Goal: Information Seeking & Learning: Learn about a topic

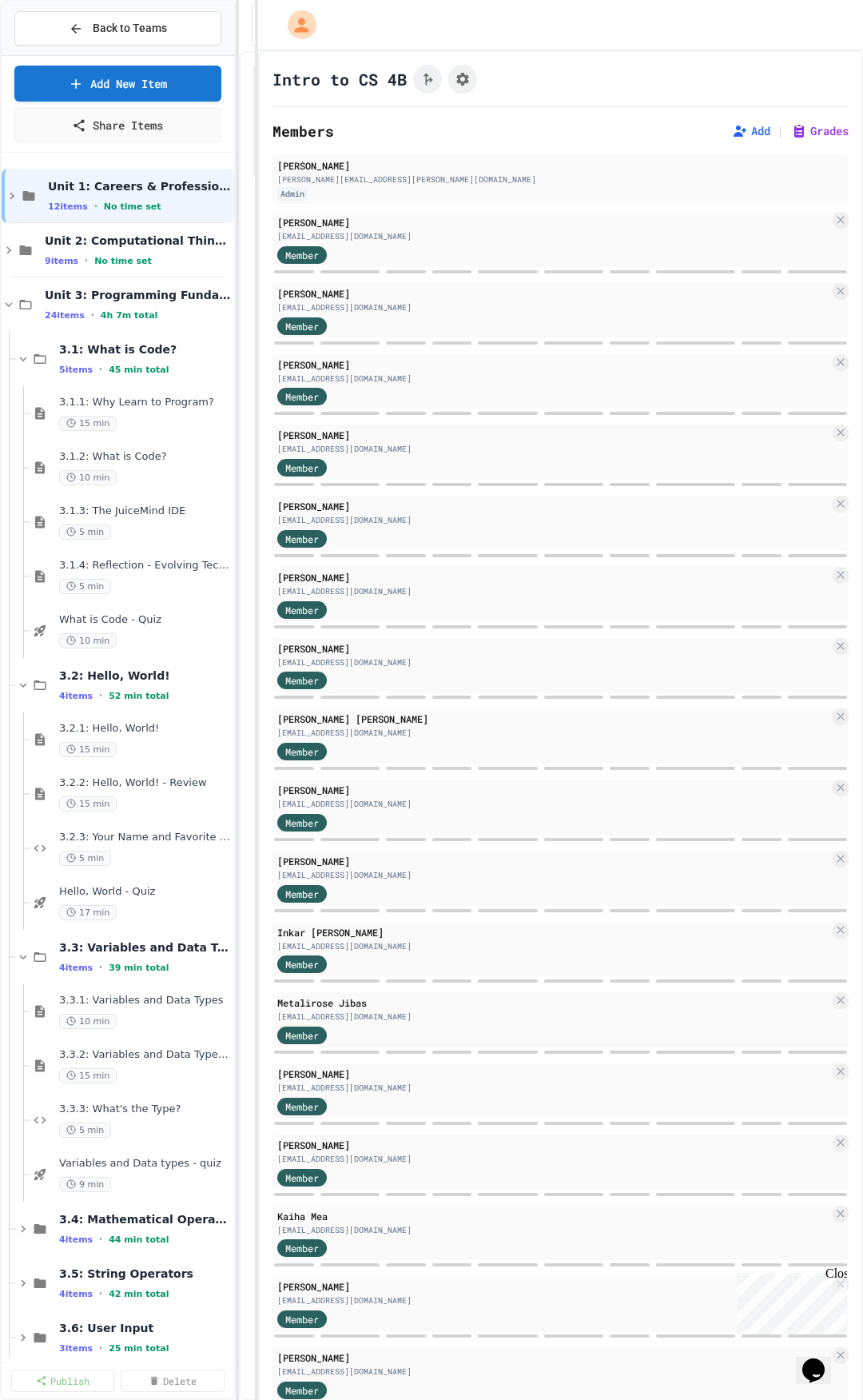
scroll to position [160, 0]
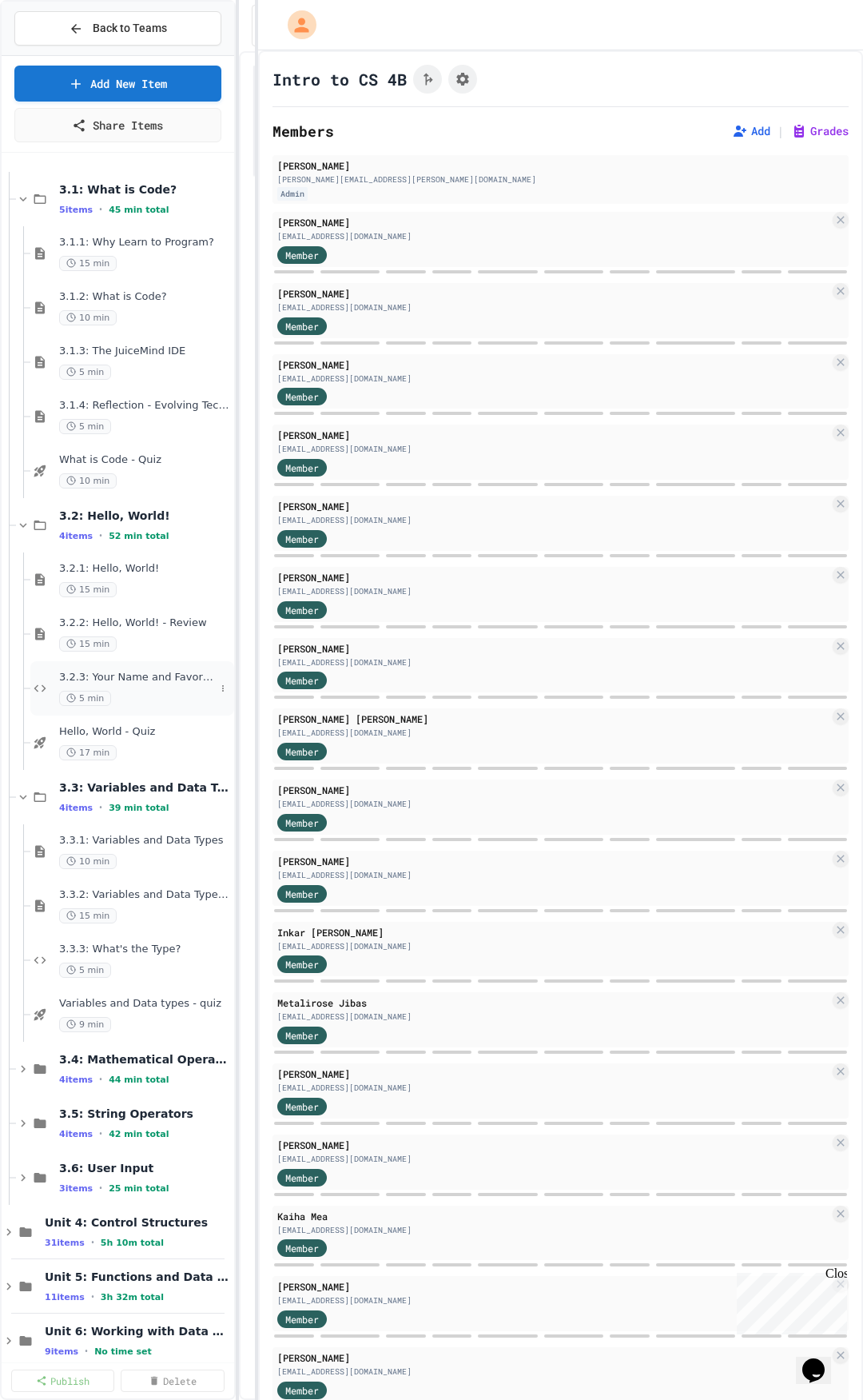
click at [176, 691] on div "5 min" at bounding box center [137, 698] width 156 height 15
select select "*******"
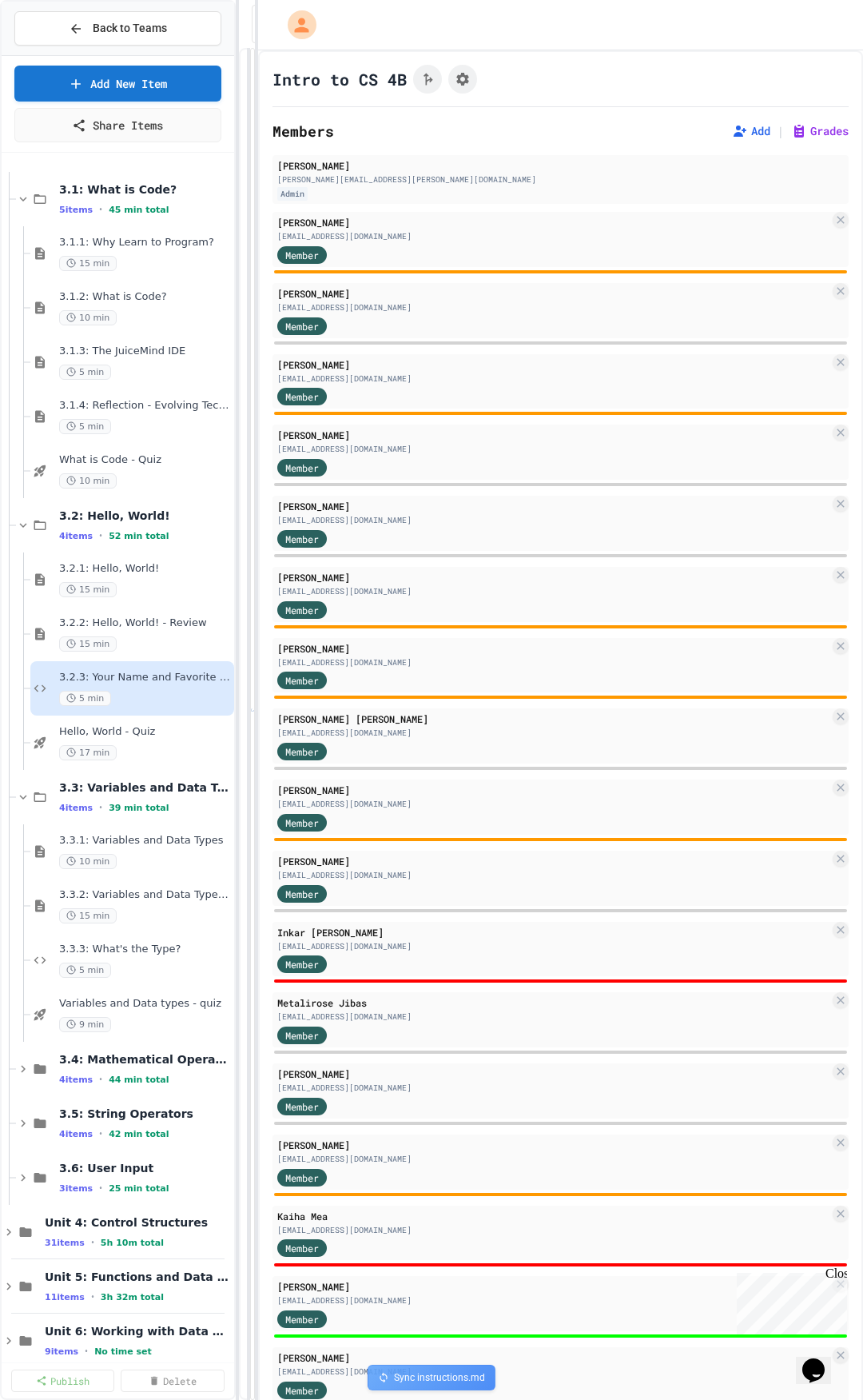
click at [167, 629] on span "3.2.2: Hello, World! - Review" at bounding box center [145, 623] width 172 height 14
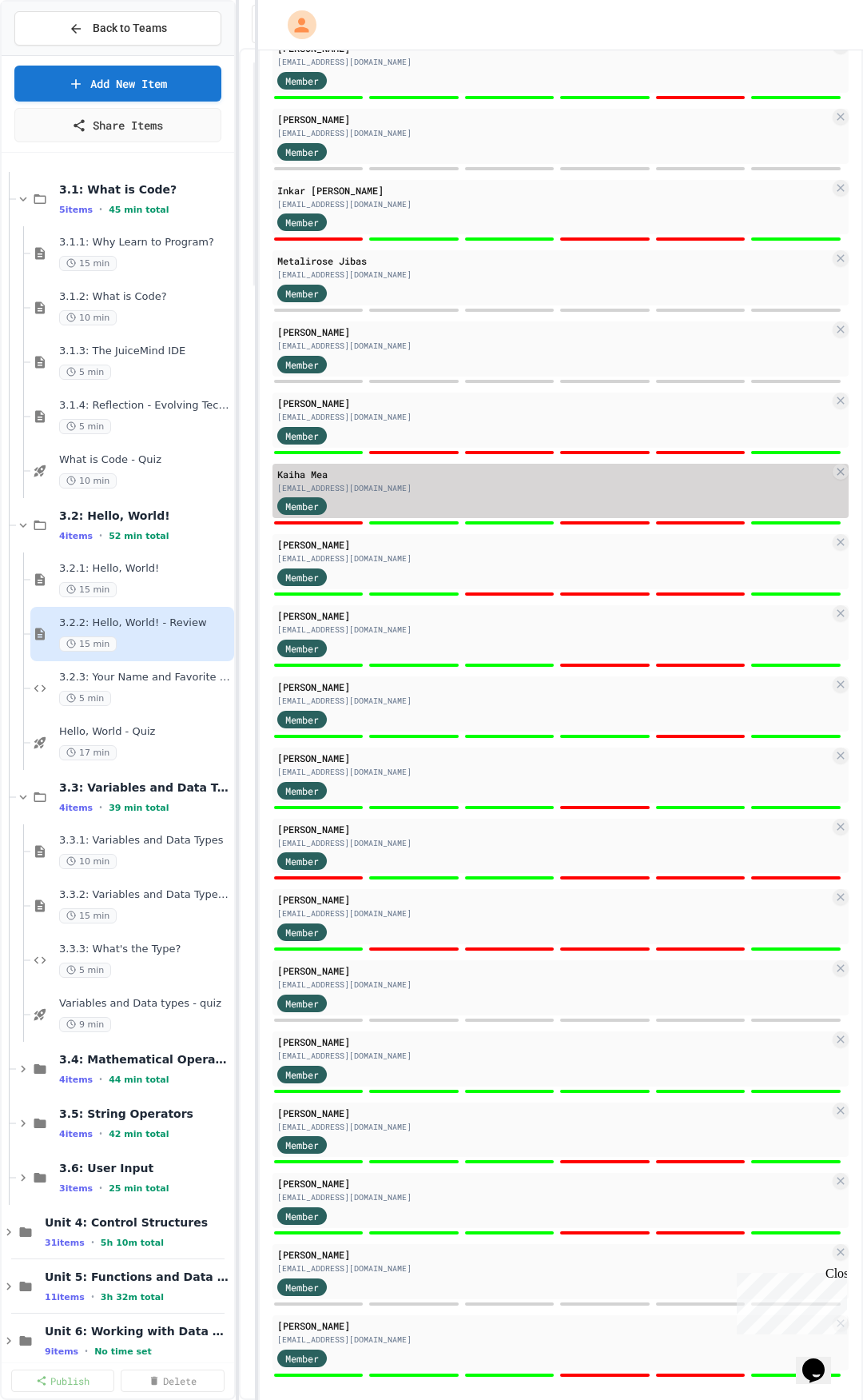
scroll to position [754, 0]
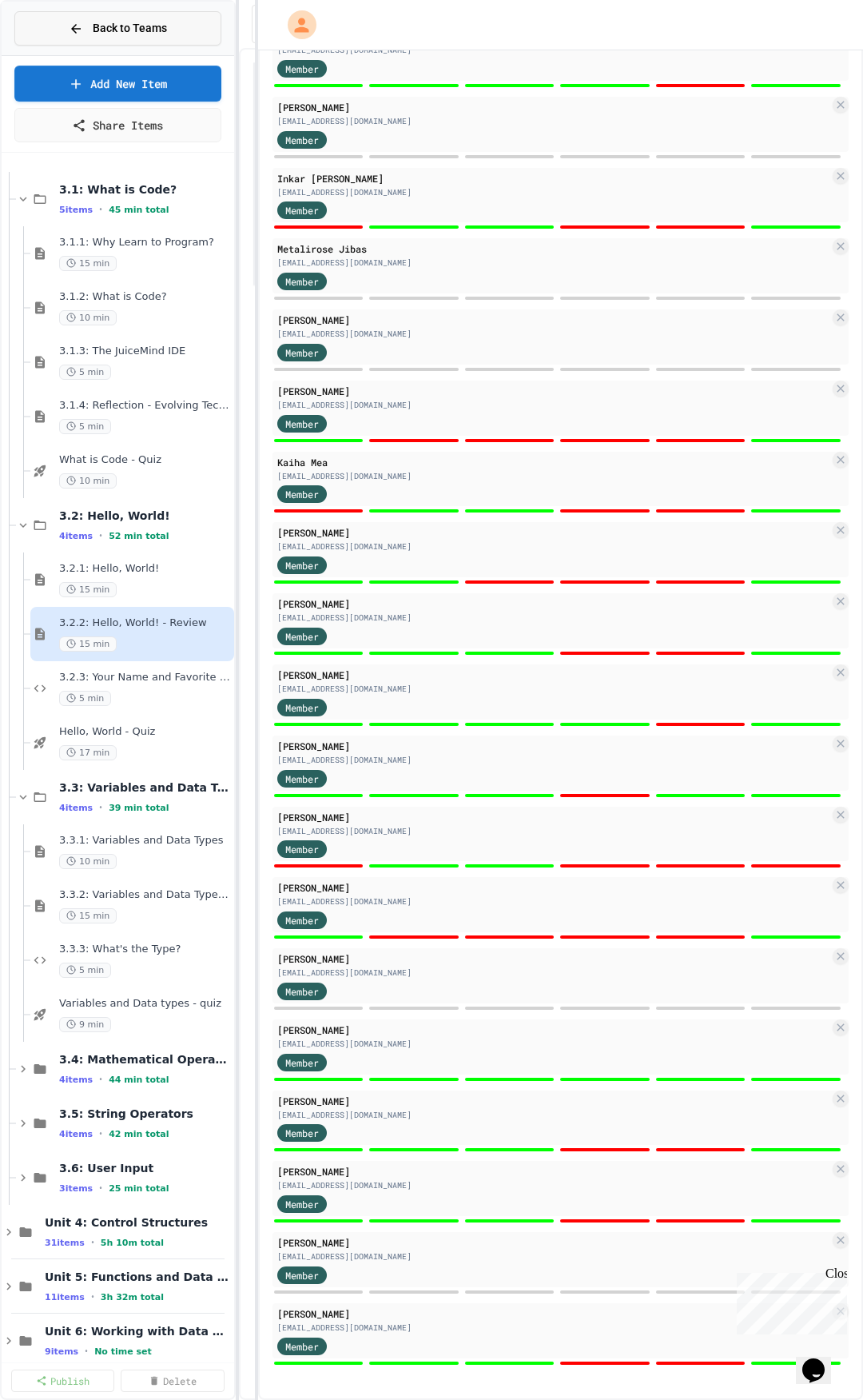
click at [189, 35] on button "Back to Teams" at bounding box center [117, 28] width 207 height 34
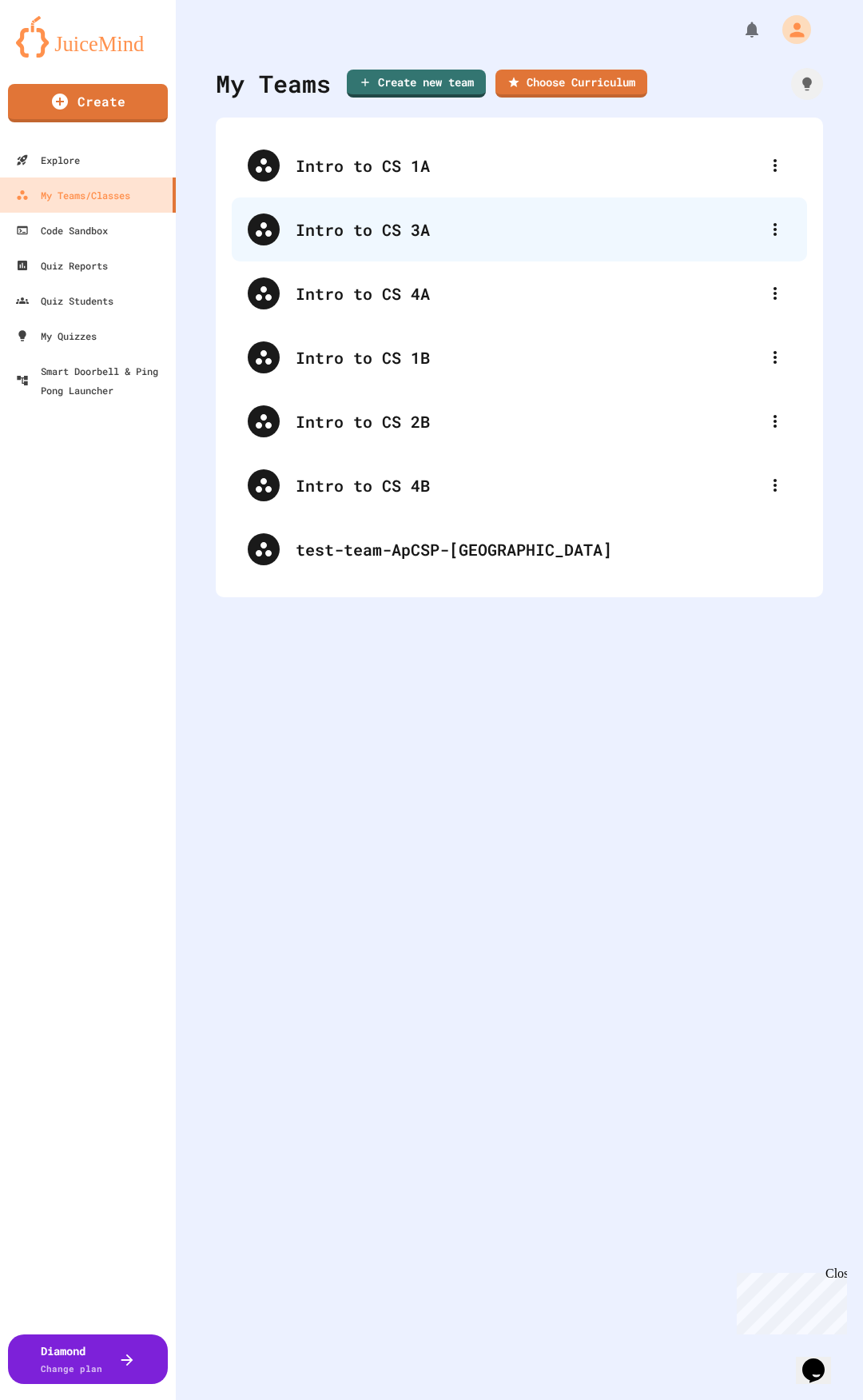
click at [400, 230] on div "Intro to CS 3A" at bounding box center [527, 229] width 463 height 24
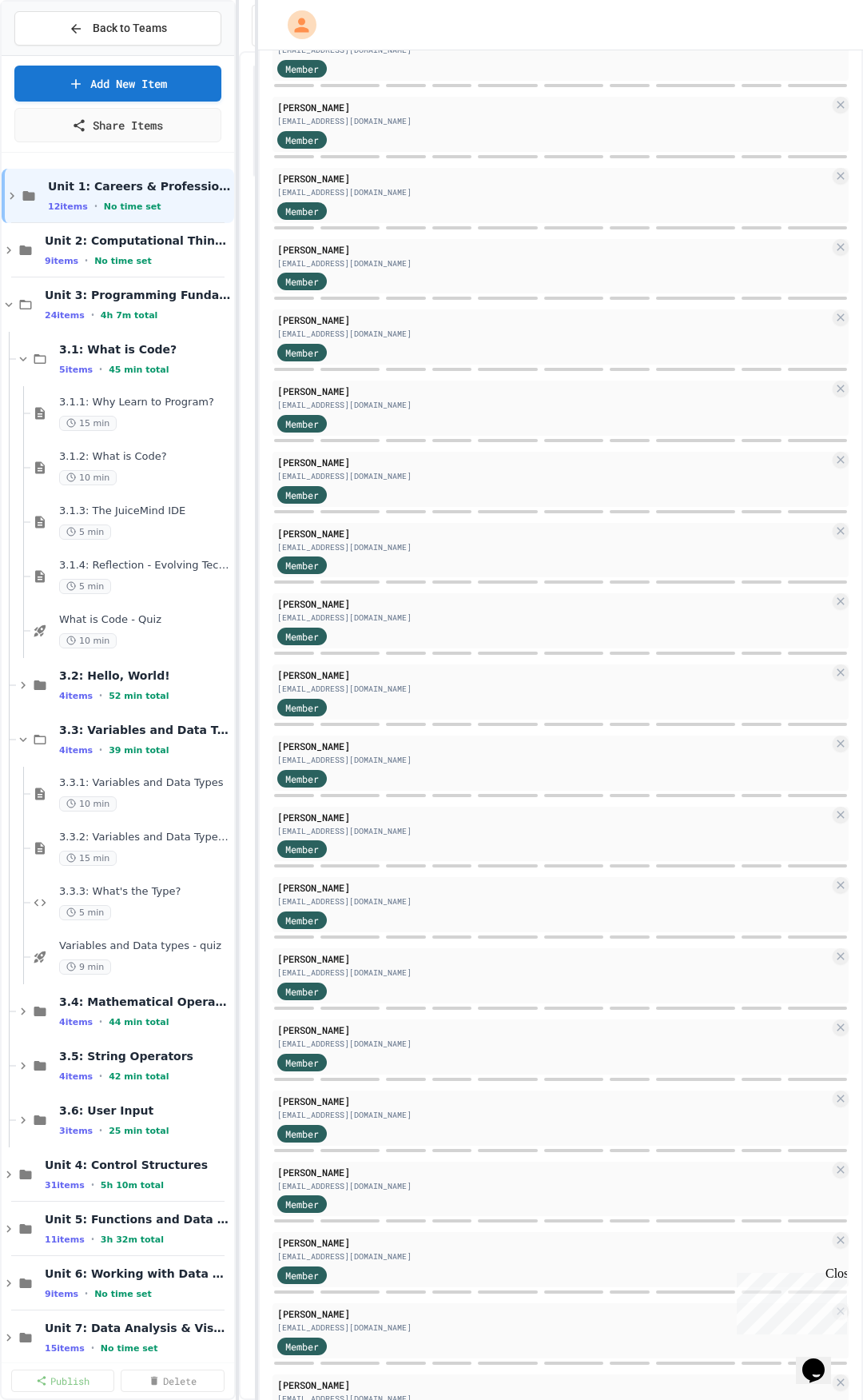
scroll to position [400, 0]
click at [153, 680] on span "3.2: Hello, World!" at bounding box center [137, 675] width 156 height 14
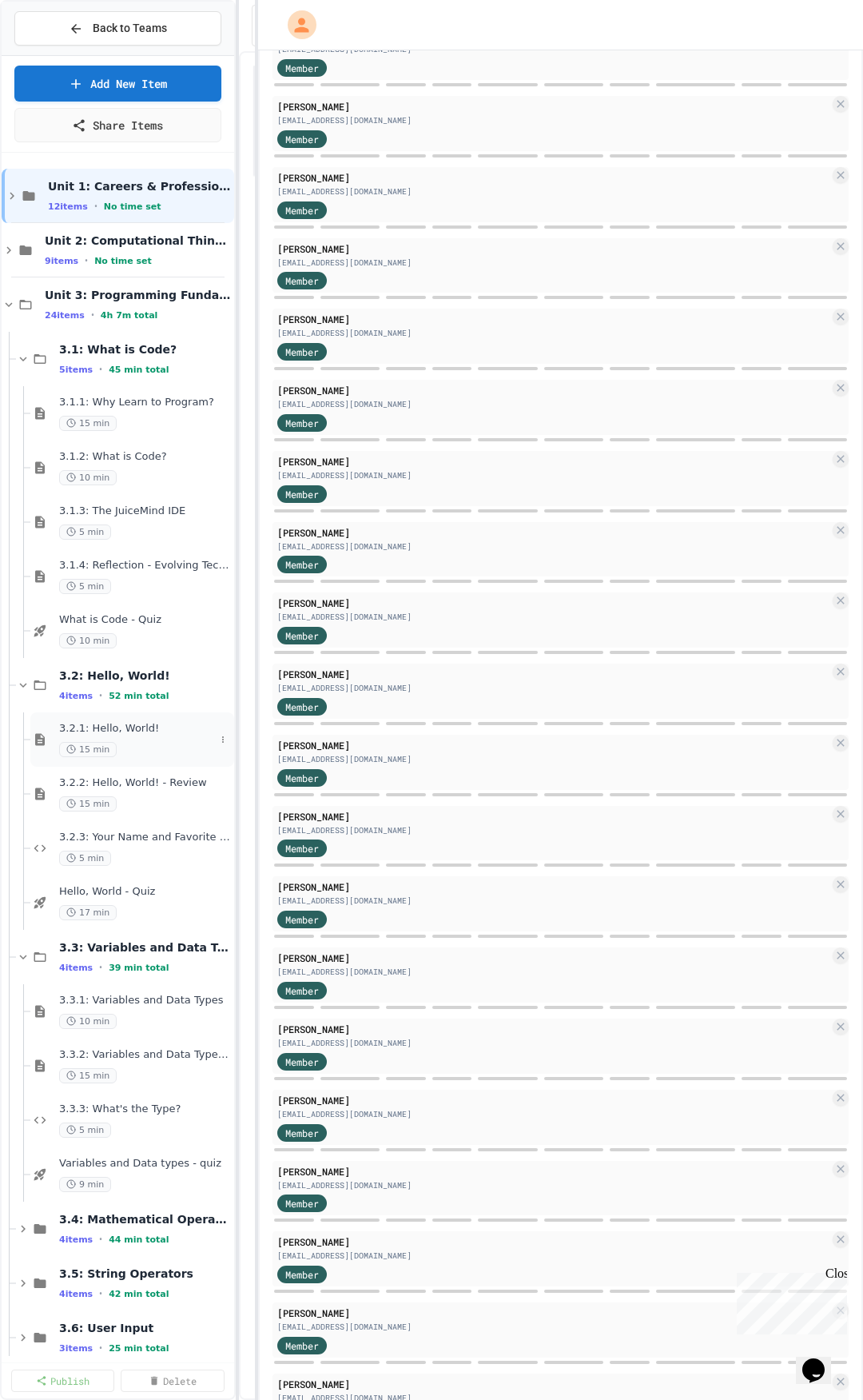
click at [139, 749] on div "15 min" at bounding box center [137, 749] width 156 height 15
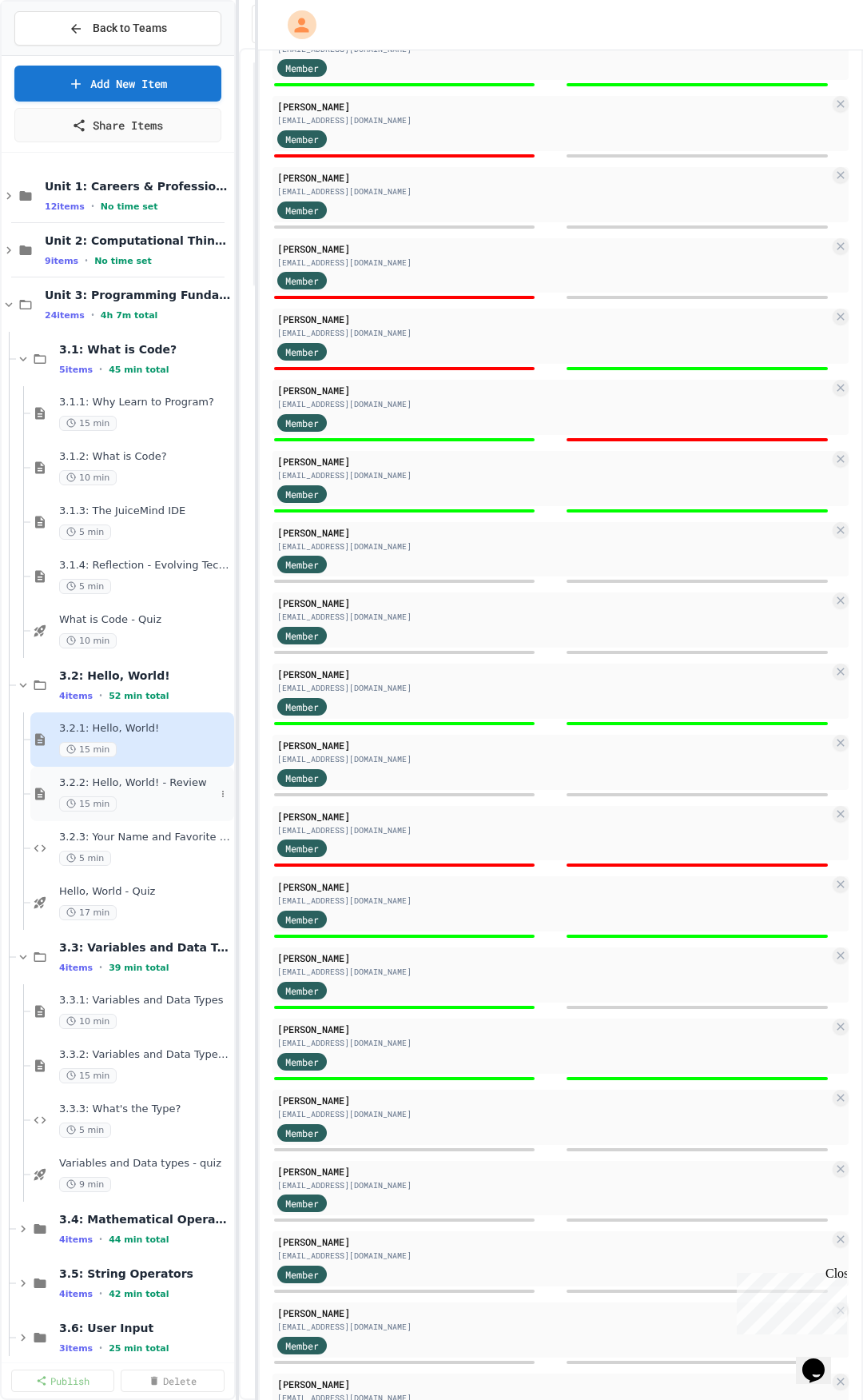
click at [144, 786] on span "3.2.2: Hello, World! - Review" at bounding box center [137, 784] width 156 height 14
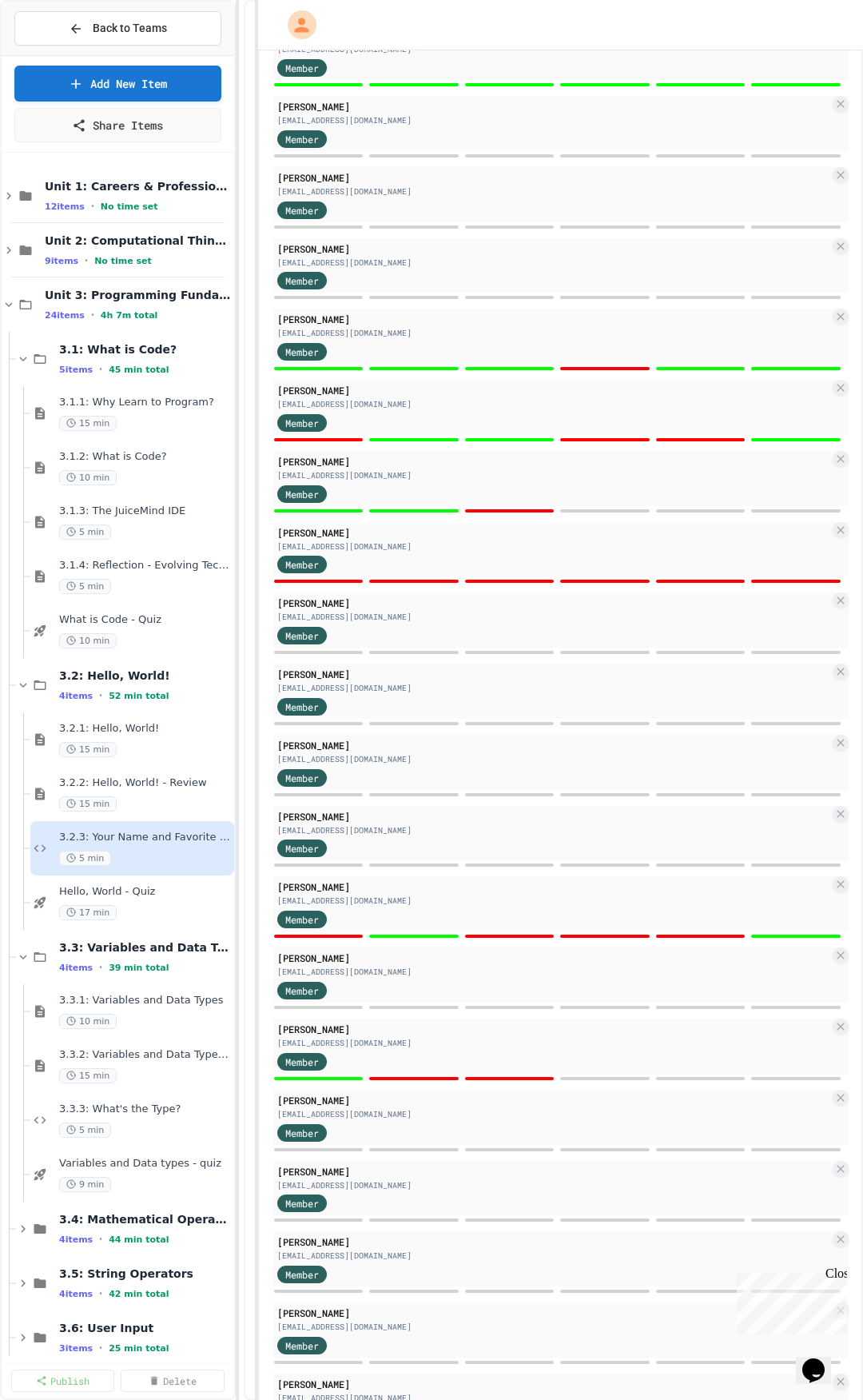
select select "*******"
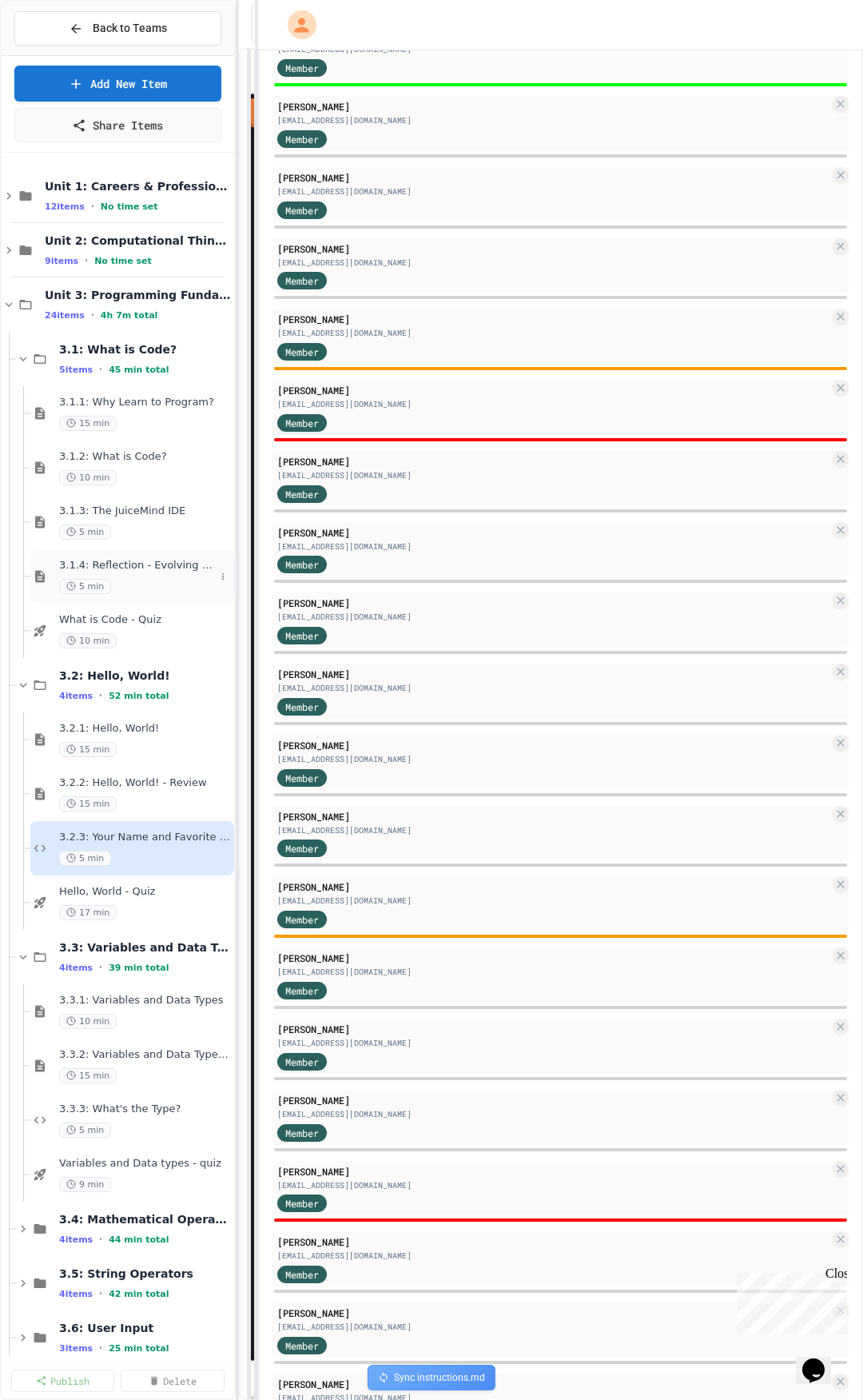
click at [126, 574] on div "3.1.4: Reflection - Evolving Technology 5 min" at bounding box center [137, 576] width 156 height 35
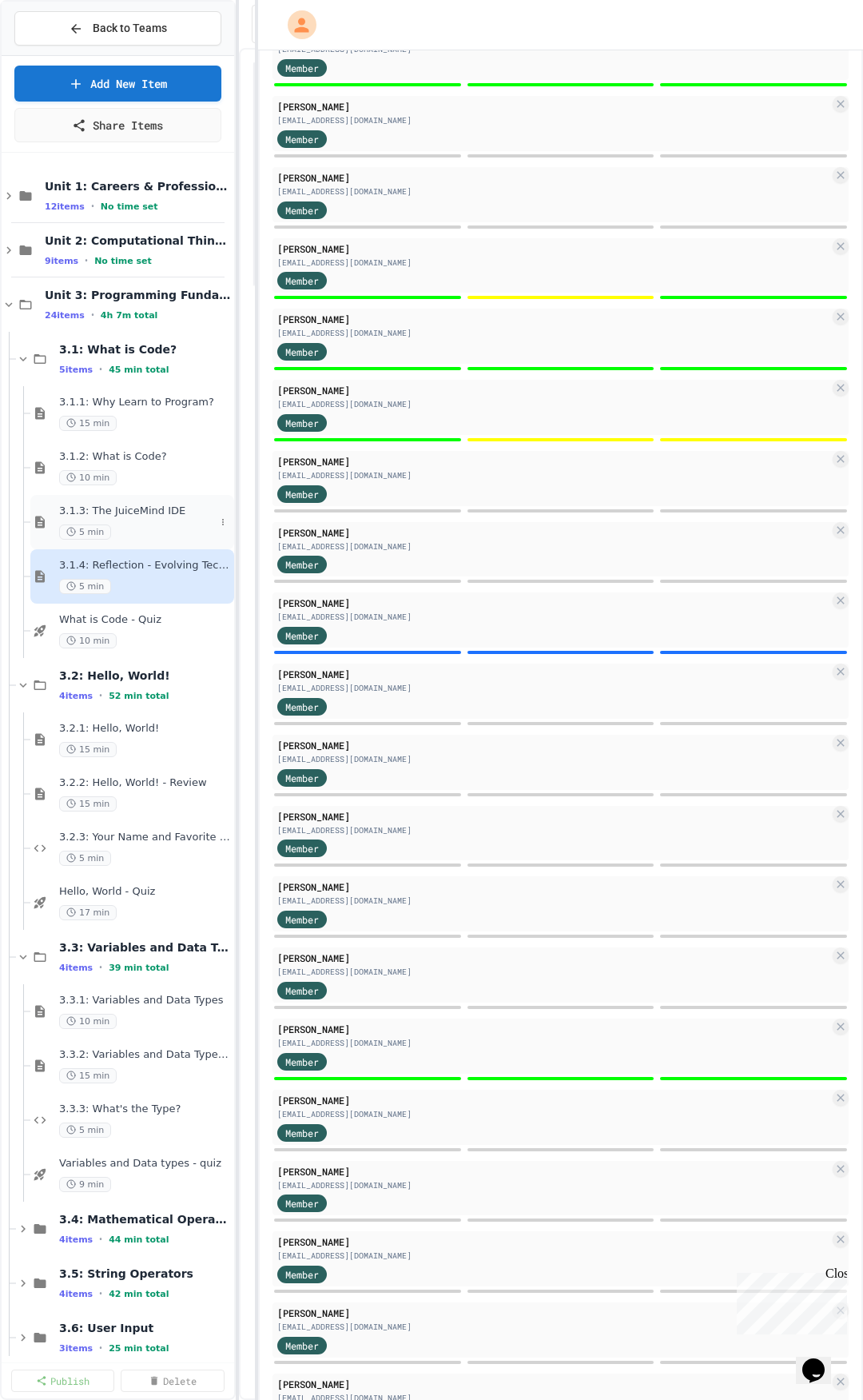
click at [144, 525] on div "5 min" at bounding box center [137, 532] width 156 height 15
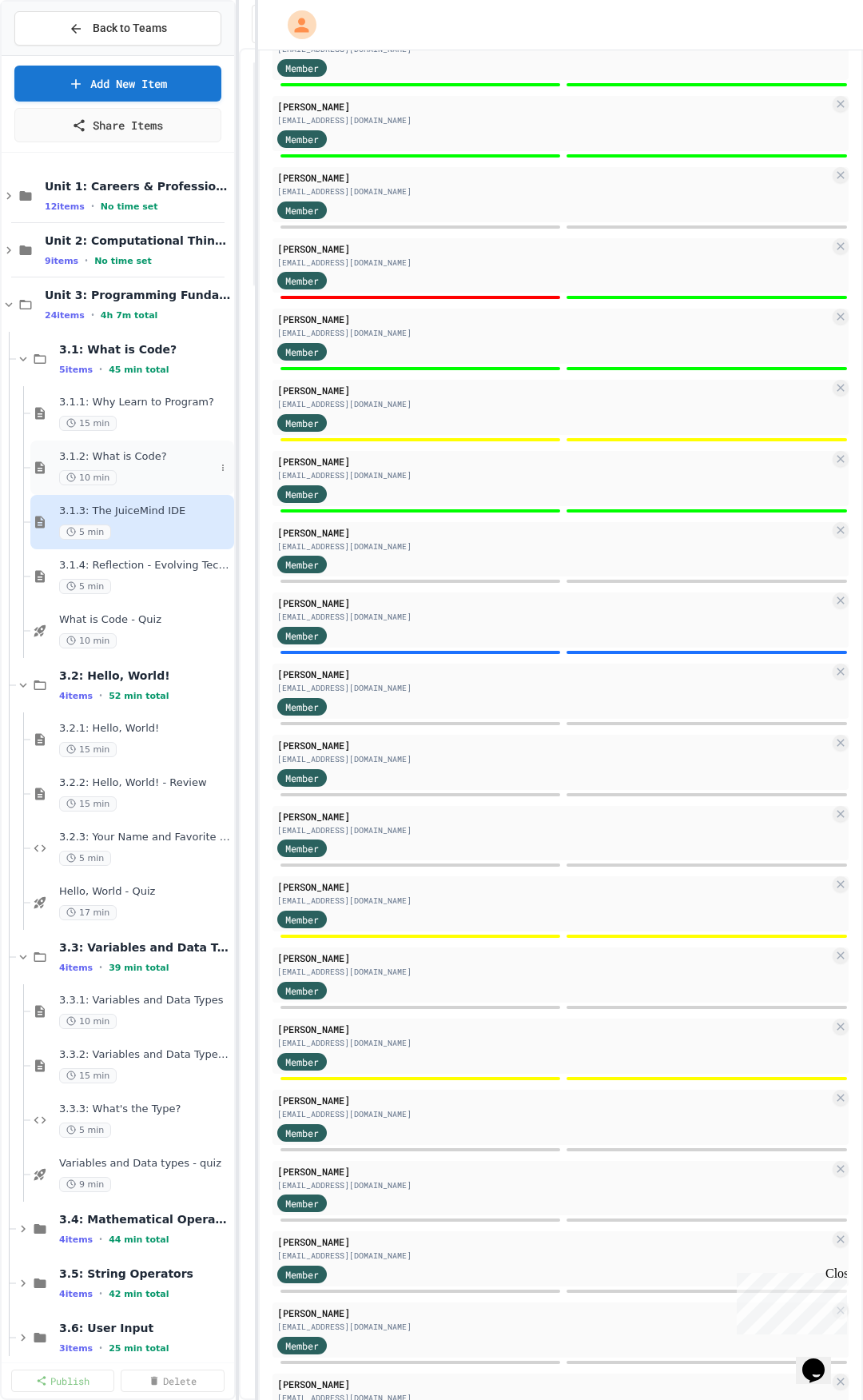
click at [143, 482] on div "10 min" at bounding box center [137, 477] width 156 height 15
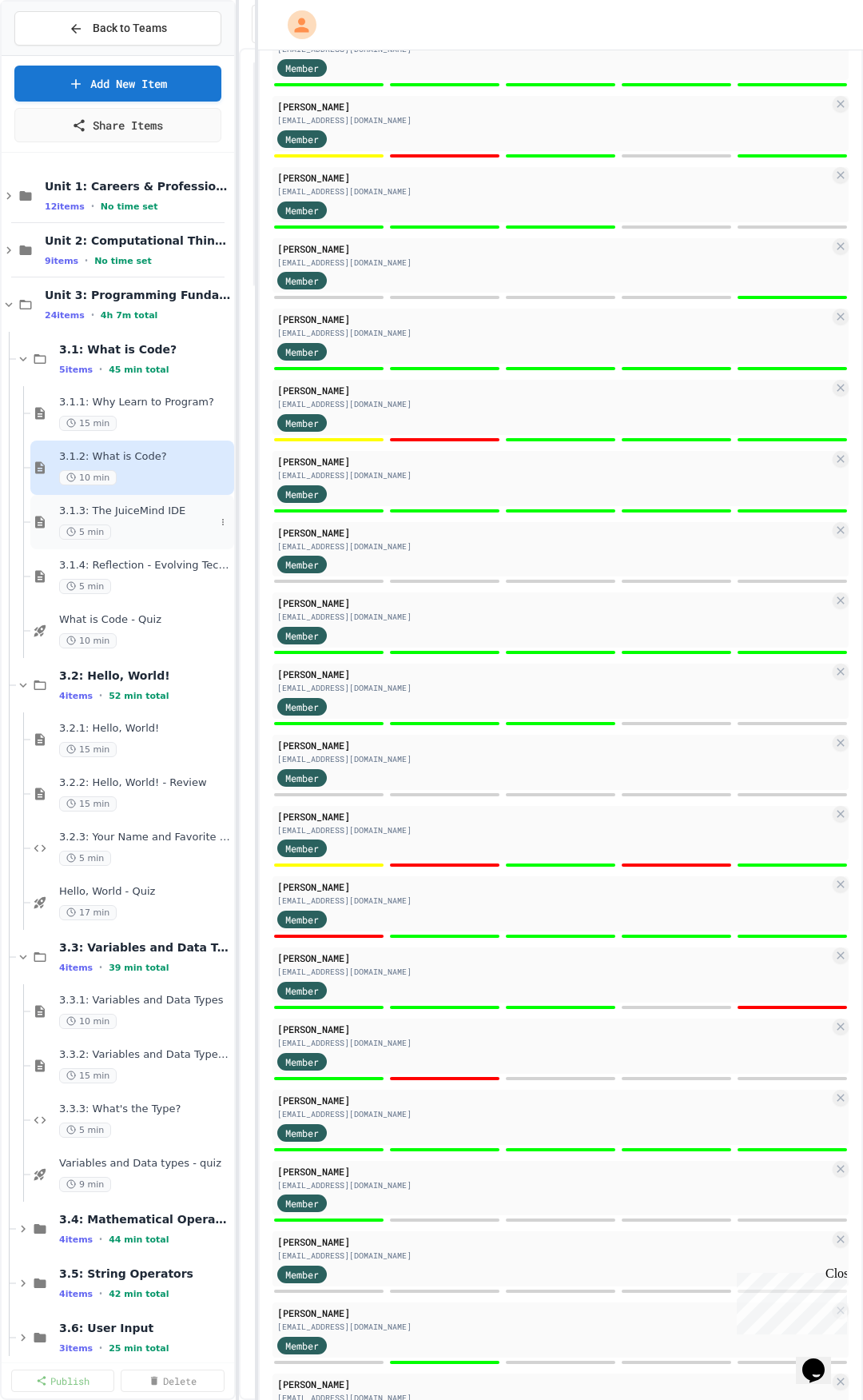
type textarea "*"
click at [164, 430] on div "15 min" at bounding box center [137, 422] width 156 height 15
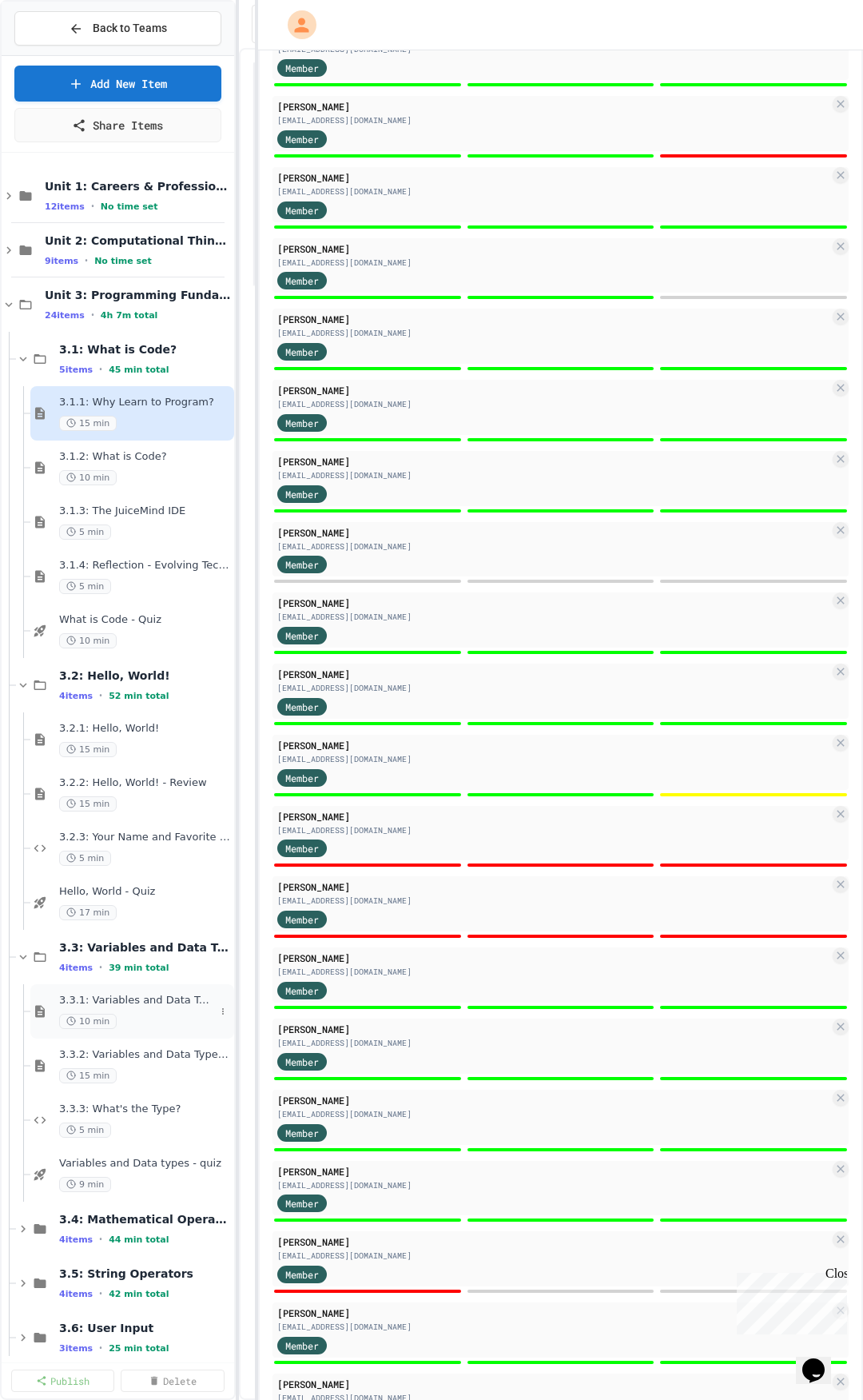
click at [176, 1027] on div "10 min" at bounding box center [137, 1020] width 156 height 15
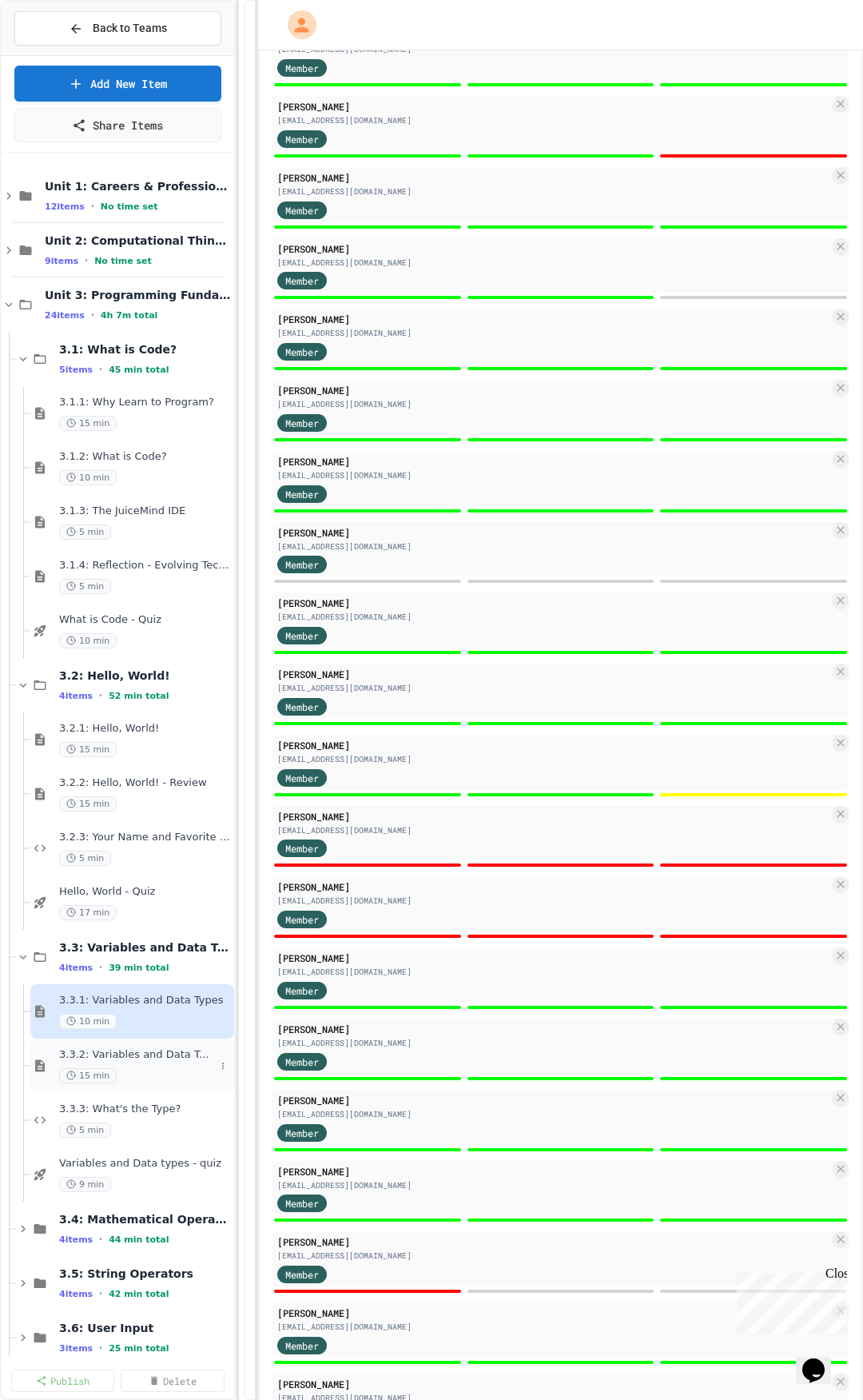
select select "***"
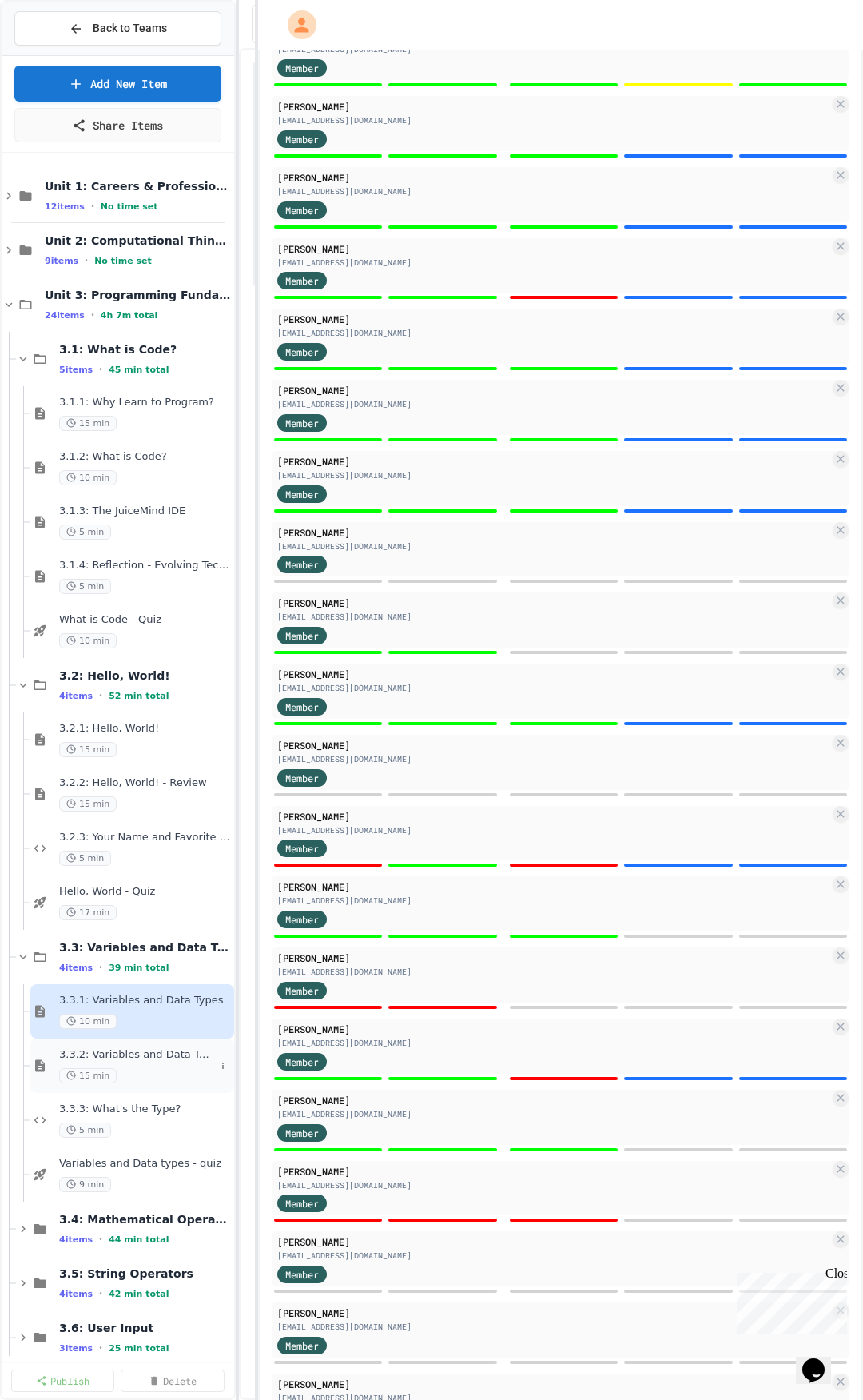
click at [164, 1078] on div "15 min" at bounding box center [137, 1075] width 156 height 15
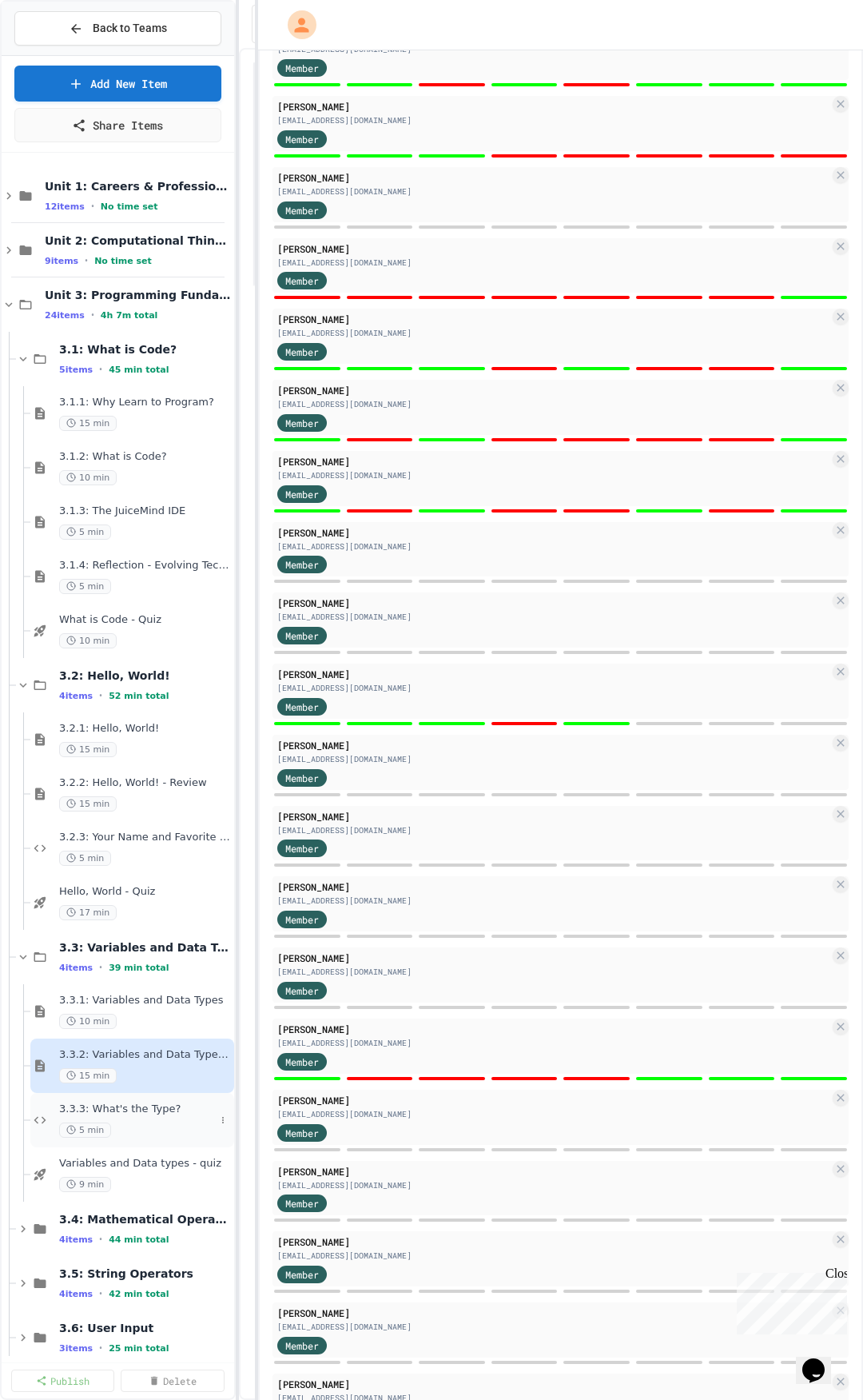
select select "***"
click at [164, 1112] on span "3.3.3: What's the Type?" at bounding box center [145, 1110] width 172 height 14
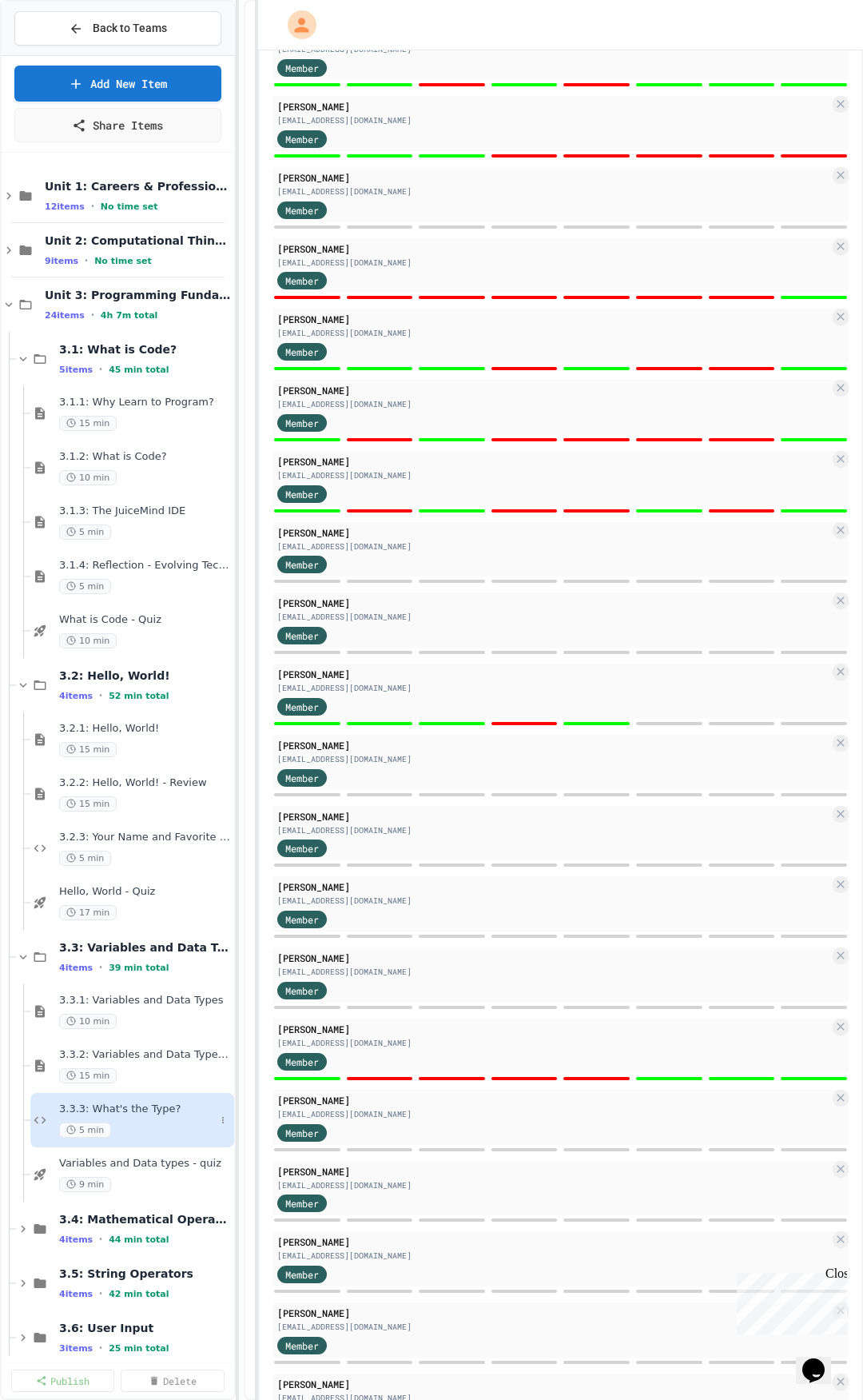
select select "*******"
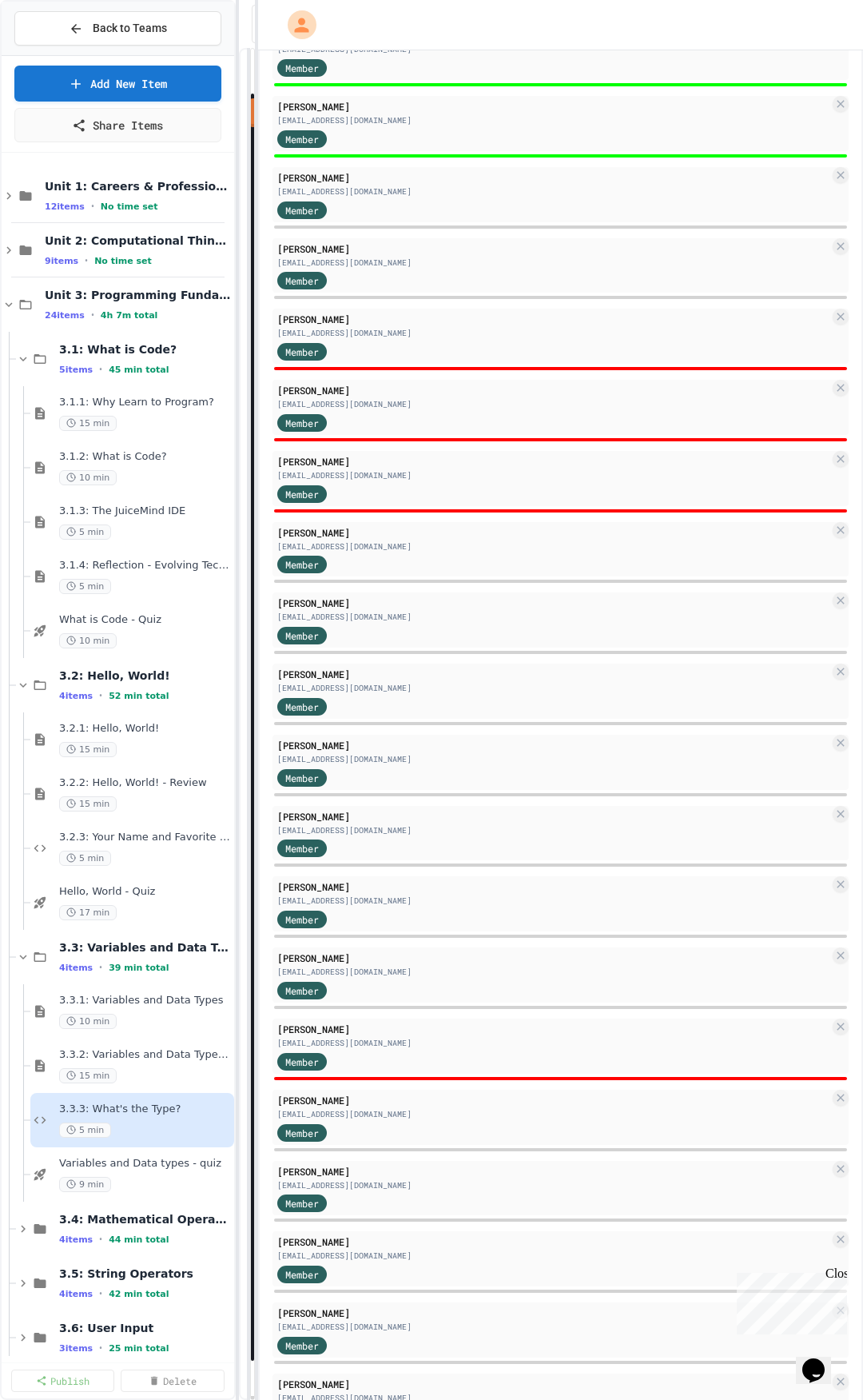
click at [150, 1021] on div "10 min" at bounding box center [145, 1020] width 172 height 15
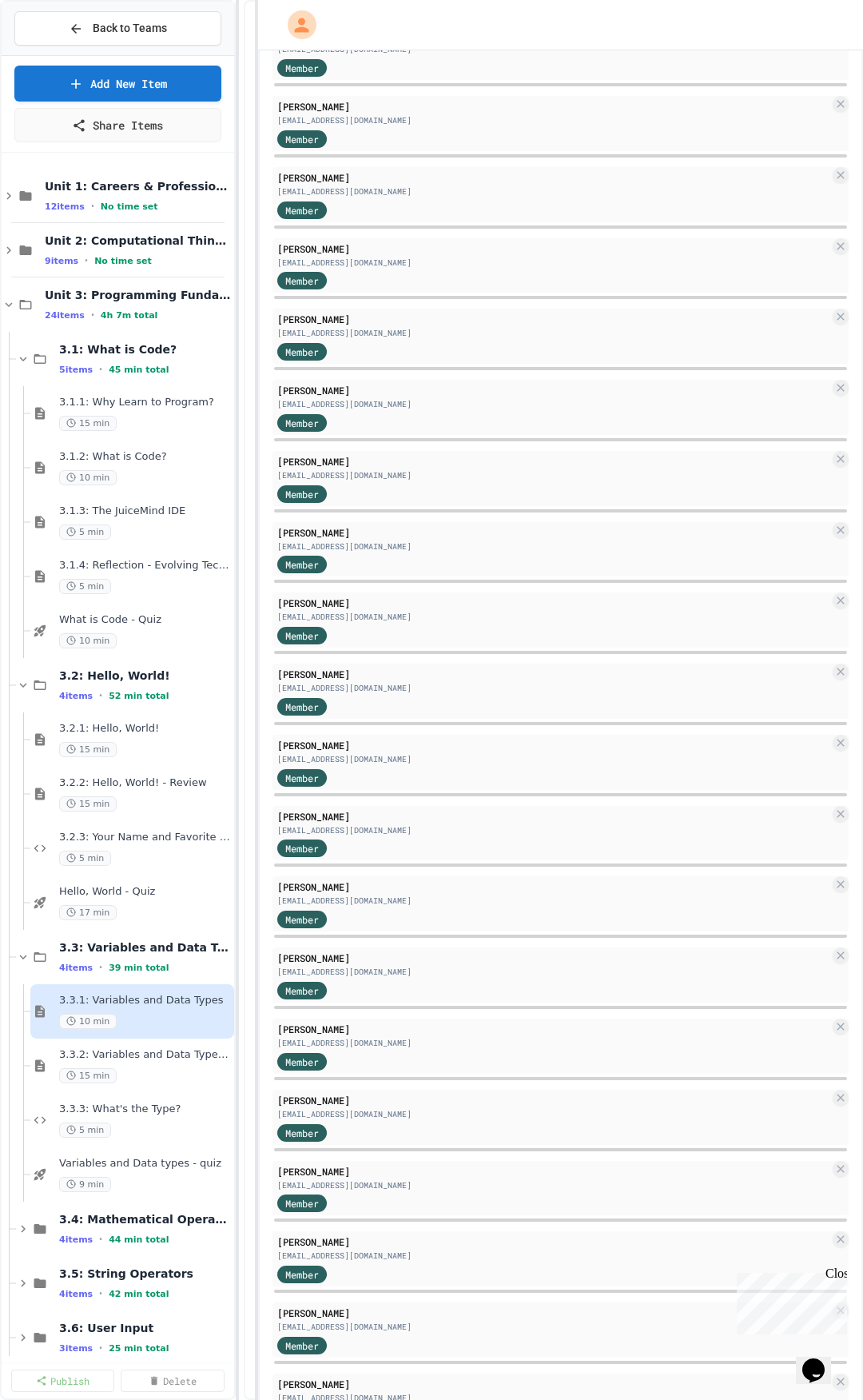
select select "***"
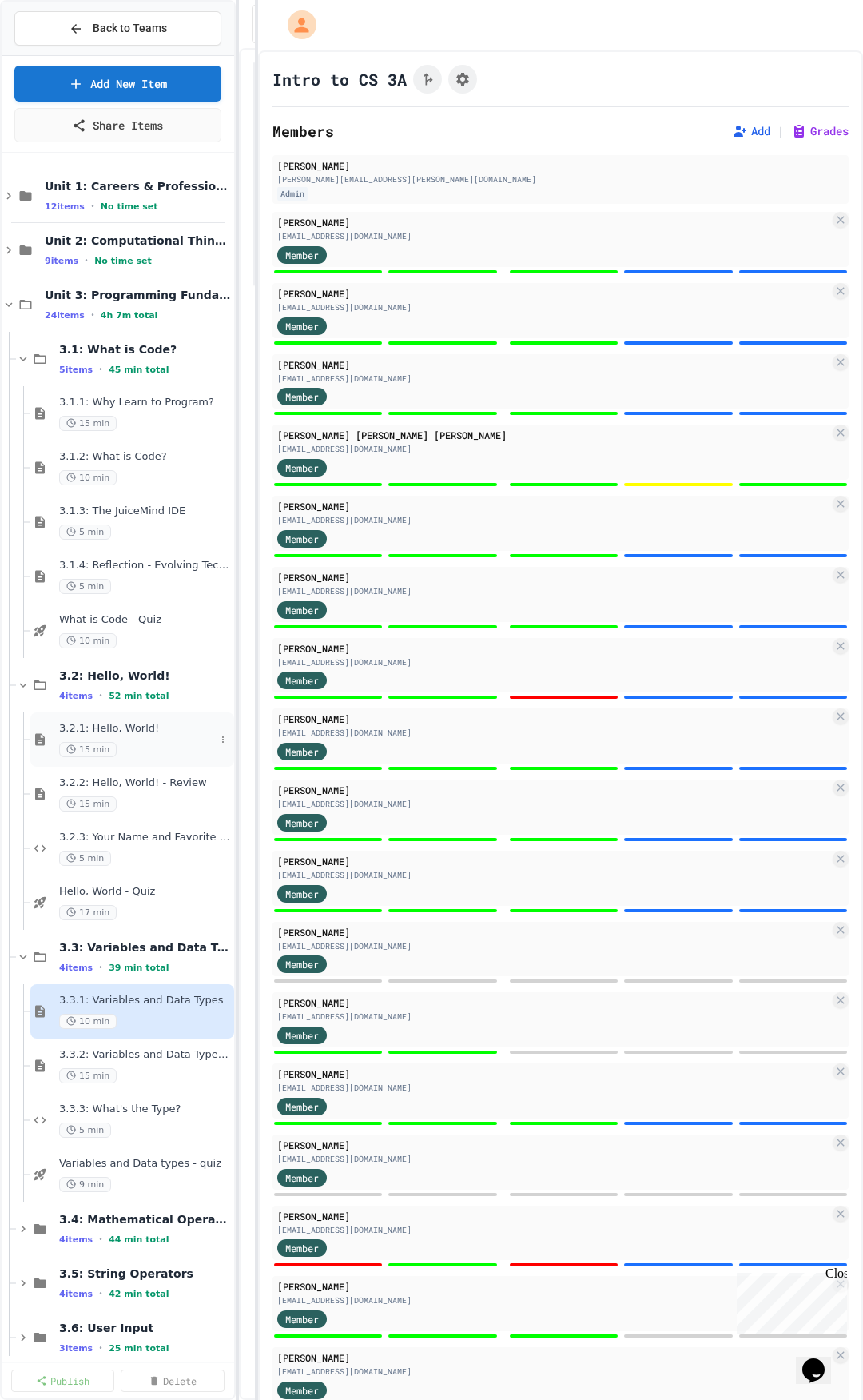
click at [140, 745] on div "15 min" at bounding box center [137, 749] width 156 height 15
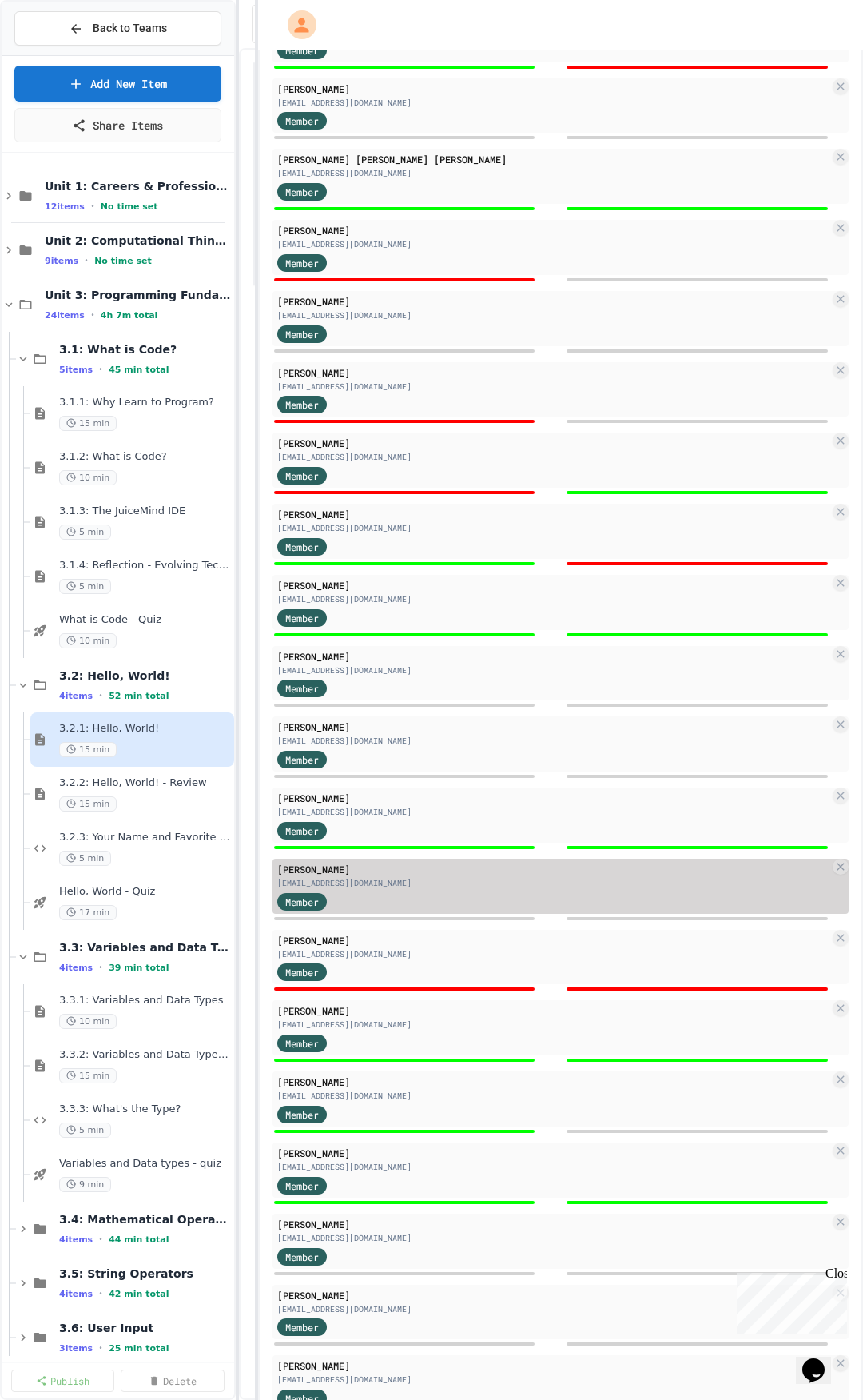
scroll to position [320, 0]
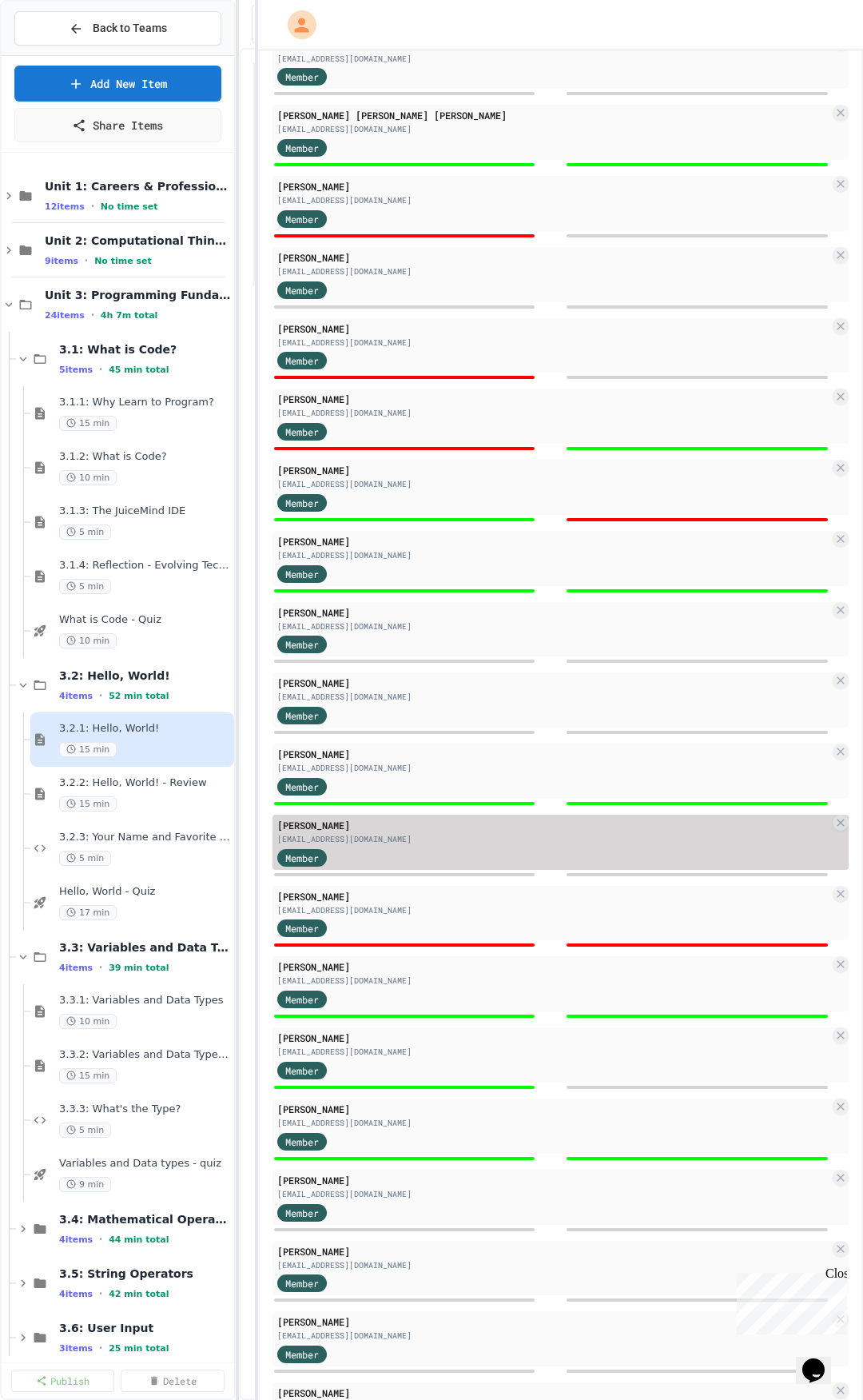
click at [428, 852] on div "Member" at bounding box center [553, 856] width 553 height 20
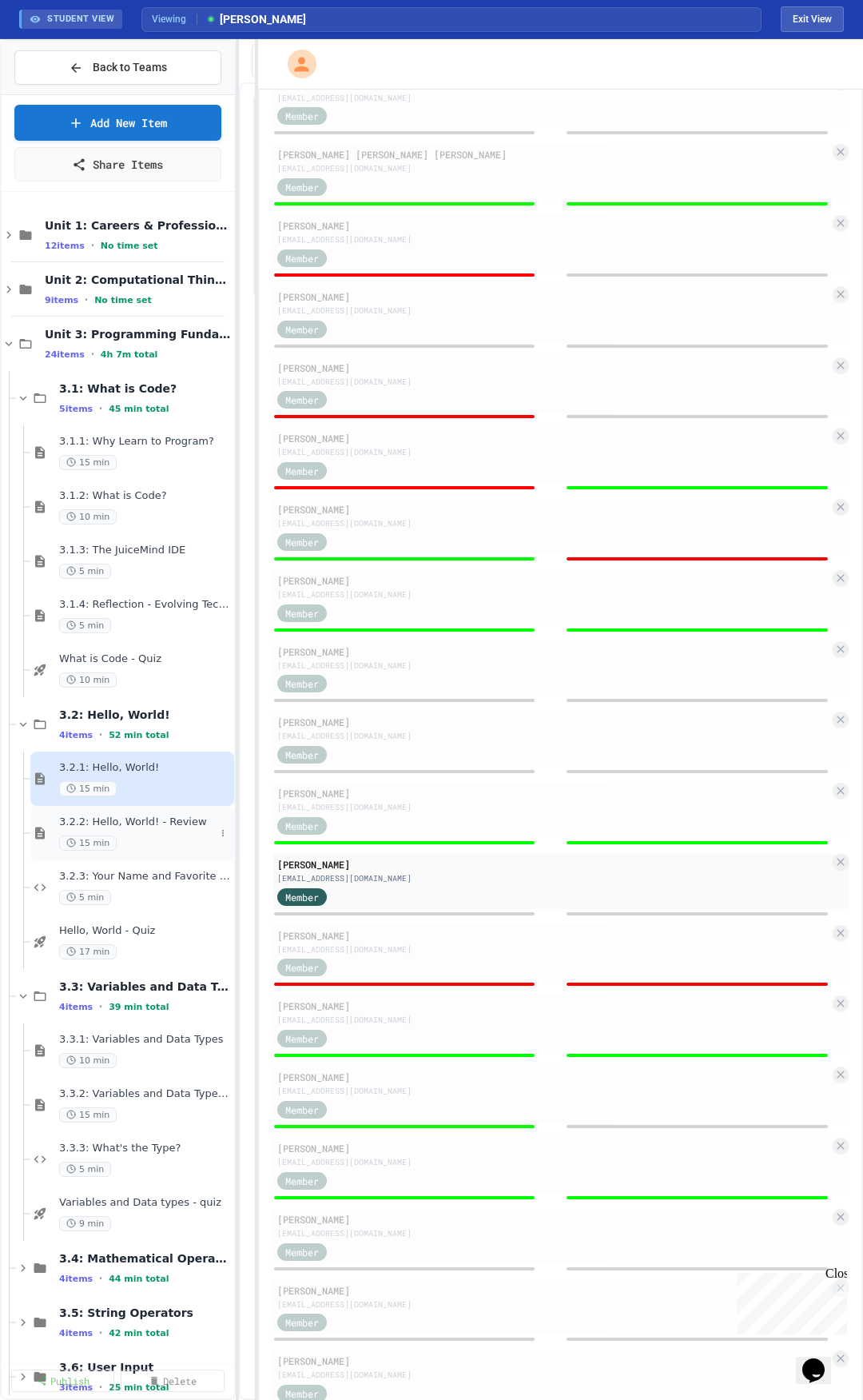
click at [143, 843] on div "15 min" at bounding box center [137, 842] width 156 height 15
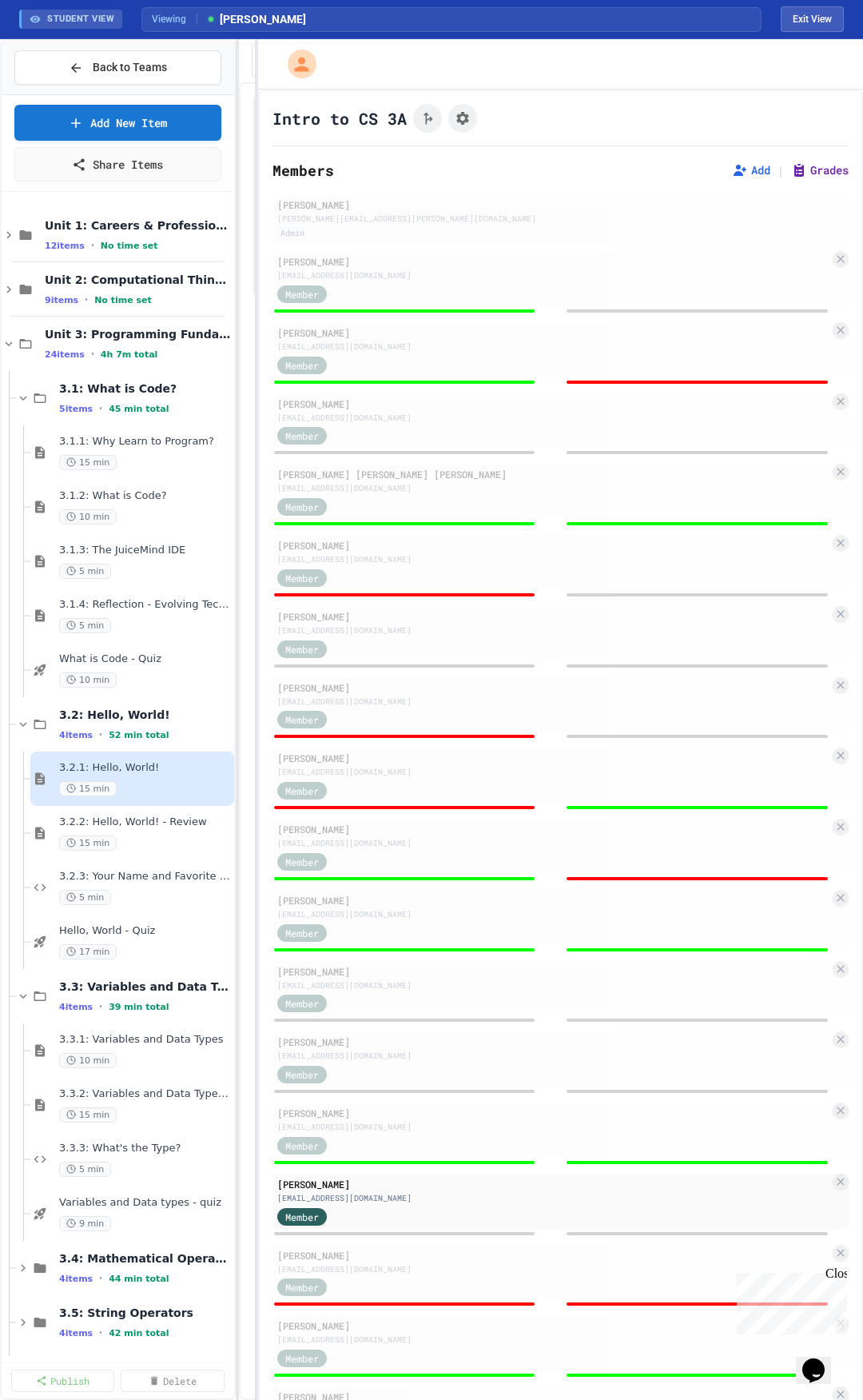
click at [796, 171] on button "Grades" at bounding box center [820, 171] width 58 height 16
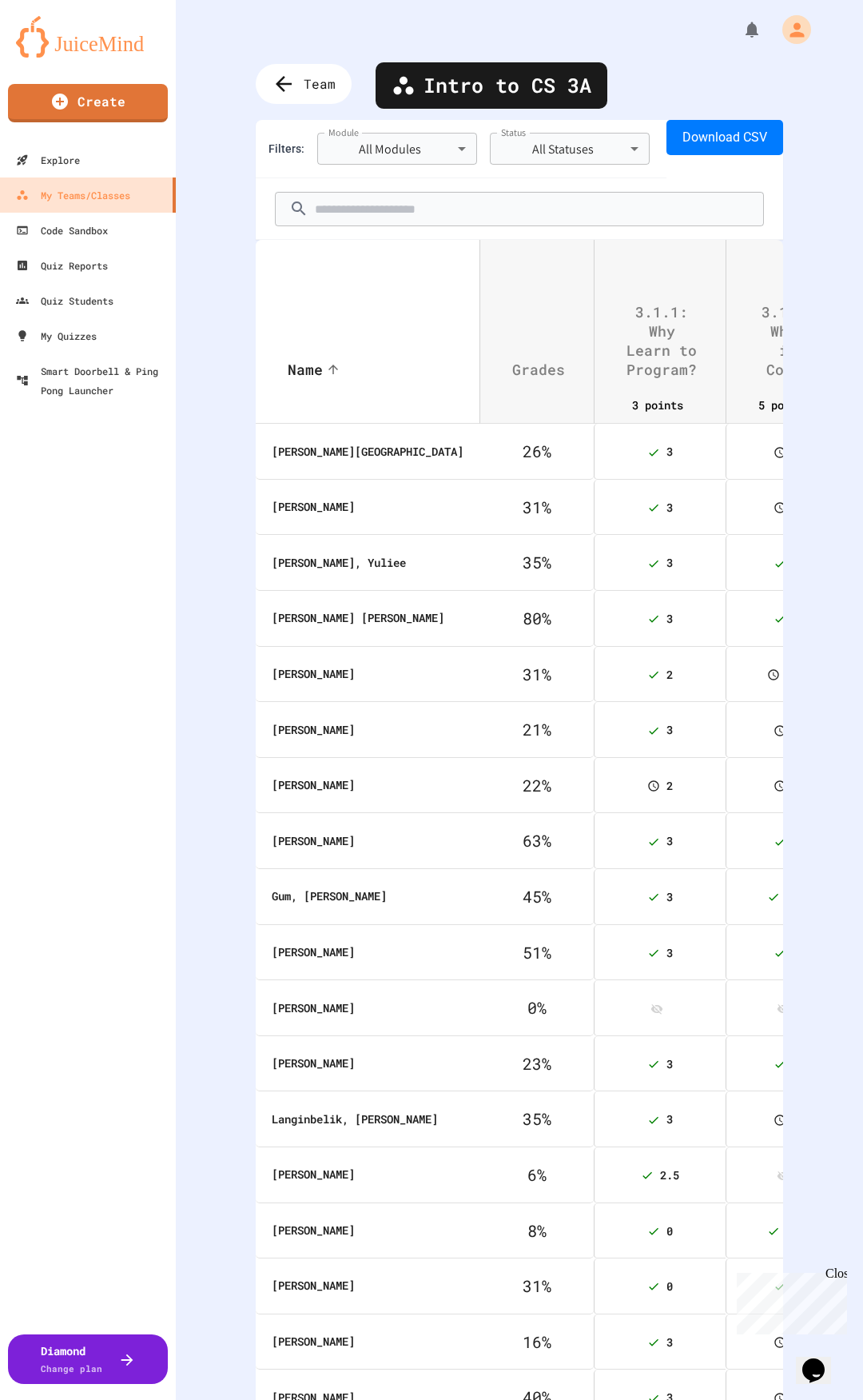
click at [512, 279] on th "Grades" at bounding box center [537, 309] width 115 height 139
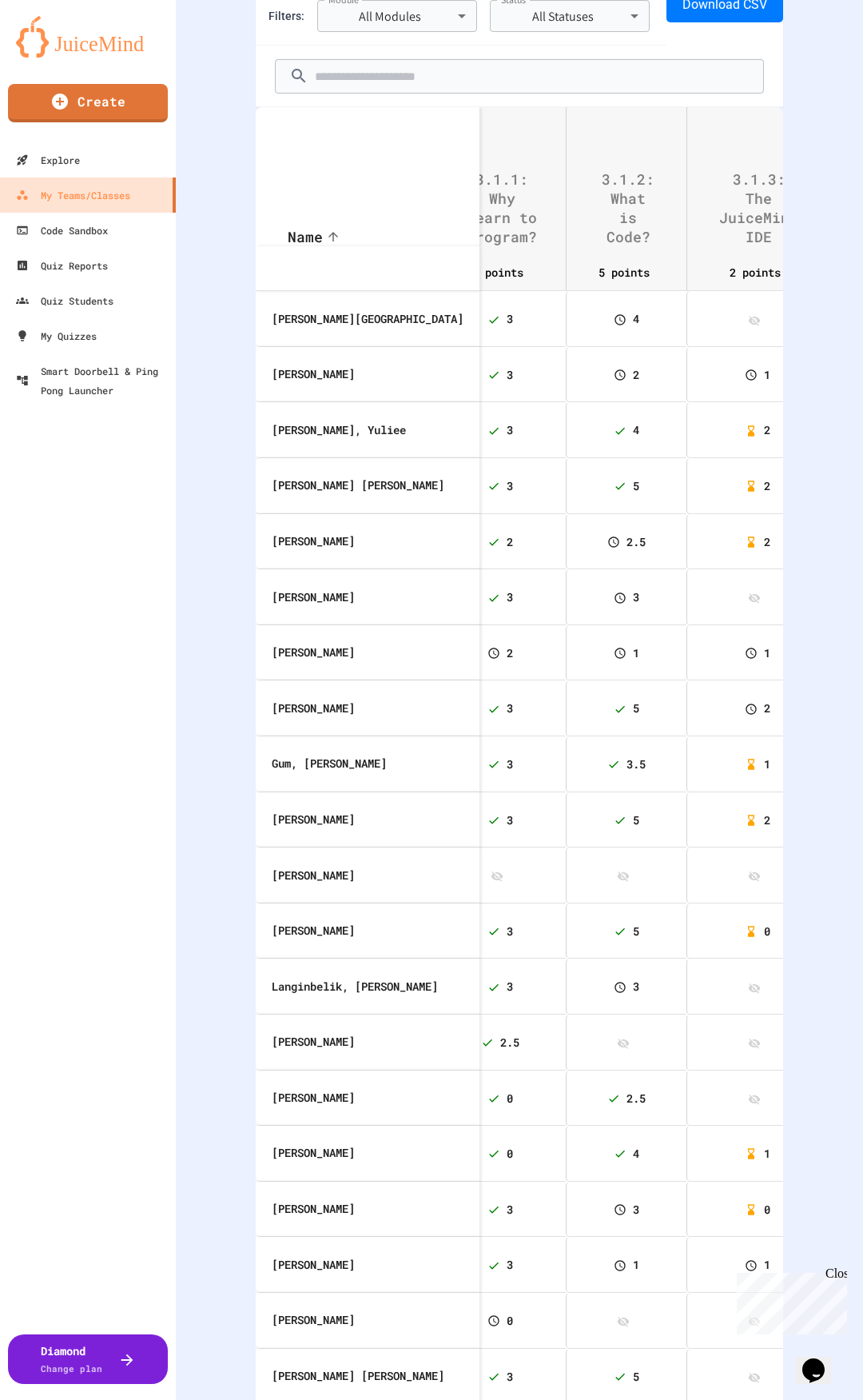
scroll to position [160, 0]
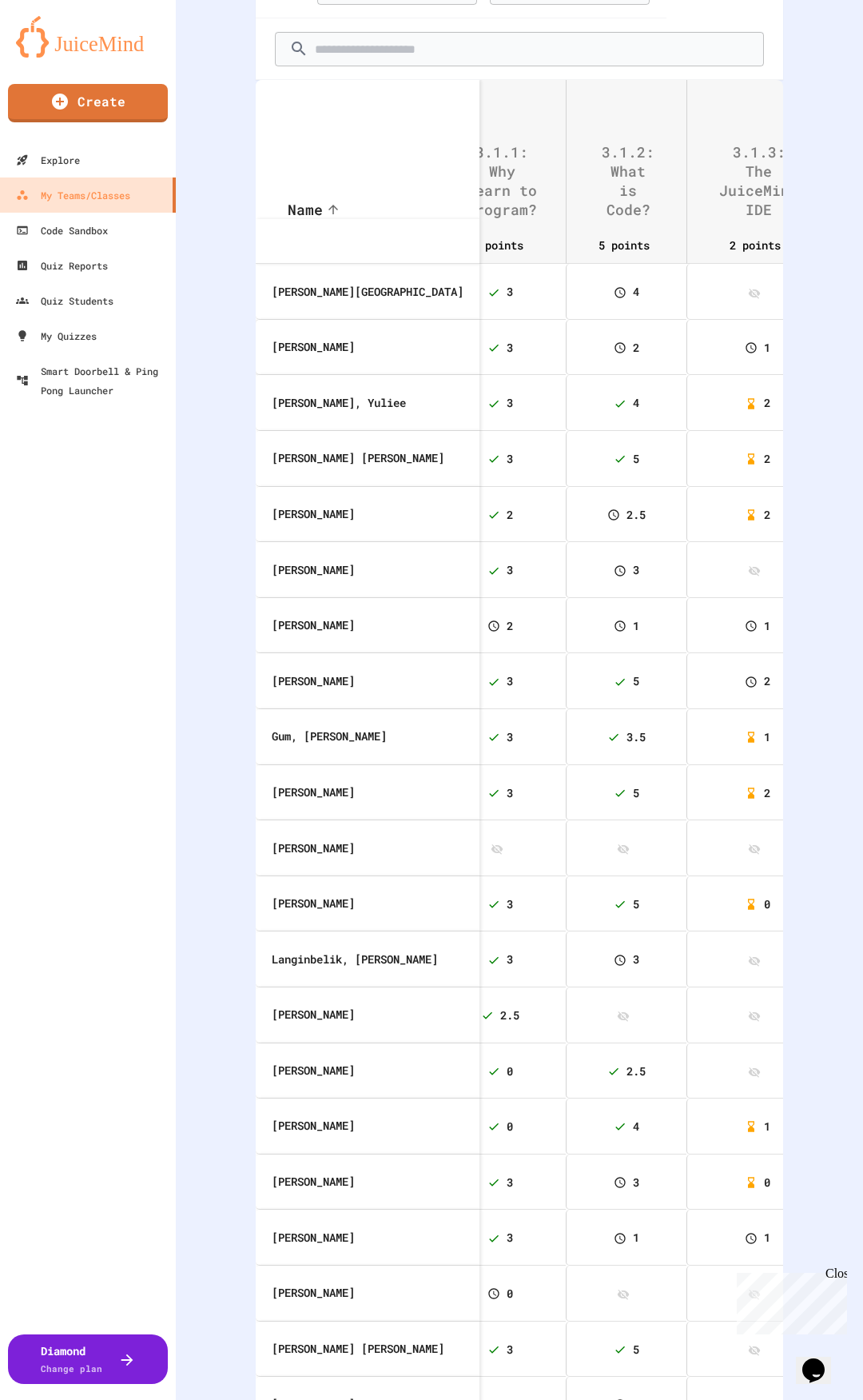
click at [686, 337] on th "1" at bounding box center [756, 348] width 141 height 56
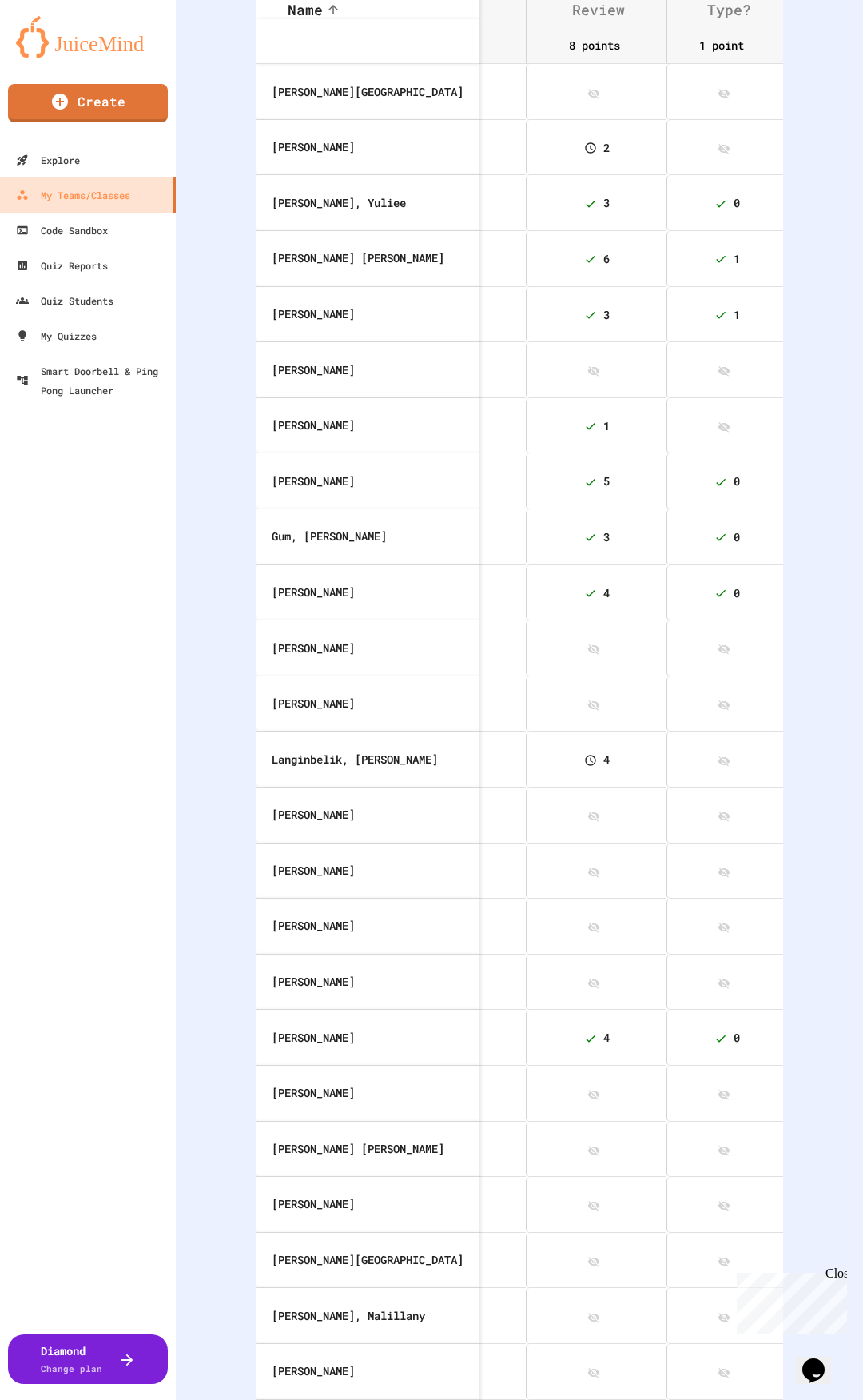
scroll to position [0, 1334]
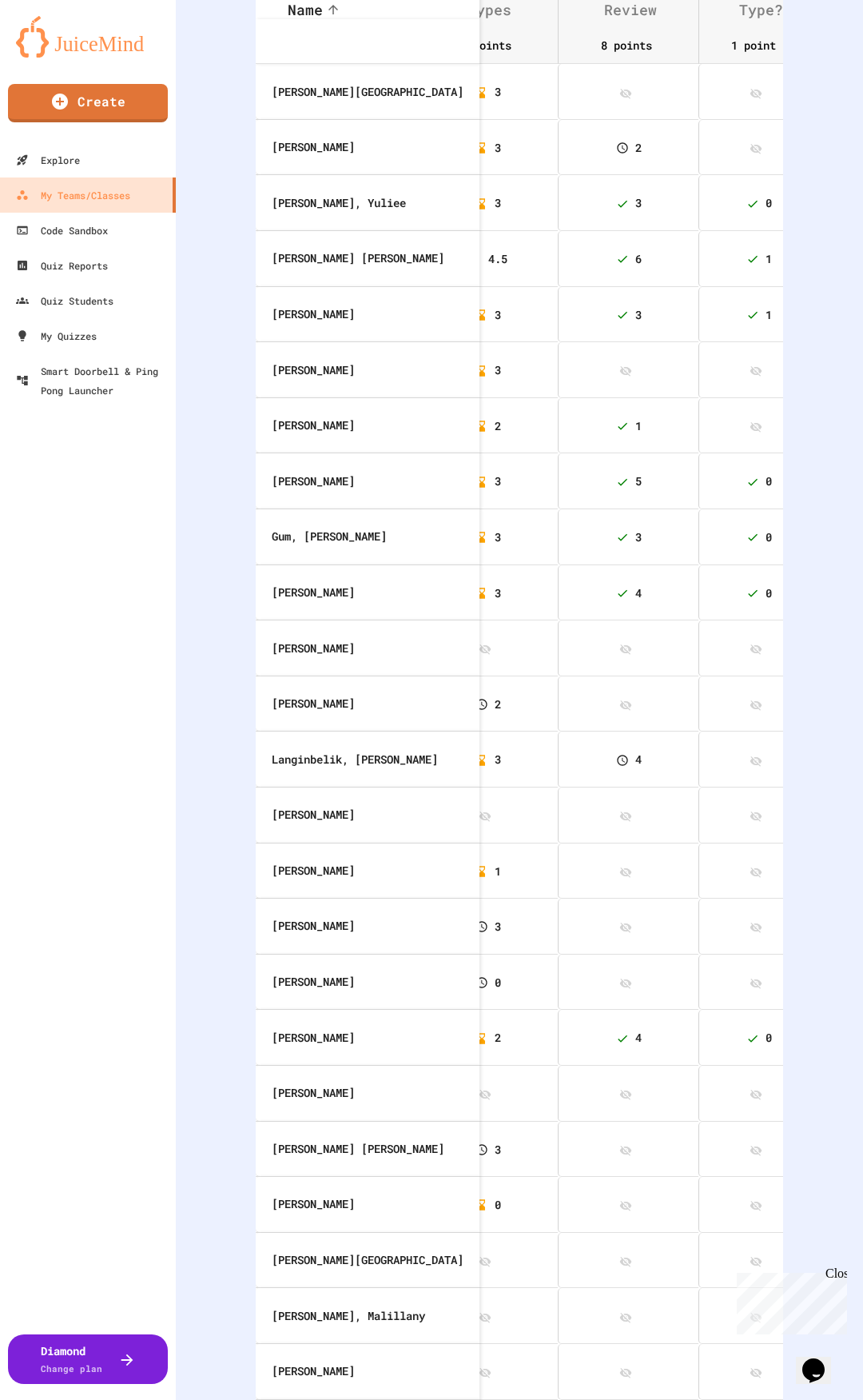
click at [570, 634] on th at bounding box center [628, 648] width 141 height 56
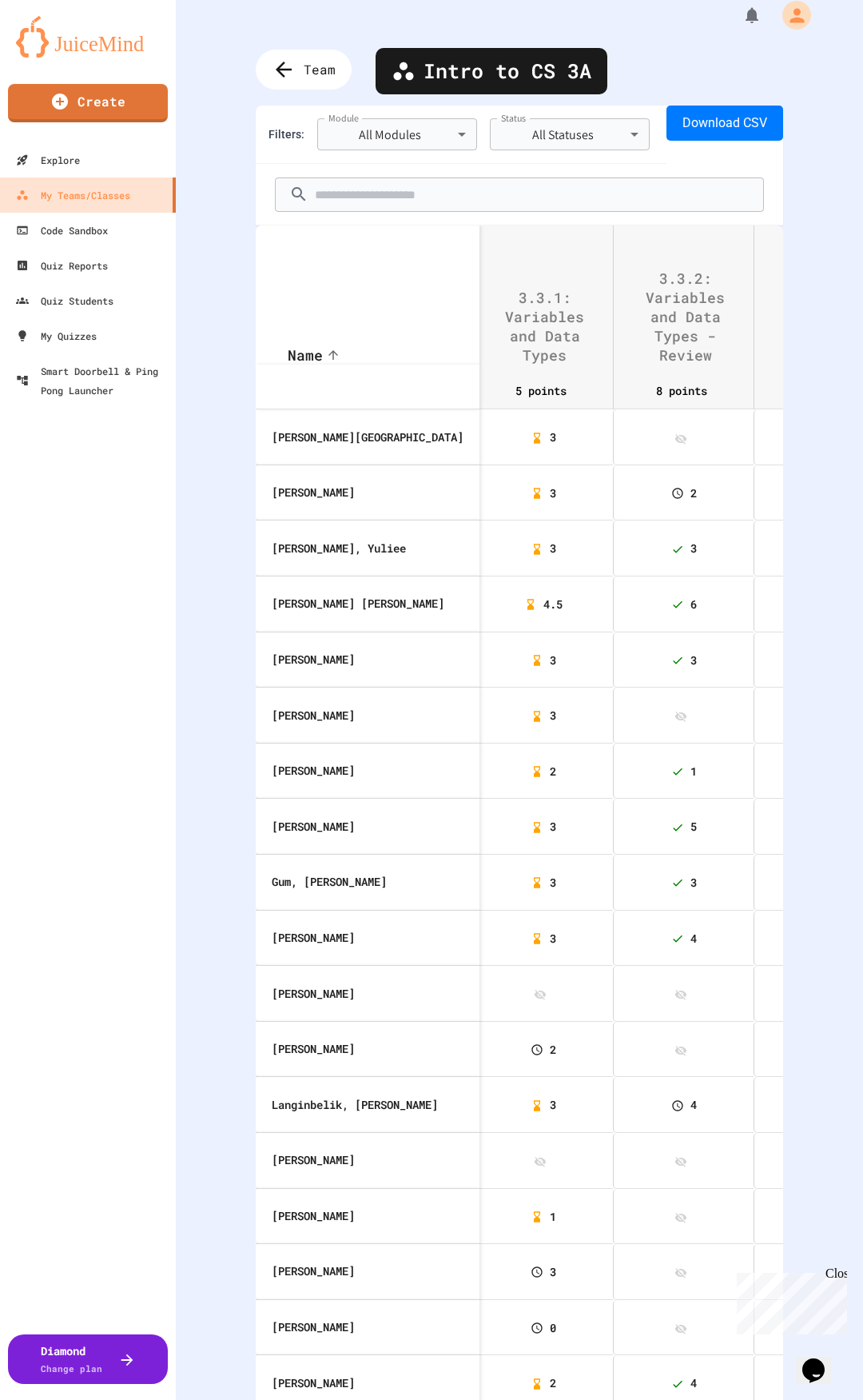
scroll to position [0, 0]
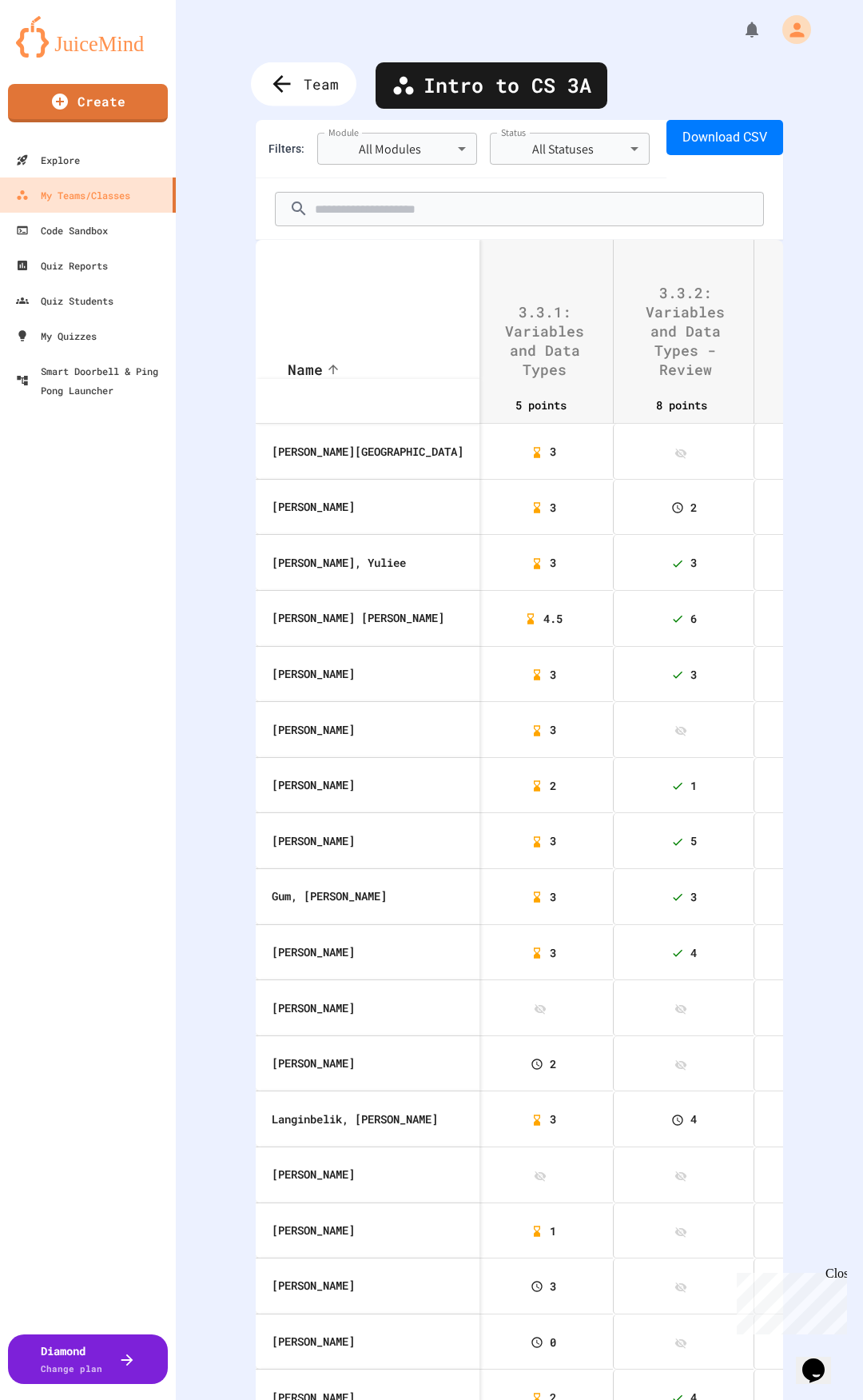
click at [329, 71] on div "Team" at bounding box center [303, 84] width 106 height 44
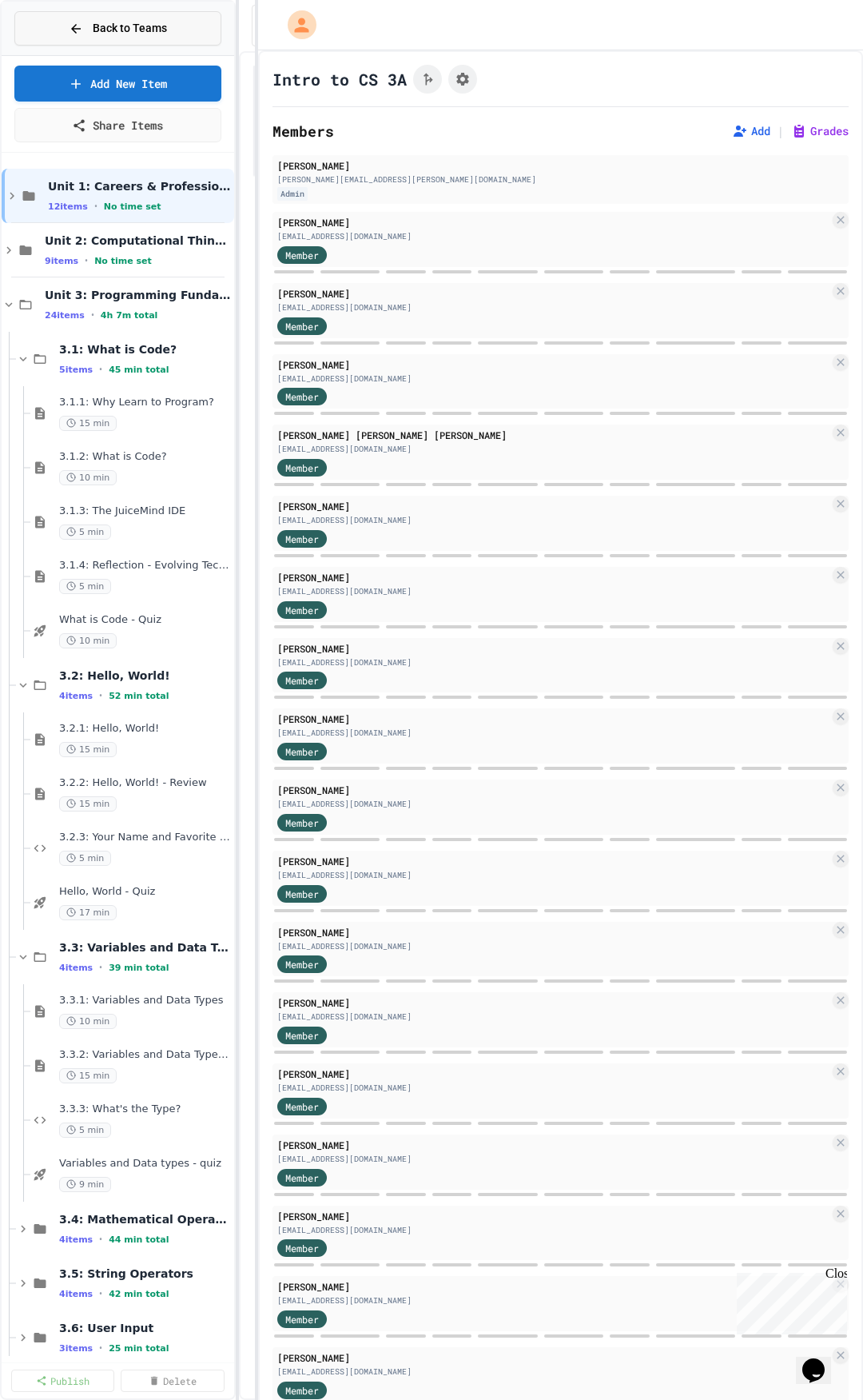
click at [94, 30] on span "Back to Teams" at bounding box center [129, 28] width 74 height 17
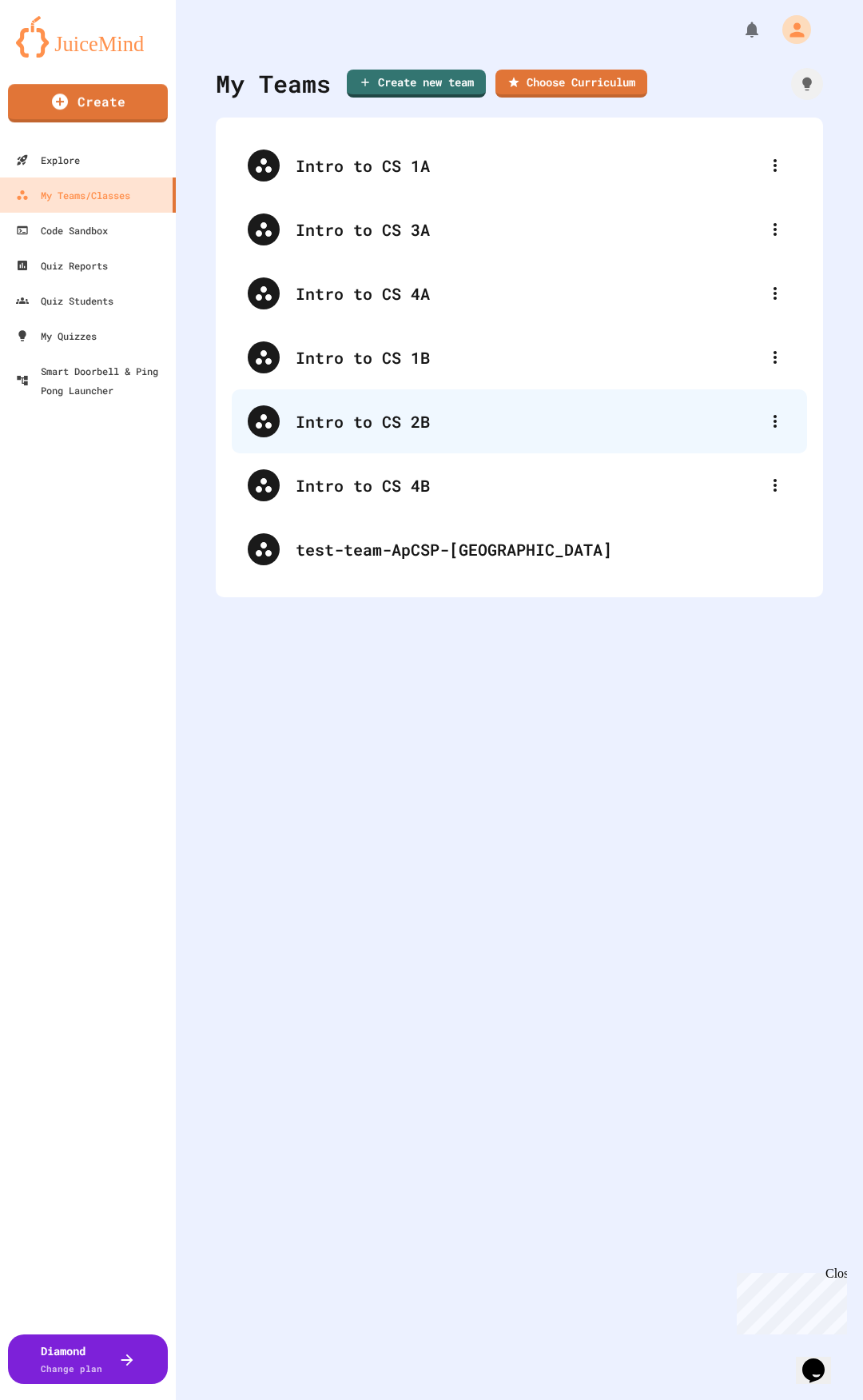
click at [392, 409] on div "Intro to CS 2B" at bounding box center [527, 421] width 463 height 24
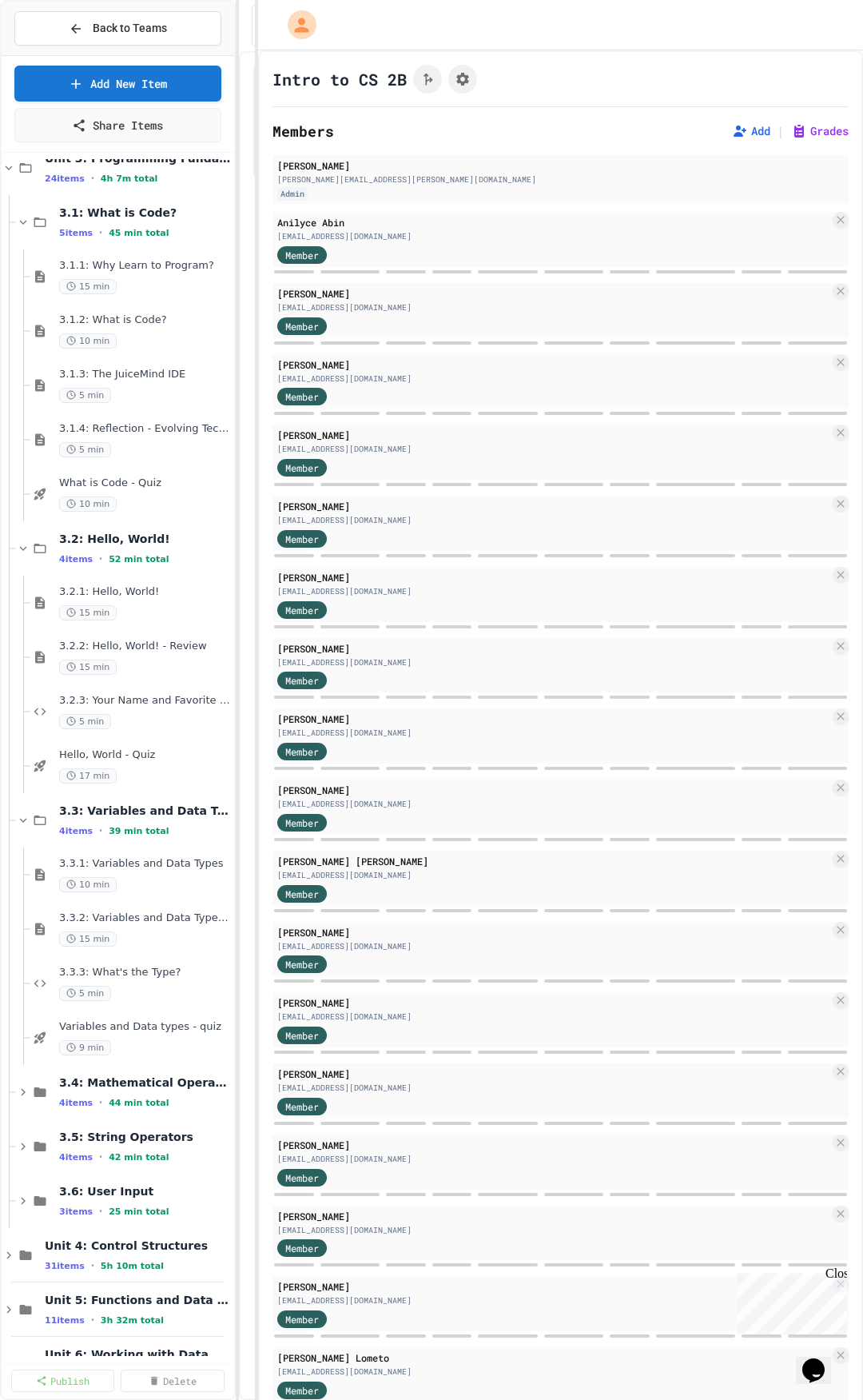
scroll to position [160, 0]
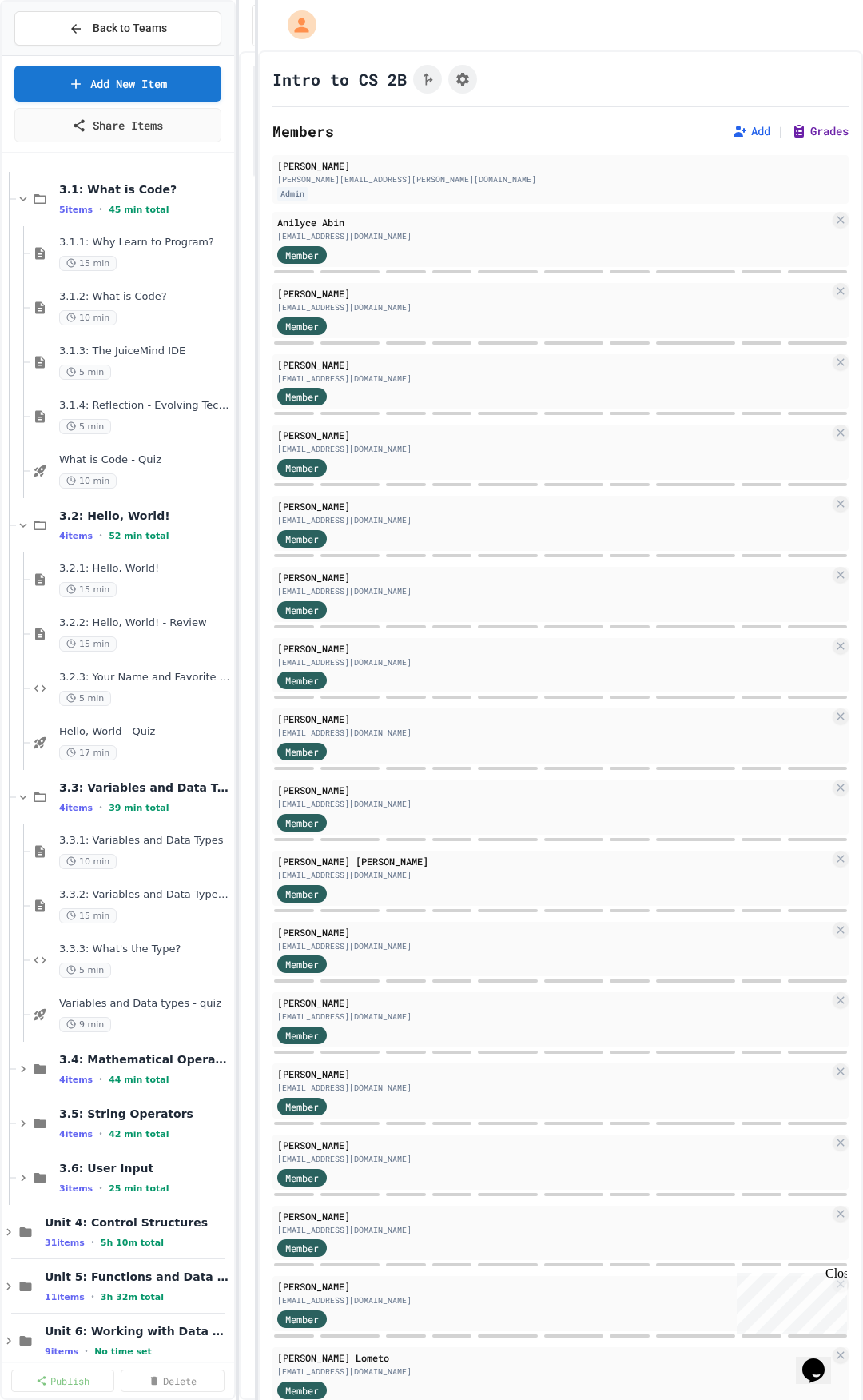
click at [808, 124] on button "Grades" at bounding box center [820, 131] width 58 height 16
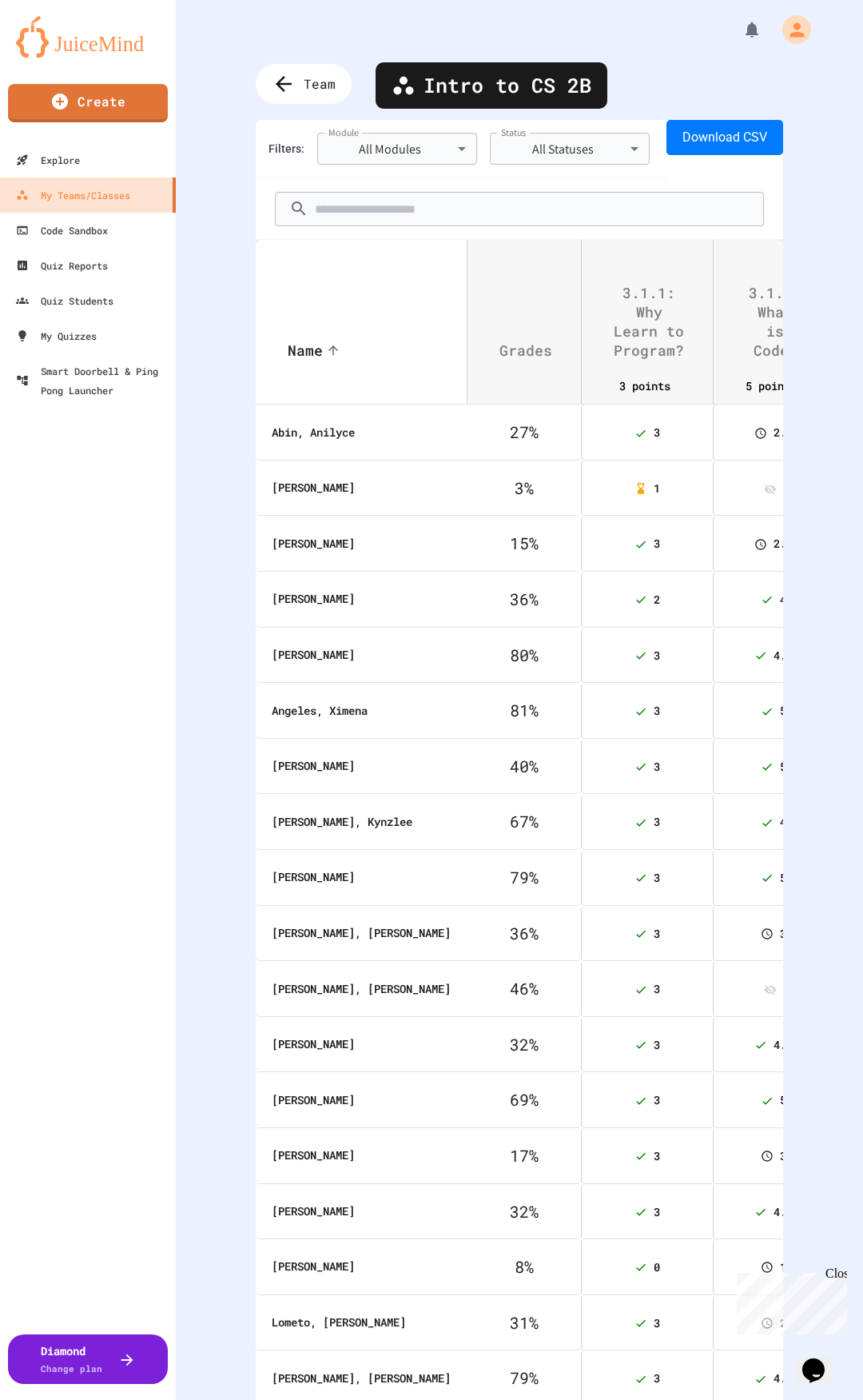
click at [646, 265] on th "3.1.1: Why Learn to Program?" at bounding box center [647, 299] width 132 height 120
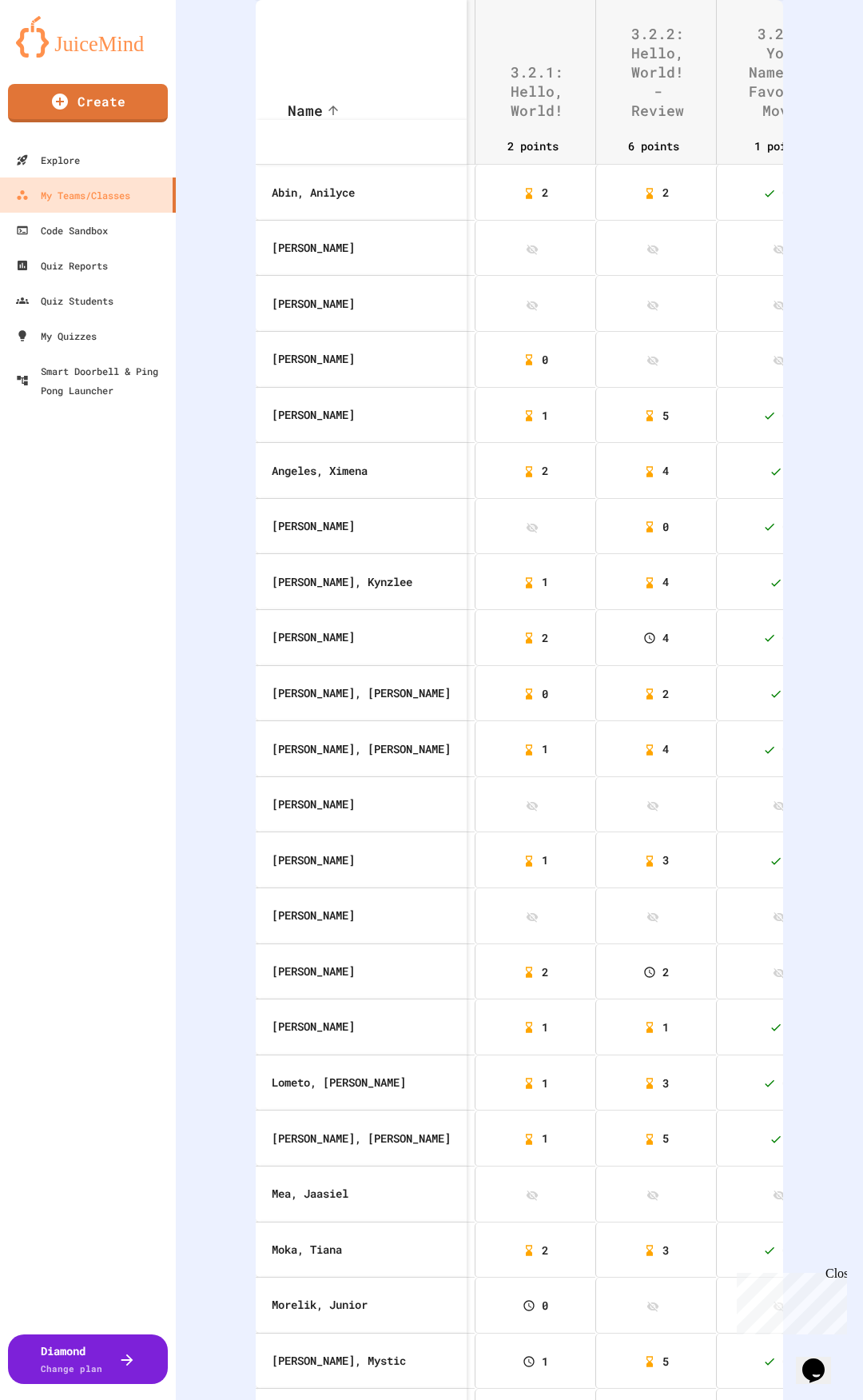
scroll to position [0, 768]
click at [598, 983] on th "2" at bounding box center [658, 972] width 121 height 56
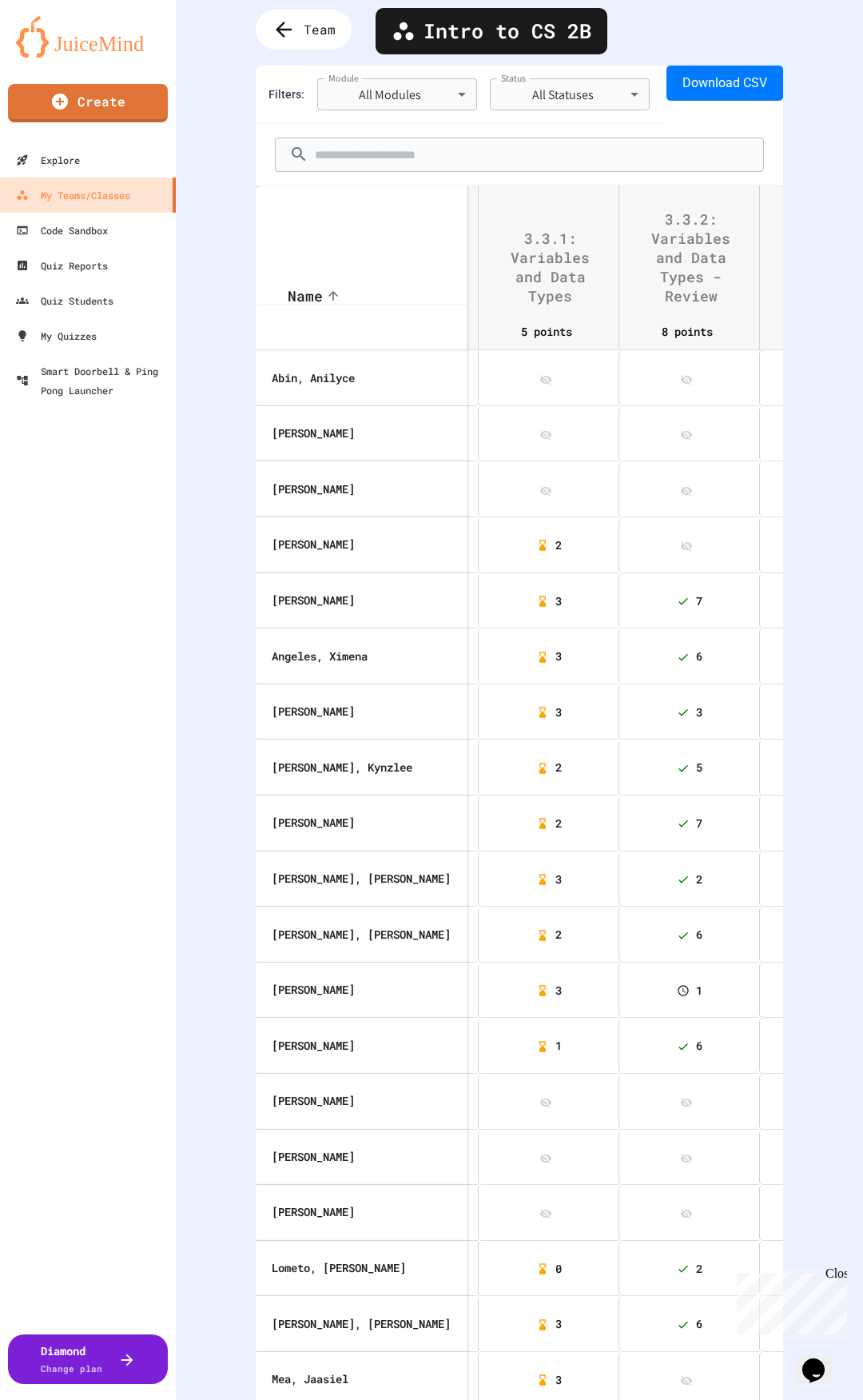
scroll to position [45, 0]
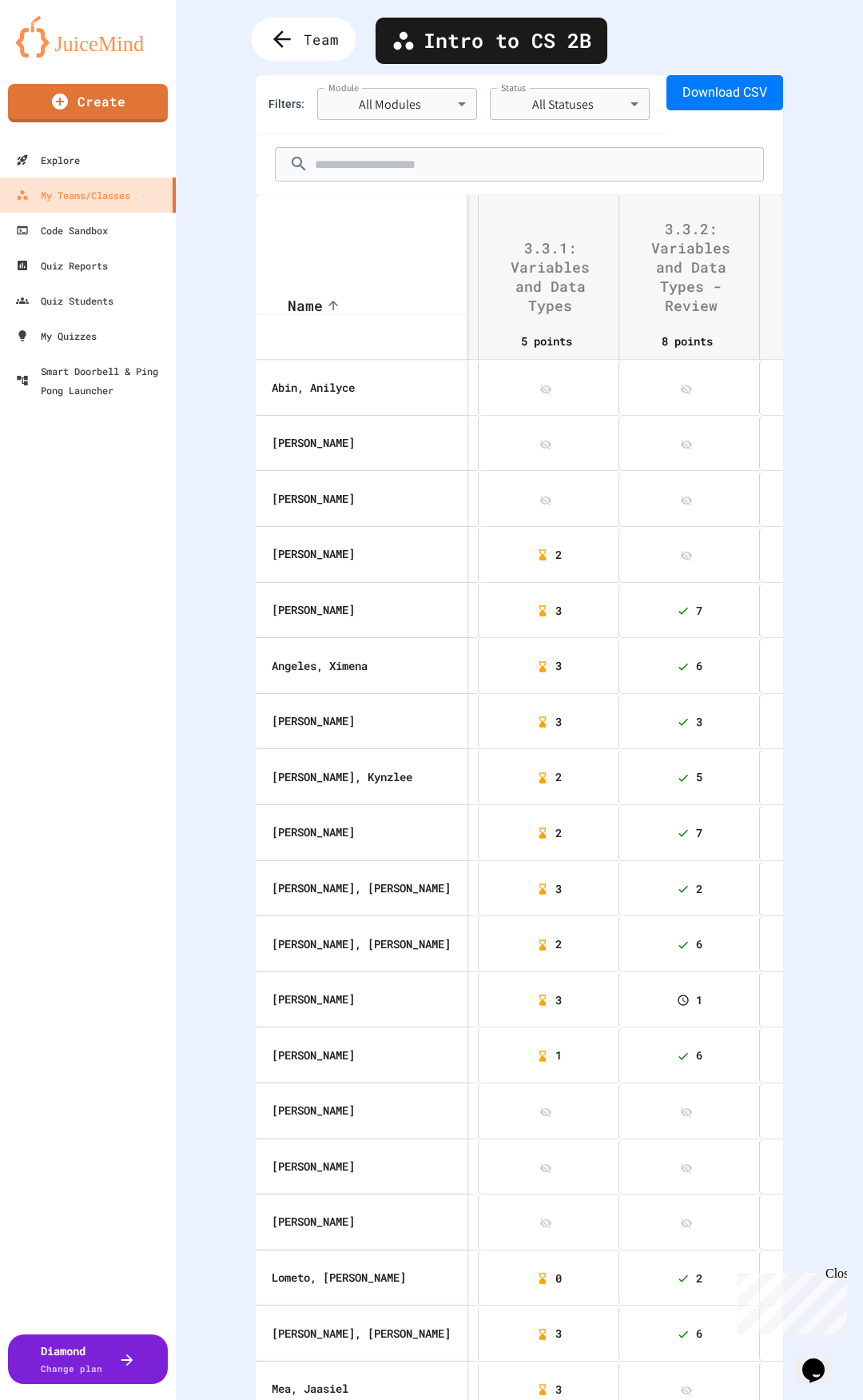
click at [273, 53] on div "Team" at bounding box center [303, 38] width 104 height 43
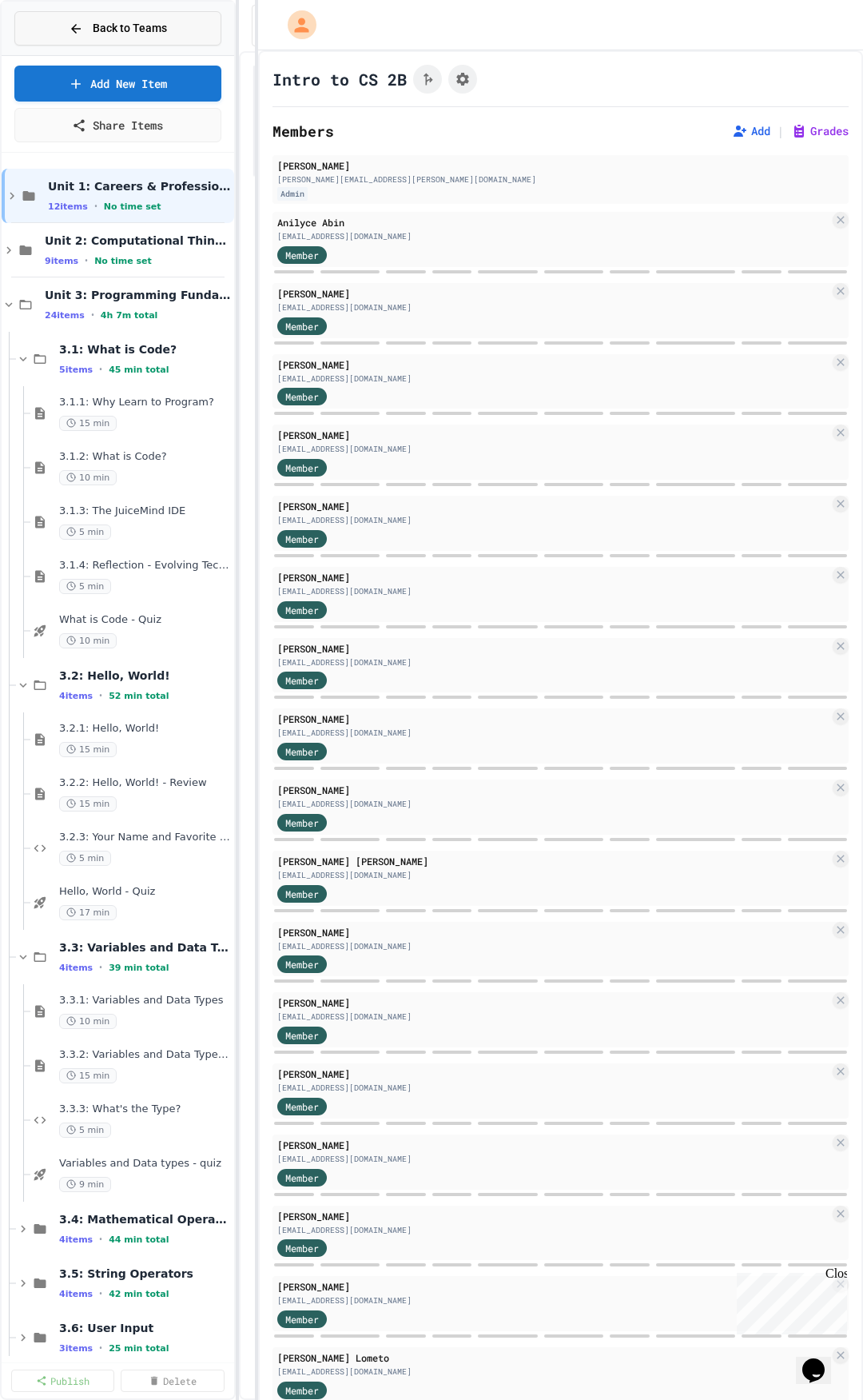
click at [129, 13] on button "Back to Teams" at bounding box center [117, 28] width 207 height 34
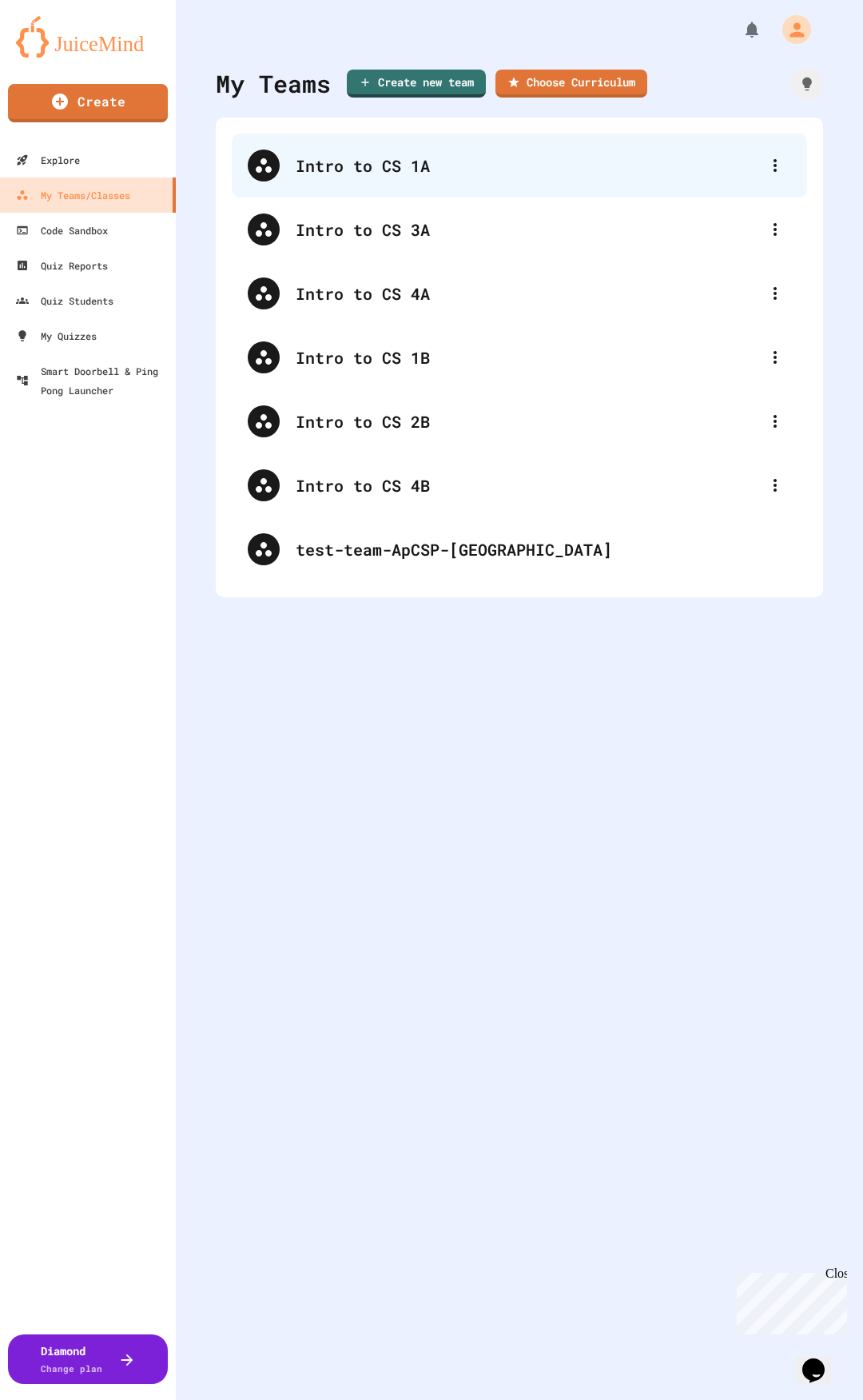
click at [296, 176] on div "Intro to CS 1A" at bounding box center [527, 165] width 463 height 24
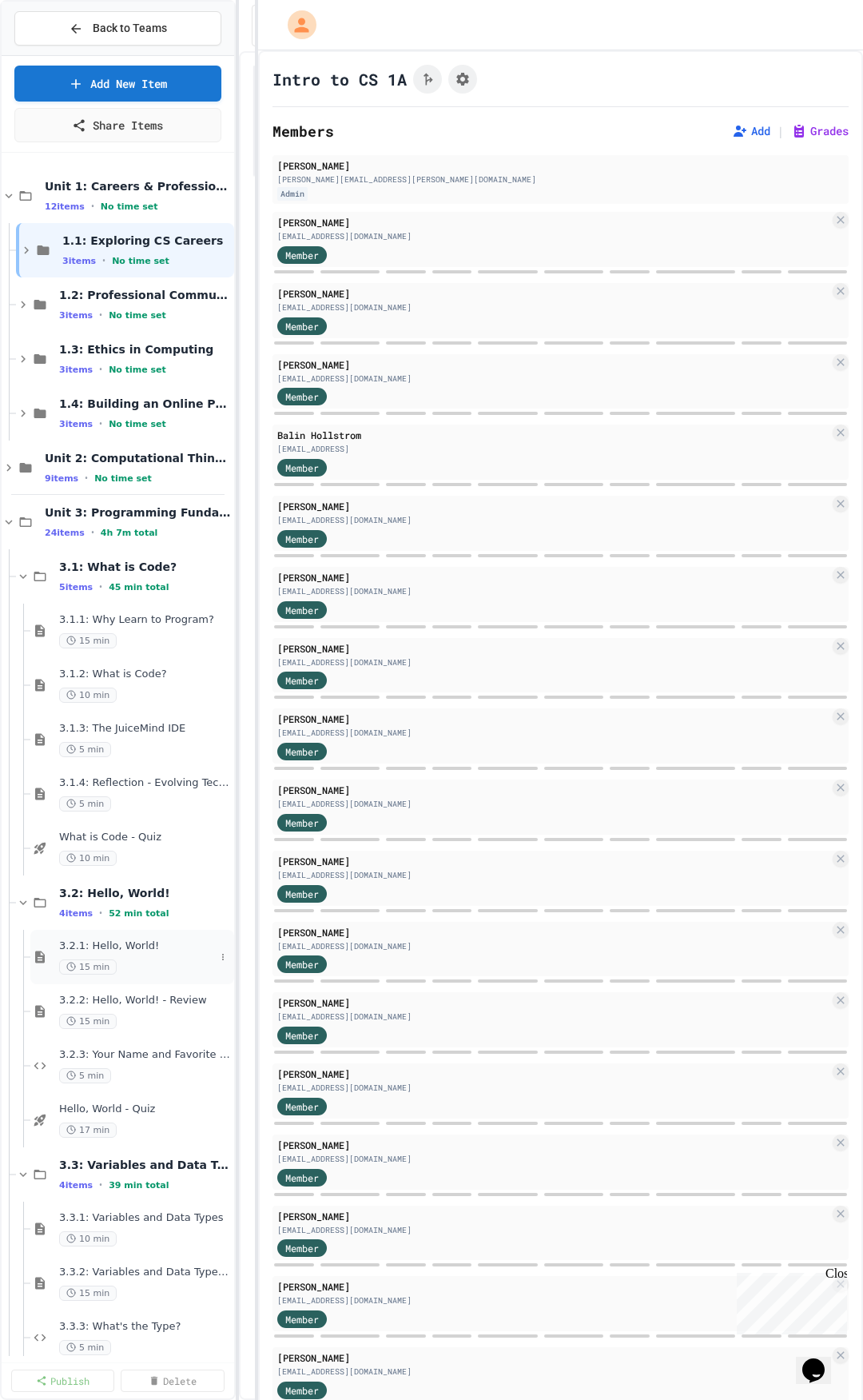
click at [156, 953] on div "3.2.1: Hello, World! 15 min" at bounding box center [137, 957] width 156 height 35
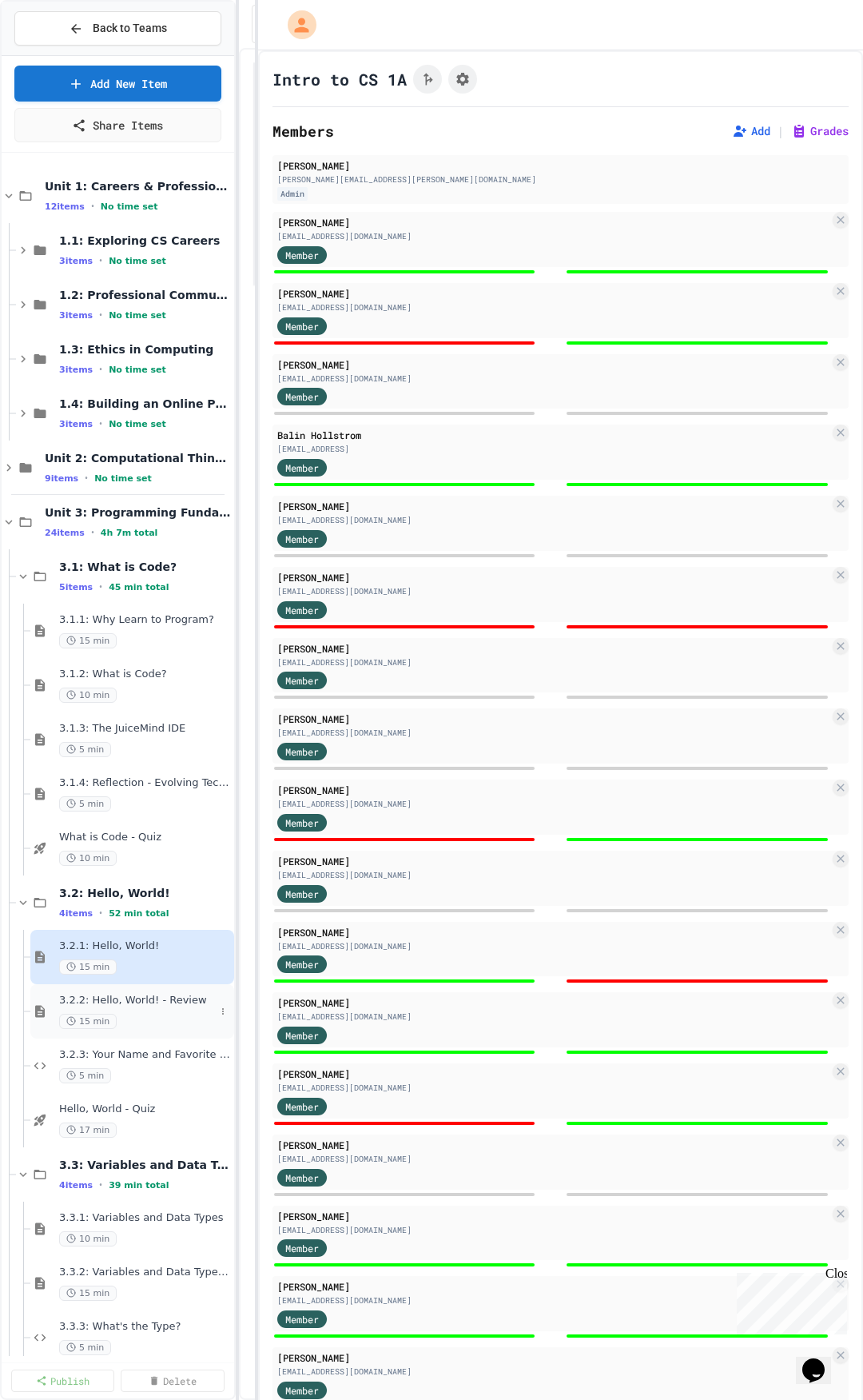
click at [168, 1015] on div "15 min" at bounding box center [137, 1020] width 156 height 15
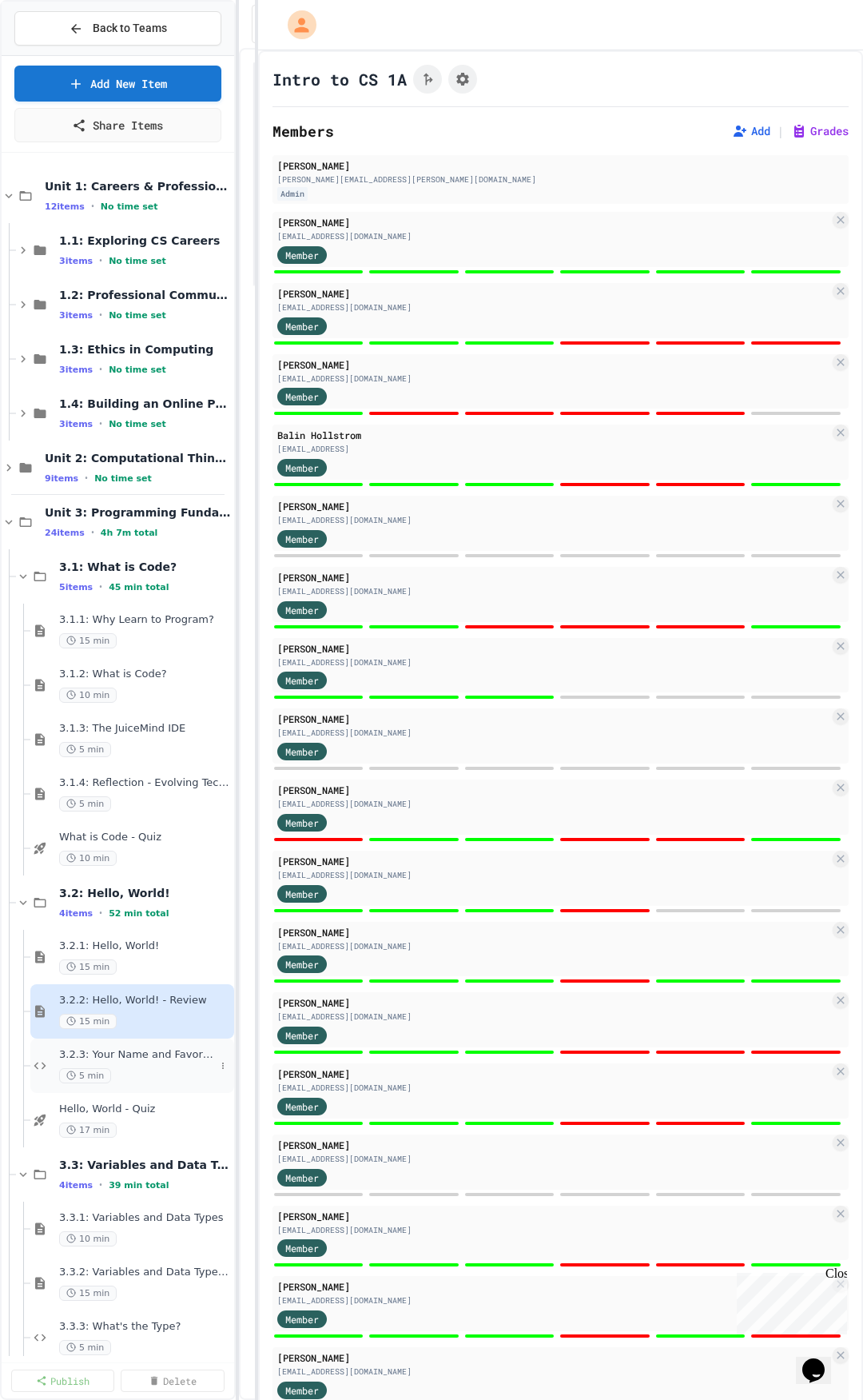
click at [161, 1061] on span "3.2.3: Your Name and Favorite Movie" at bounding box center [137, 1055] width 156 height 14
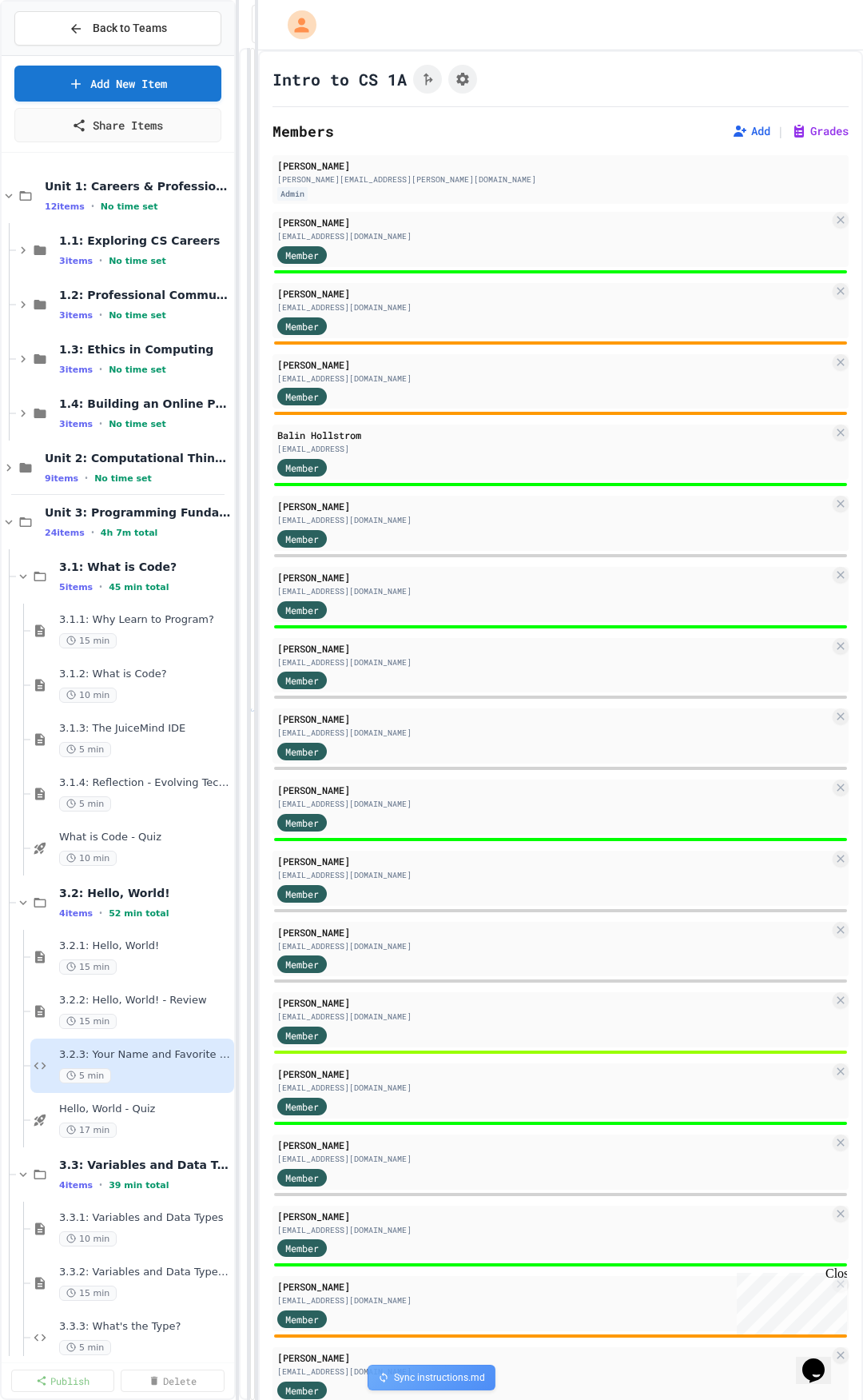
select select "*******"
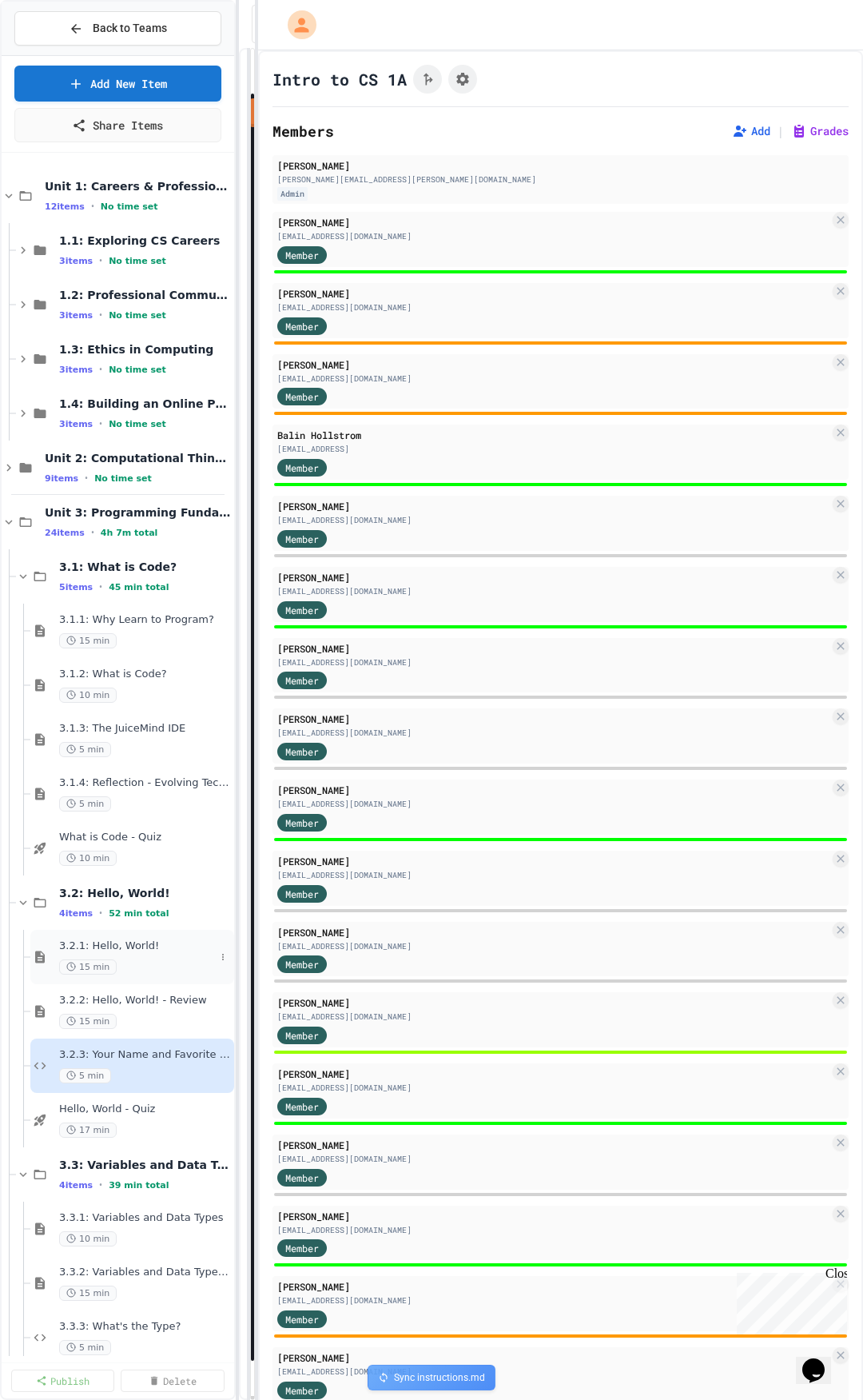
click at [153, 954] on div "3.2.1: Hello, World! 15 min" at bounding box center [137, 957] width 156 height 35
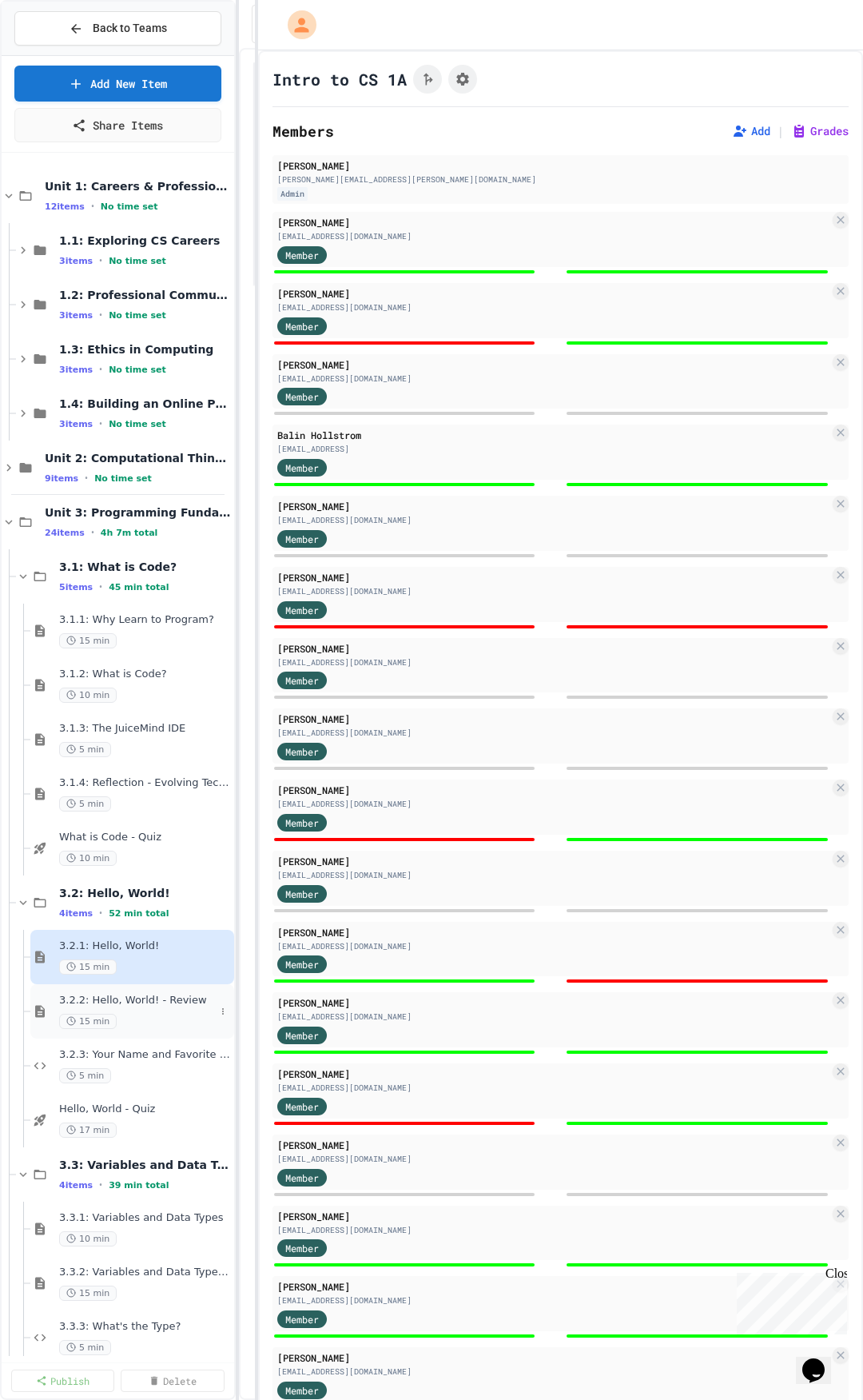
click at [168, 990] on div "3.2.2: Hello, World! - Review 15 min" at bounding box center [132, 1011] width 204 height 54
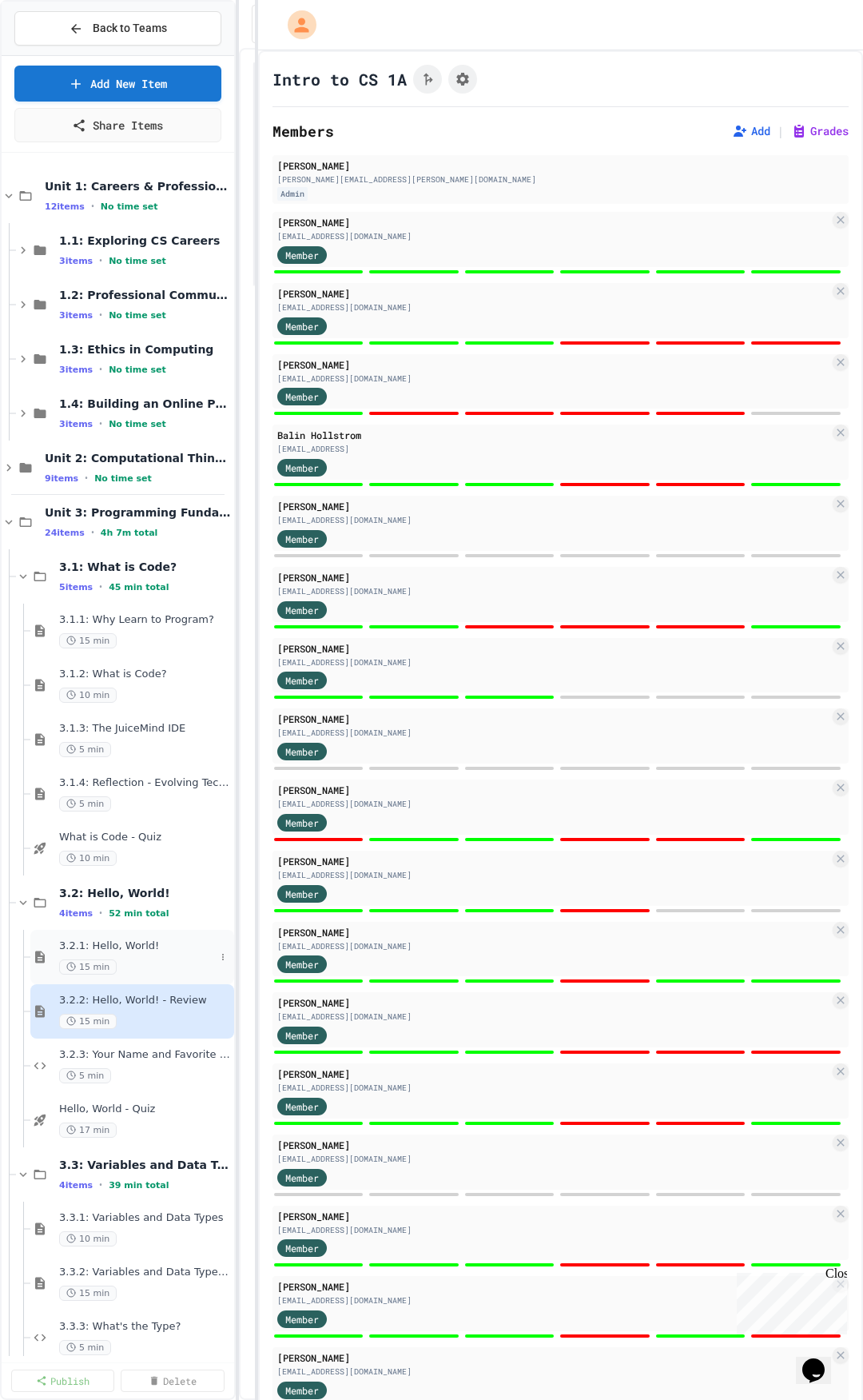
click at [163, 955] on div "3.2.1: Hello, World! 15 min" at bounding box center [137, 957] width 156 height 35
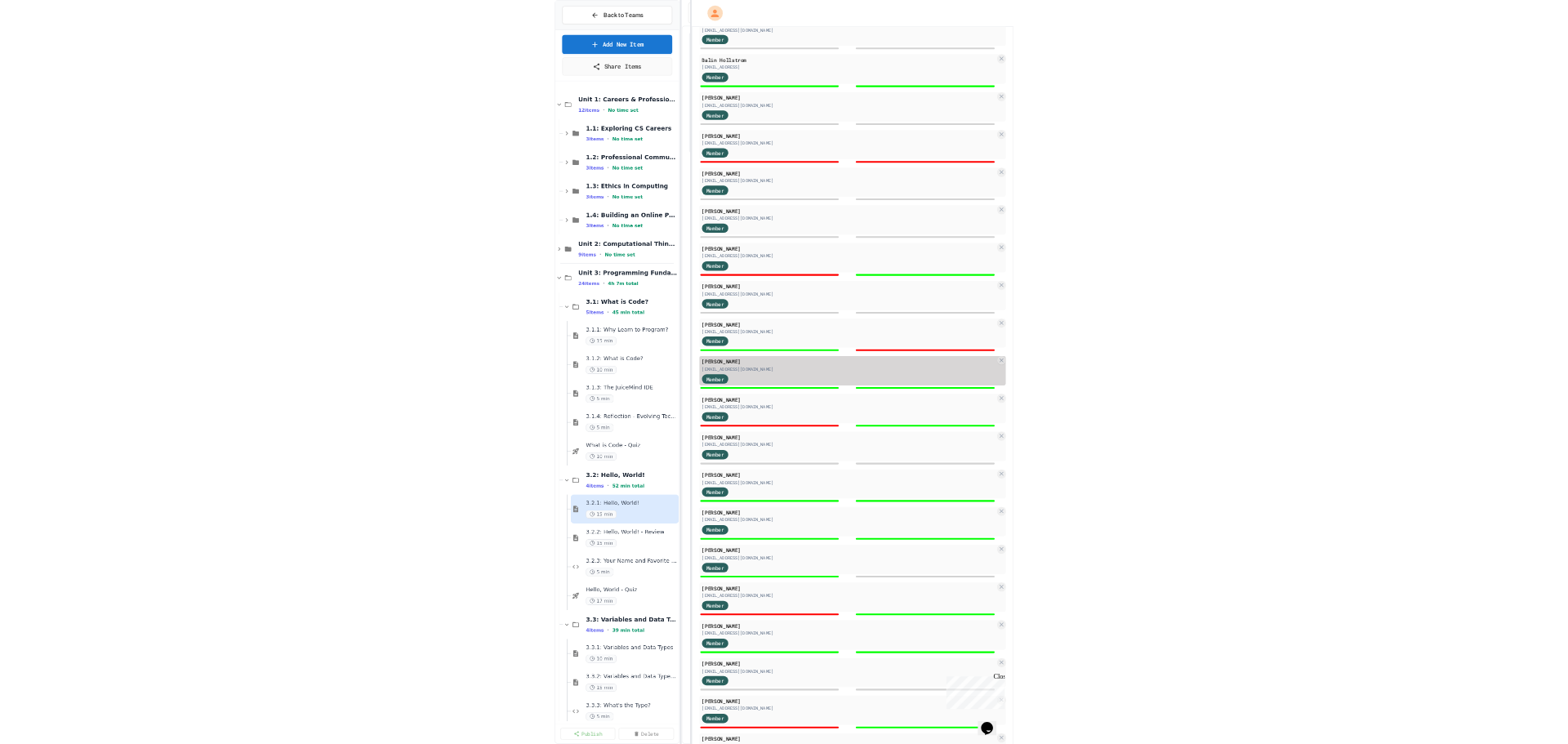
scroll to position [552, 0]
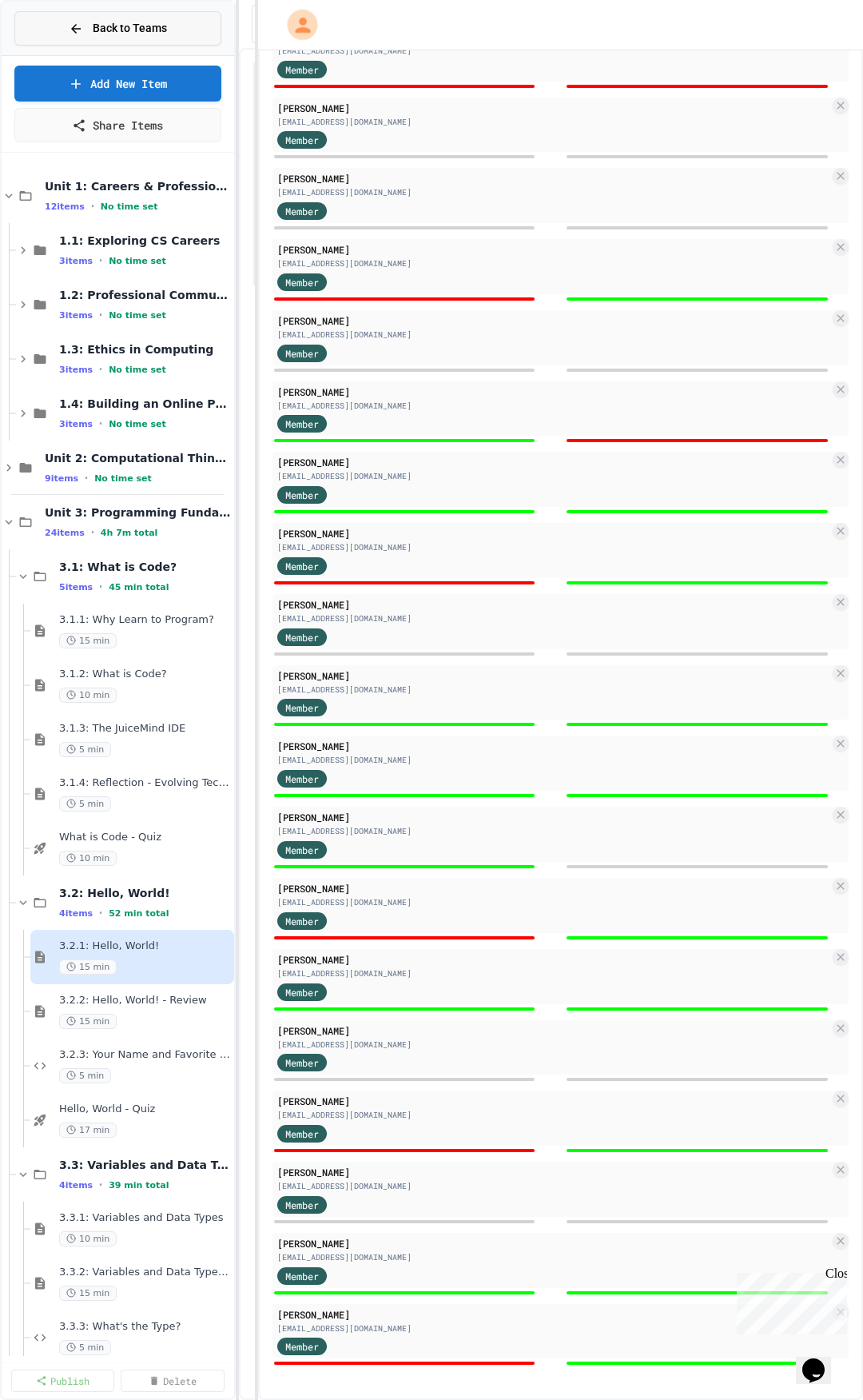
click at [154, 35] on span "Back to Teams" at bounding box center [129, 28] width 74 height 17
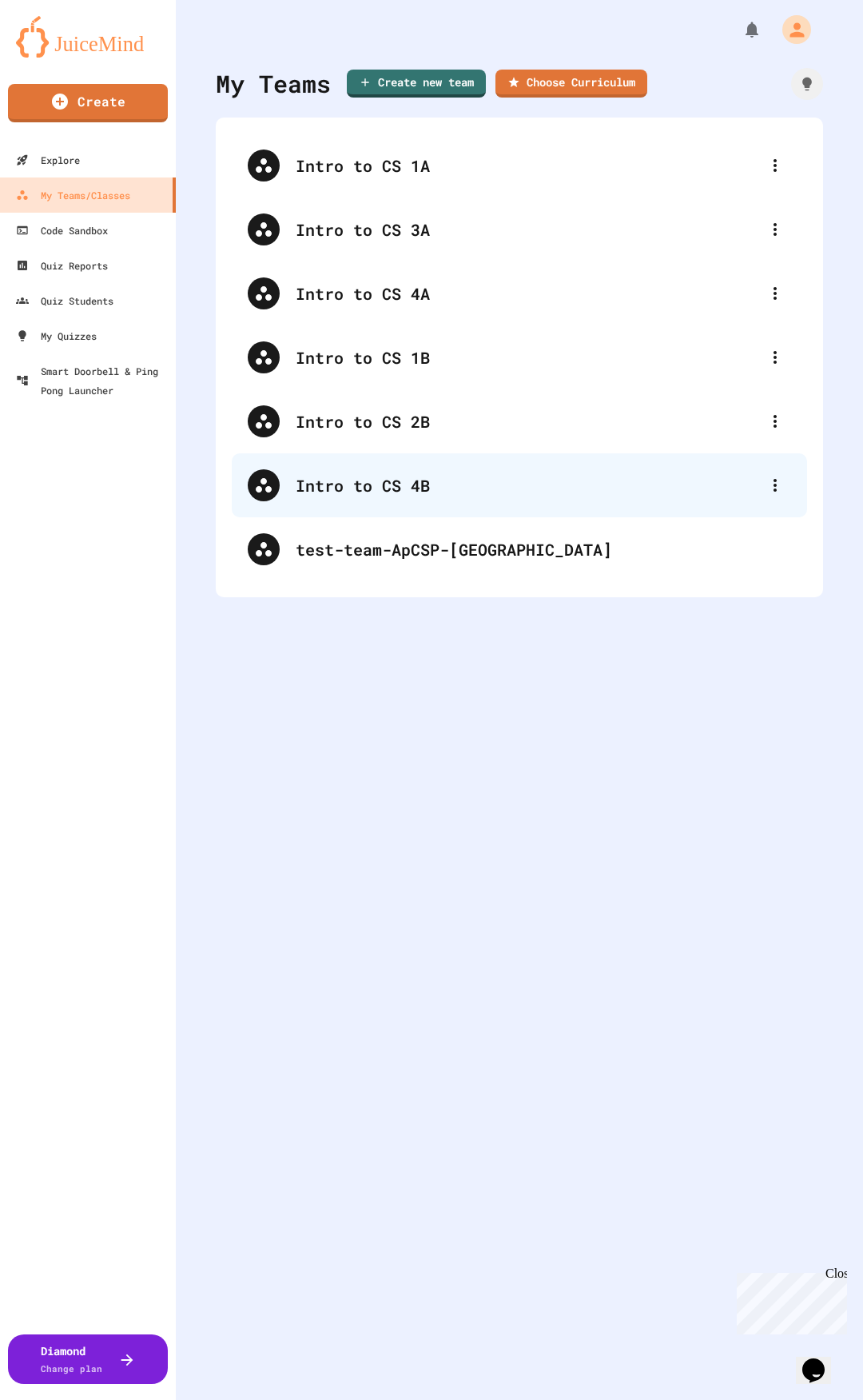
click at [324, 495] on div "Intro to CS 4B" at bounding box center [527, 484] width 463 height 24
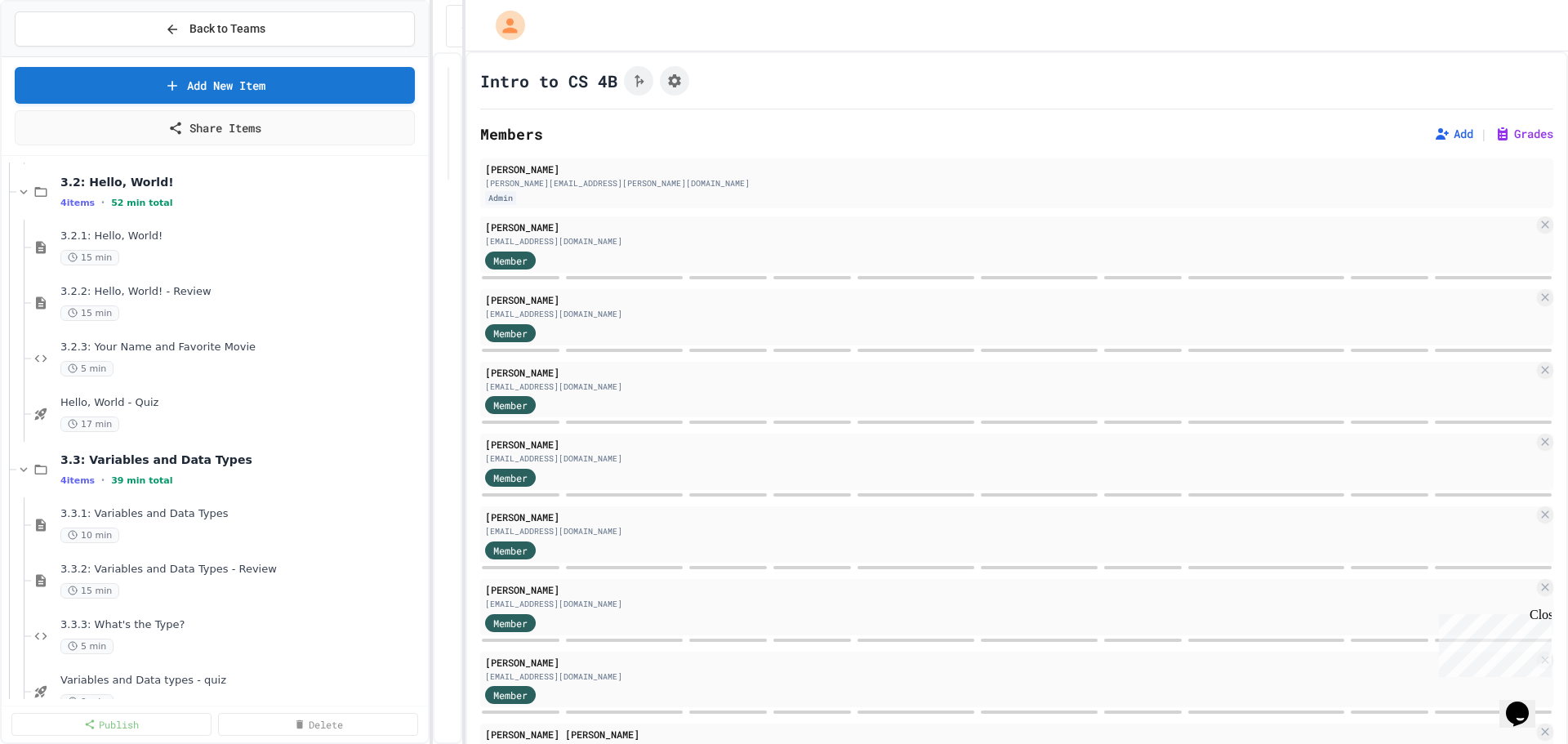
scroll to position [515, 0]
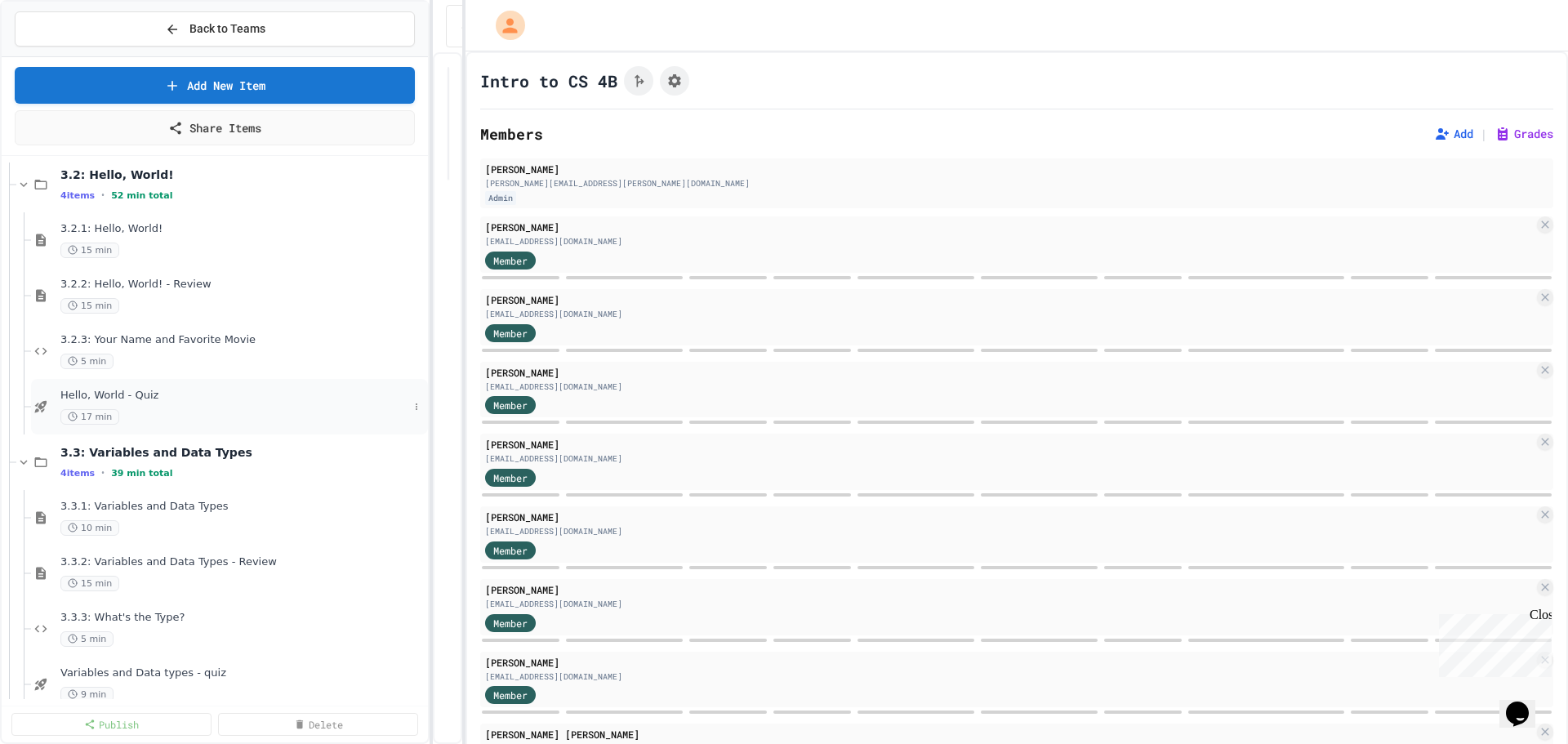
click at [247, 389] on span "Hello, World - Quiz" at bounding box center [234, 396] width 348 height 14
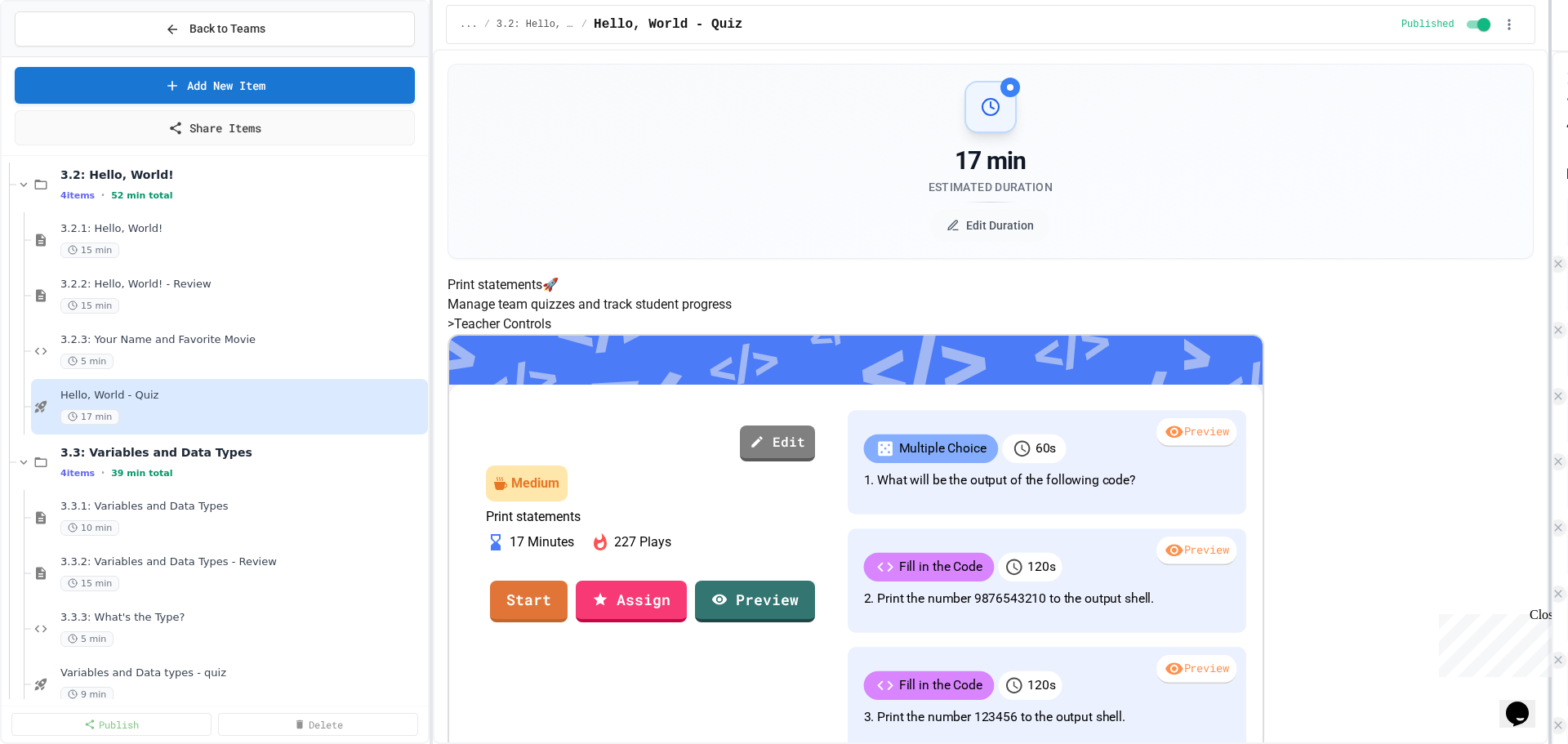
click at [881, 242] on div "Back to Teams Add New Item Share Items What is Code - Quiz 10 min 3.2: Hello, W…" at bounding box center [784, 372] width 1568 height 744
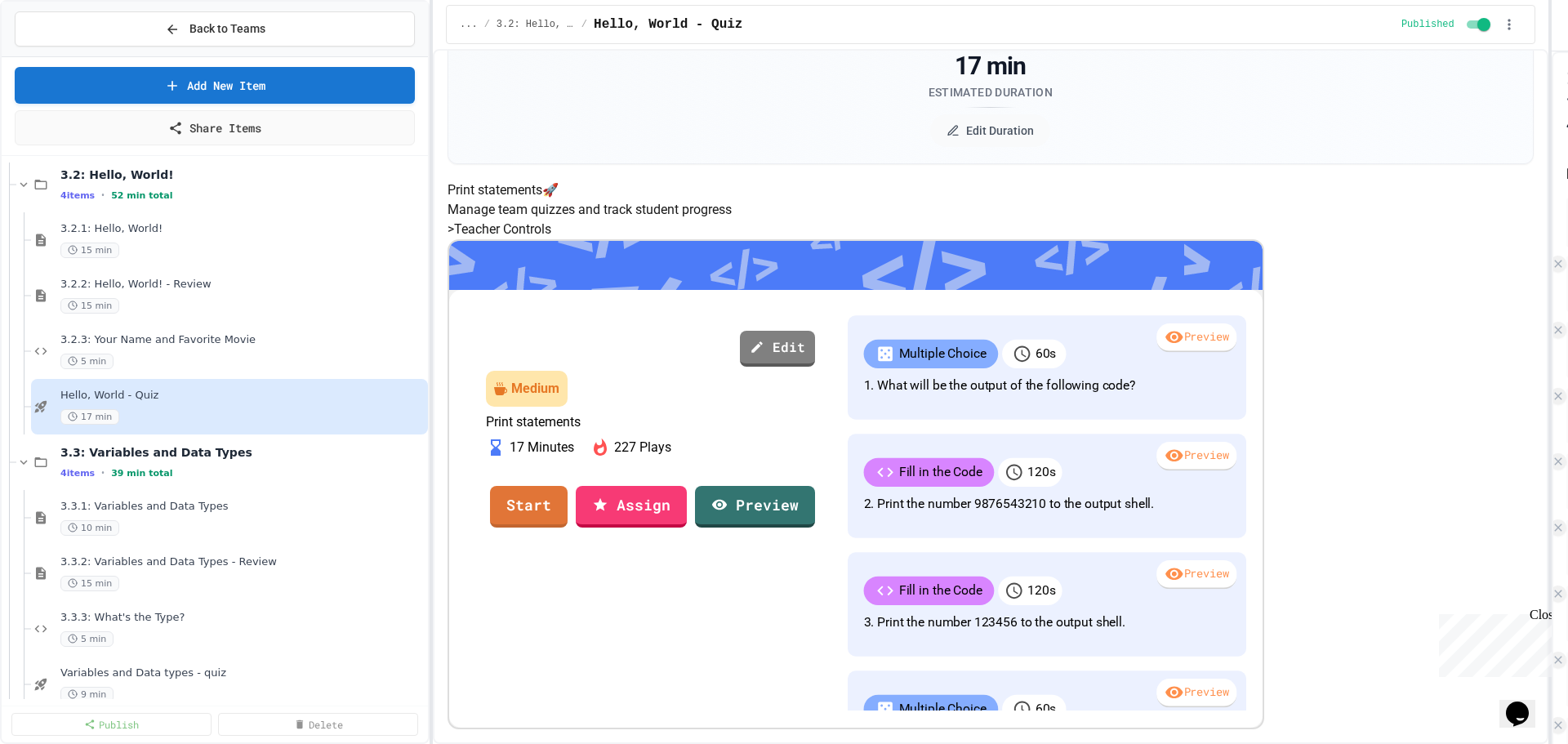
scroll to position [290, 0]
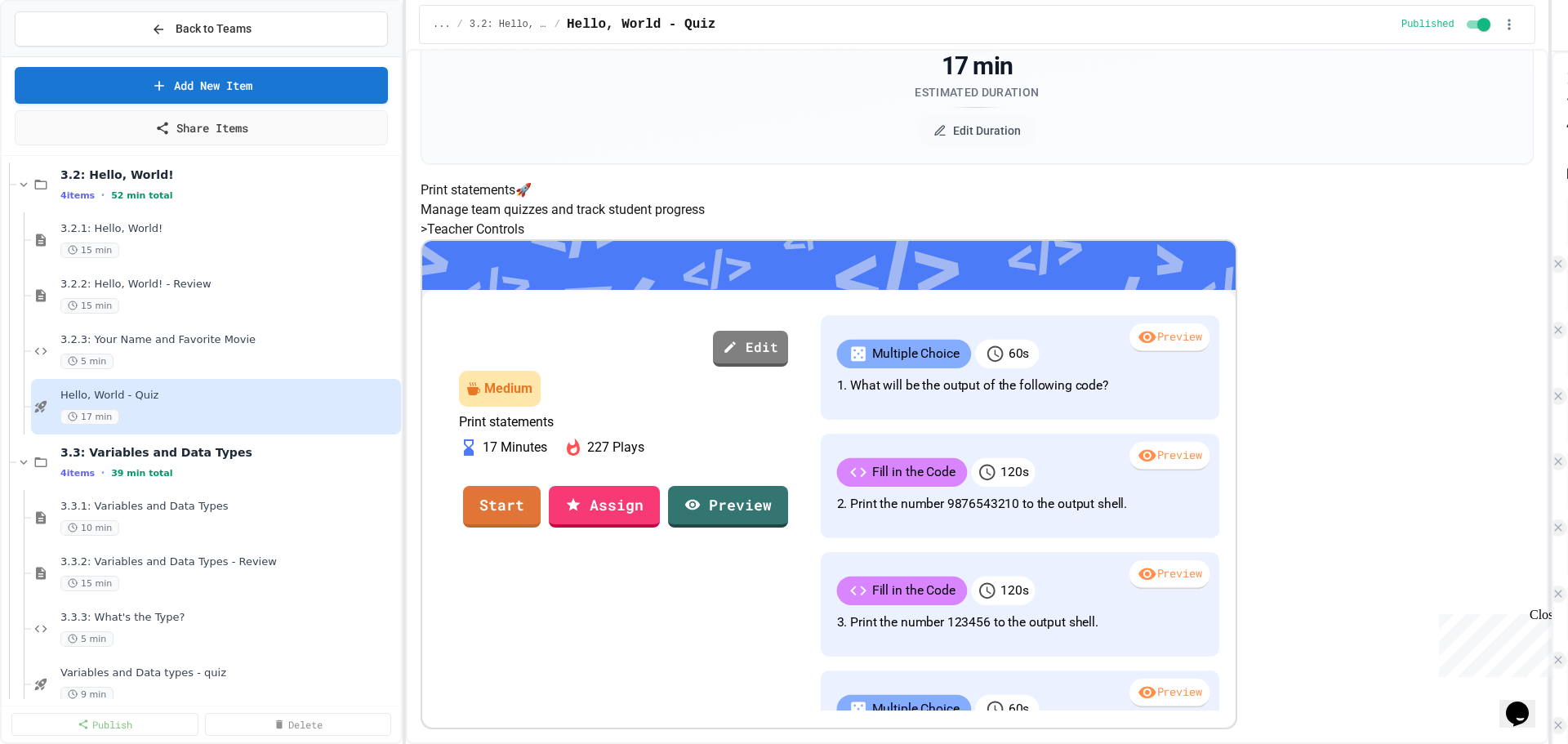
click at [406, 328] on div "Back to Teams Add New Item Share Items What is Code - Quiz 10 min 3.2: Hello, W…" at bounding box center [784, 372] width 1568 height 744
click at [538, 482] on link "Start" at bounding box center [501, 504] width 72 height 44
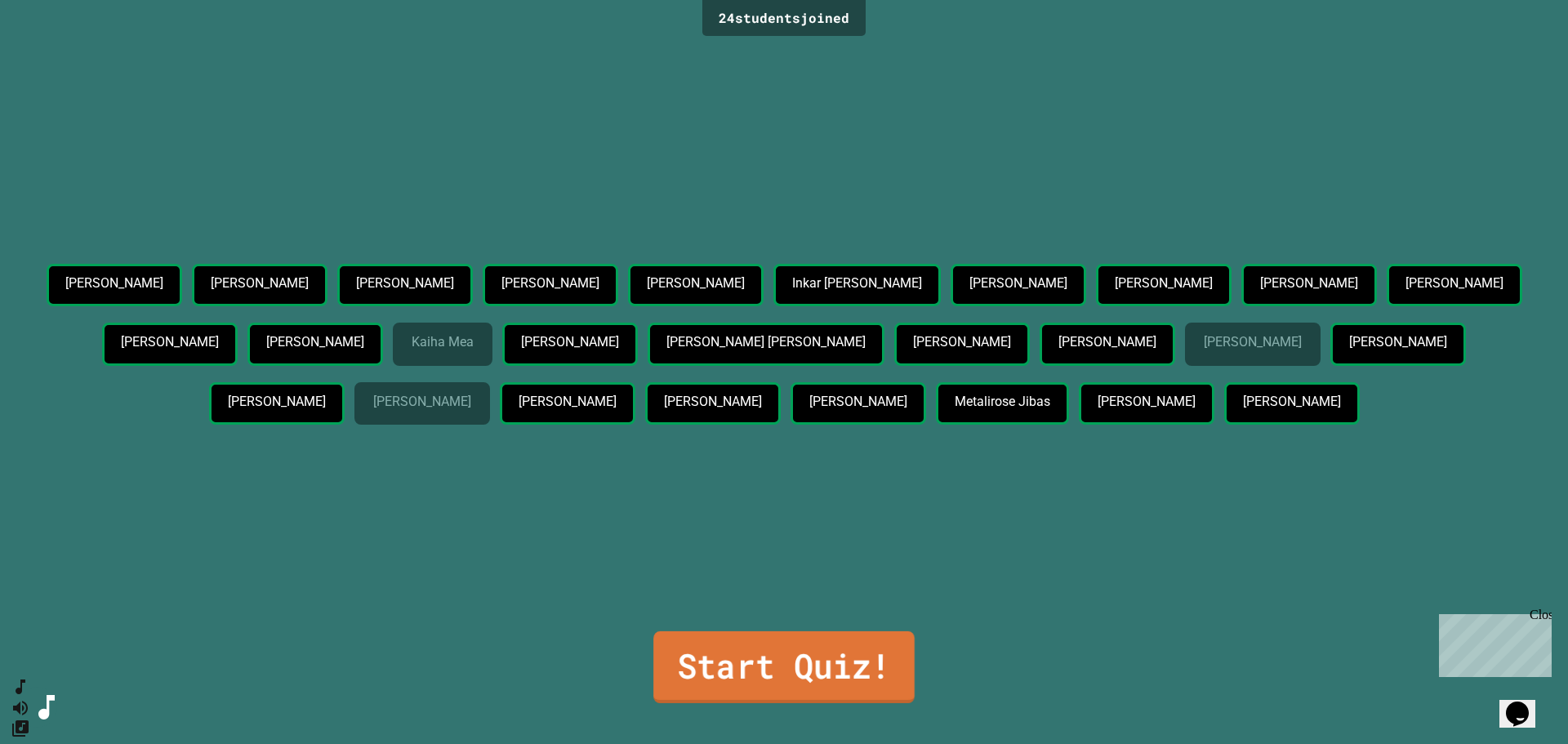
drag, startPoint x: 782, startPoint y: 645, endPoint x: 786, endPoint y: 622, distance: 23.3
click at [786, 631] on link "Start Quiz!" at bounding box center [784, 667] width 262 height 71
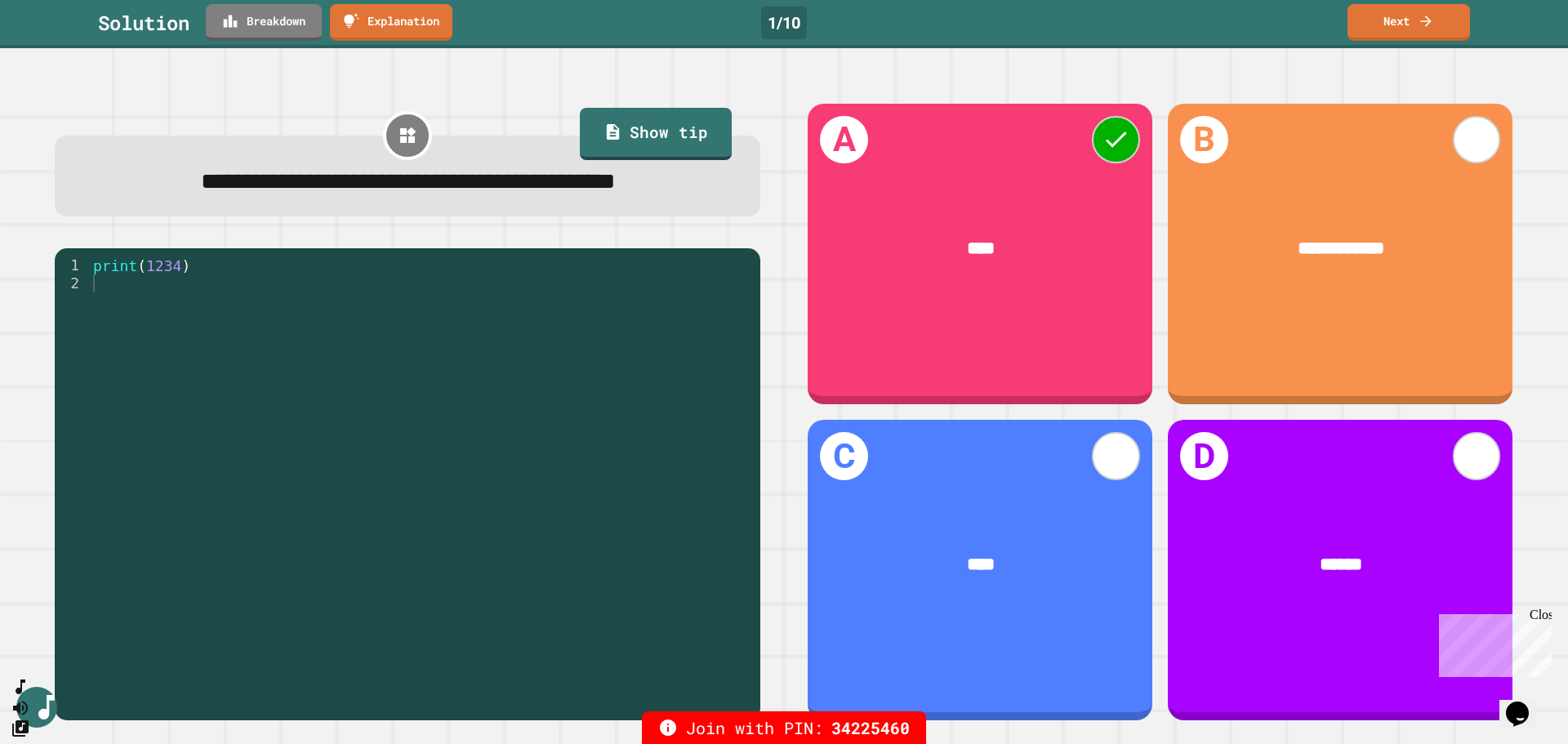
type textarea "**********"
drag, startPoint x: 138, startPoint y: 312, endPoint x: 174, endPoint y: 305, distance: 36.7
click at [174, 305] on div "print ( 1234 )" at bounding box center [421, 463] width 662 height 414
click at [201, 336] on div "print ( 1234 )" at bounding box center [421, 463] width 662 height 414
click at [254, 29] on link "Breakdown" at bounding box center [264, 21] width 113 height 38
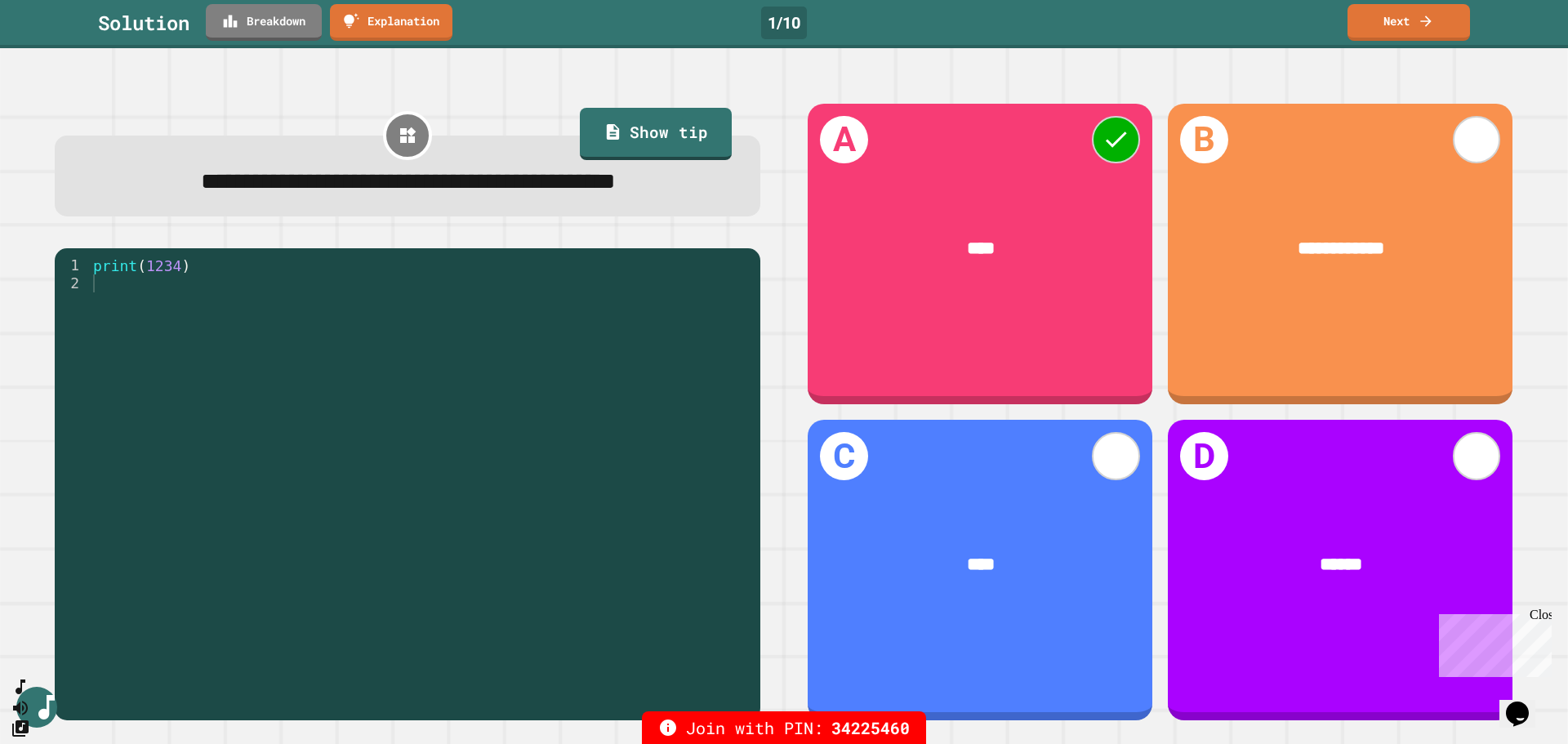
click at [881, 8] on link "Next" at bounding box center [1408, 21] width 119 height 38
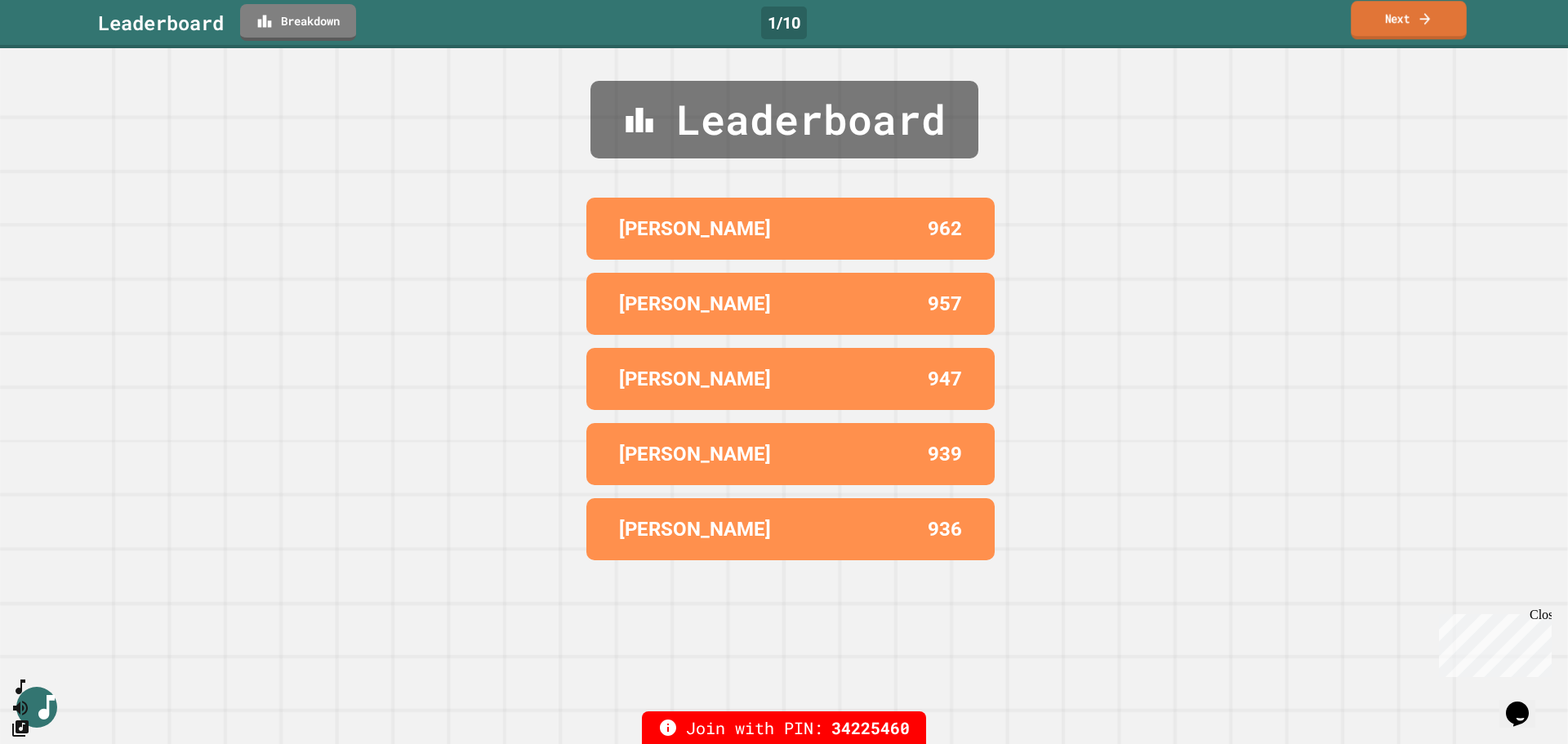
click at [881, 33] on link "Next" at bounding box center [1409, 20] width 116 height 38
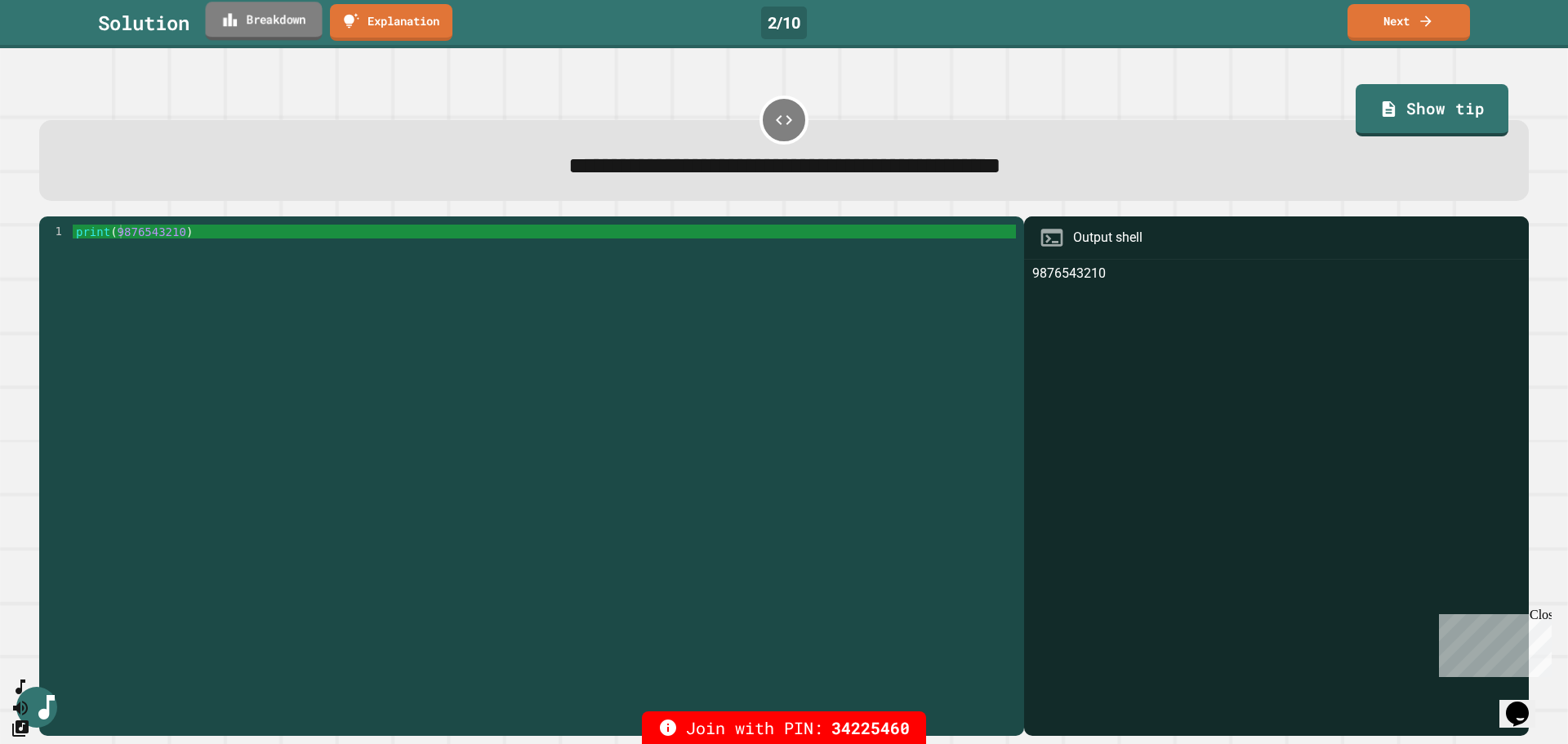
click at [261, 19] on link "Breakdown" at bounding box center [263, 21] width 117 height 38
type textarea "**********"
drag, startPoint x: 113, startPoint y: 239, endPoint x: 177, endPoint y: 241, distance: 64.0
click at [178, 241] on div "print ( 9876543210 )" at bounding box center [544, 467] width 943 height 486
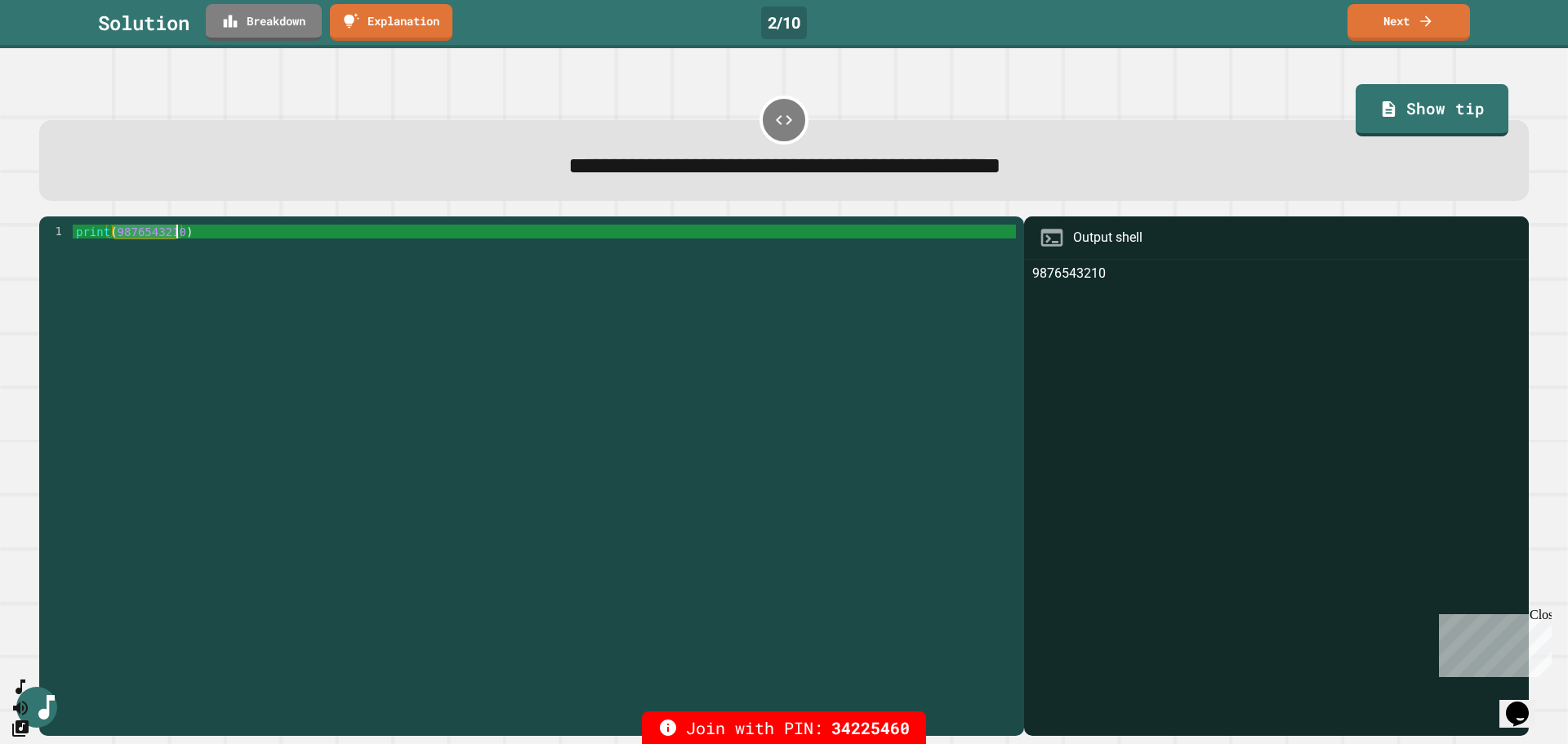
click at [225, 272] on div "print ( 9876543210 )" at bounding box center [544, 467] width 943 height 486
click at [881, 30] on link "Next" at bounding box center [1408, 21] width 122 height 38
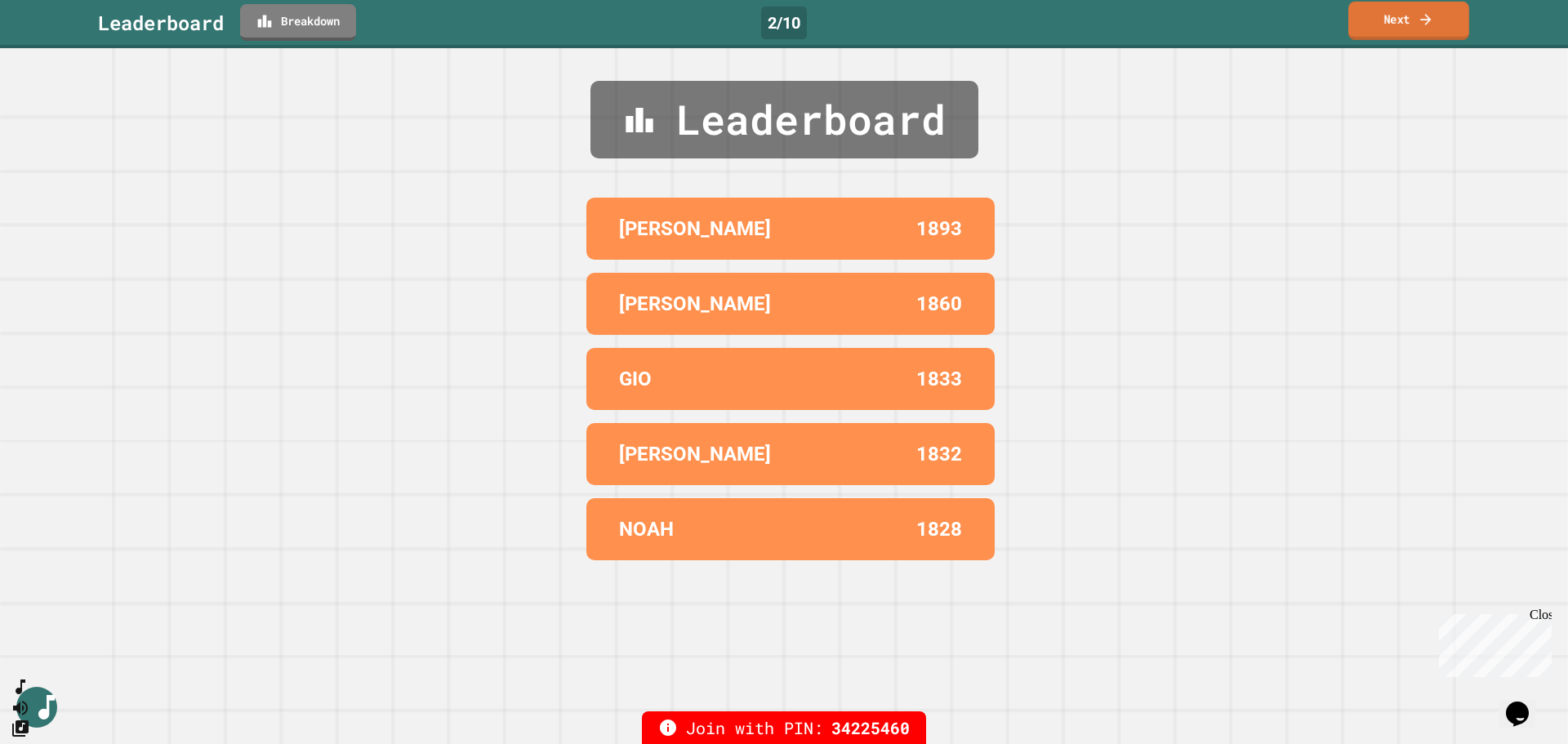
click at [881, 11] on icon at bounding box center [1426, 19] width 16 height 17
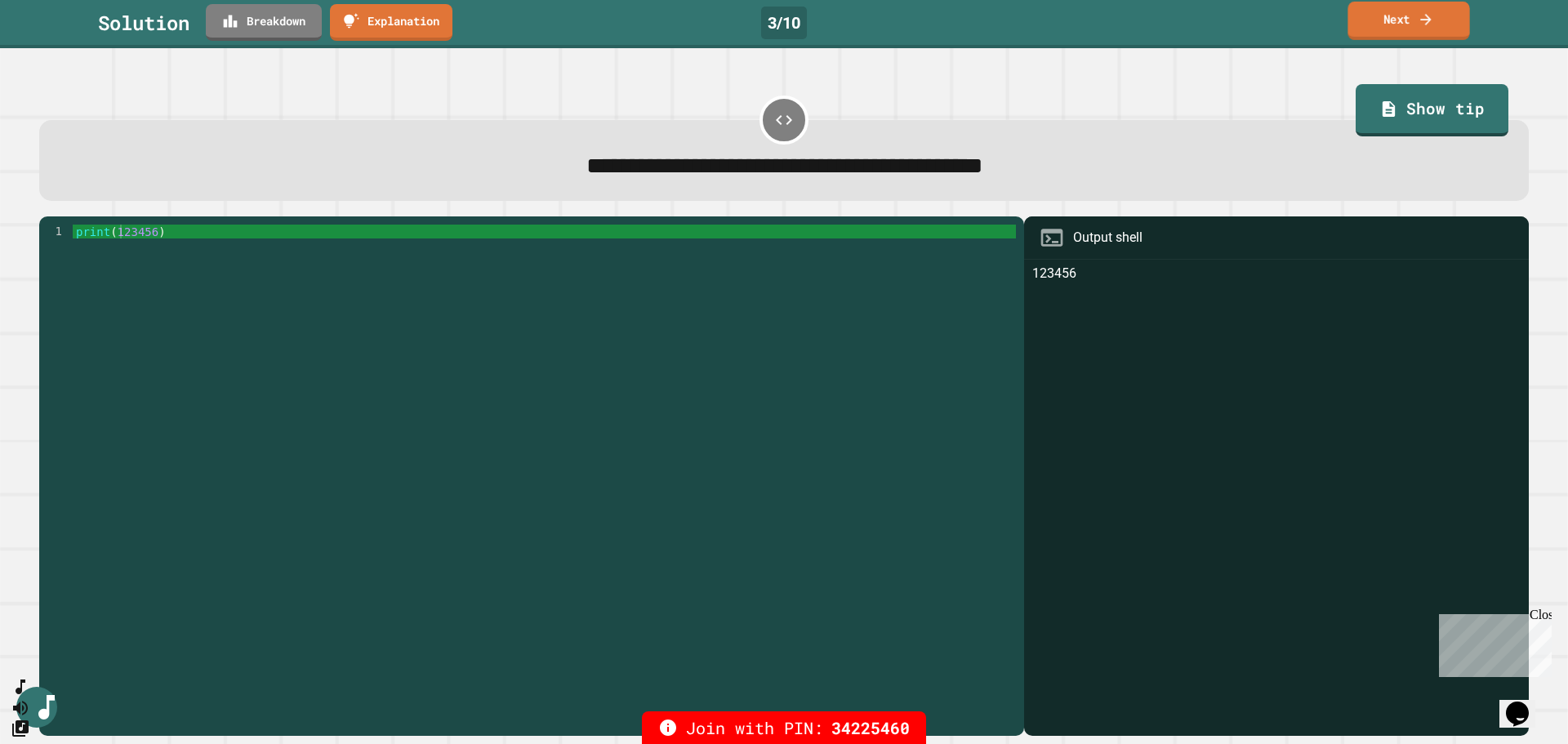
click at [881, 24] on link "Next" at bounding box center [1408, 21] width 122 height 38
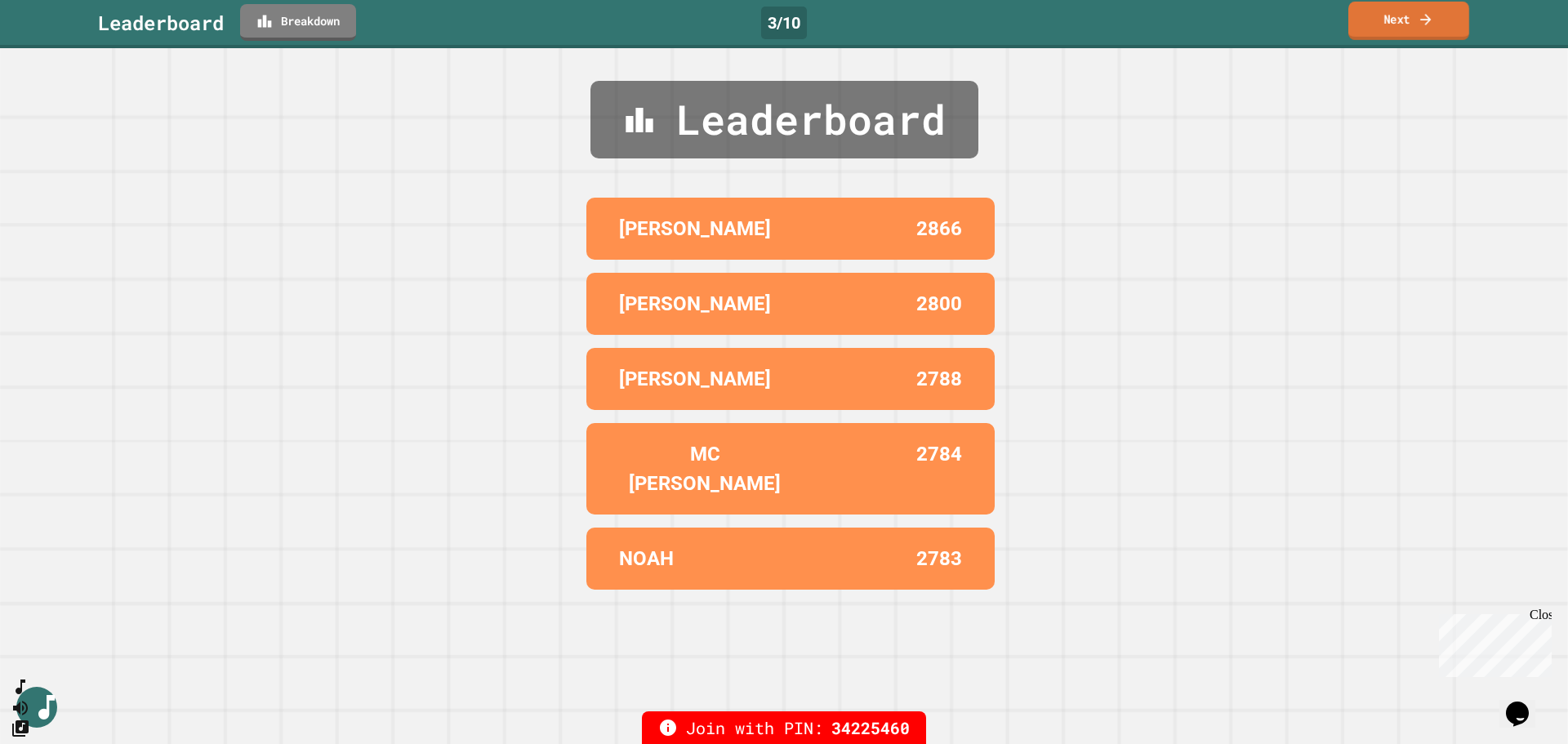
click at [881, 24] on link "Next" at bounding box center [1408, 21] width 121 height 38
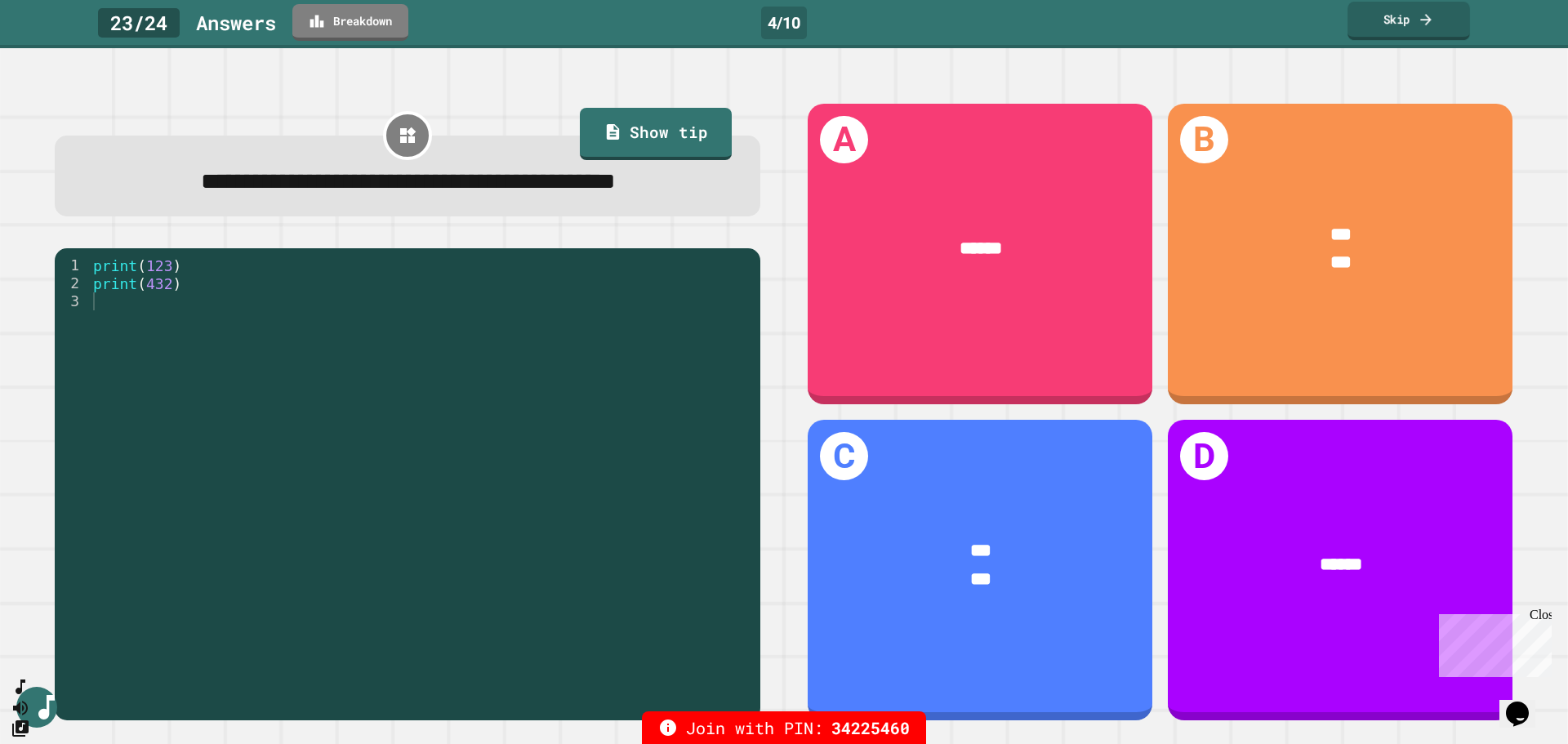
click at [881, 28] on link "Skip" at bounding box center [1408, 21] width 122 height 38
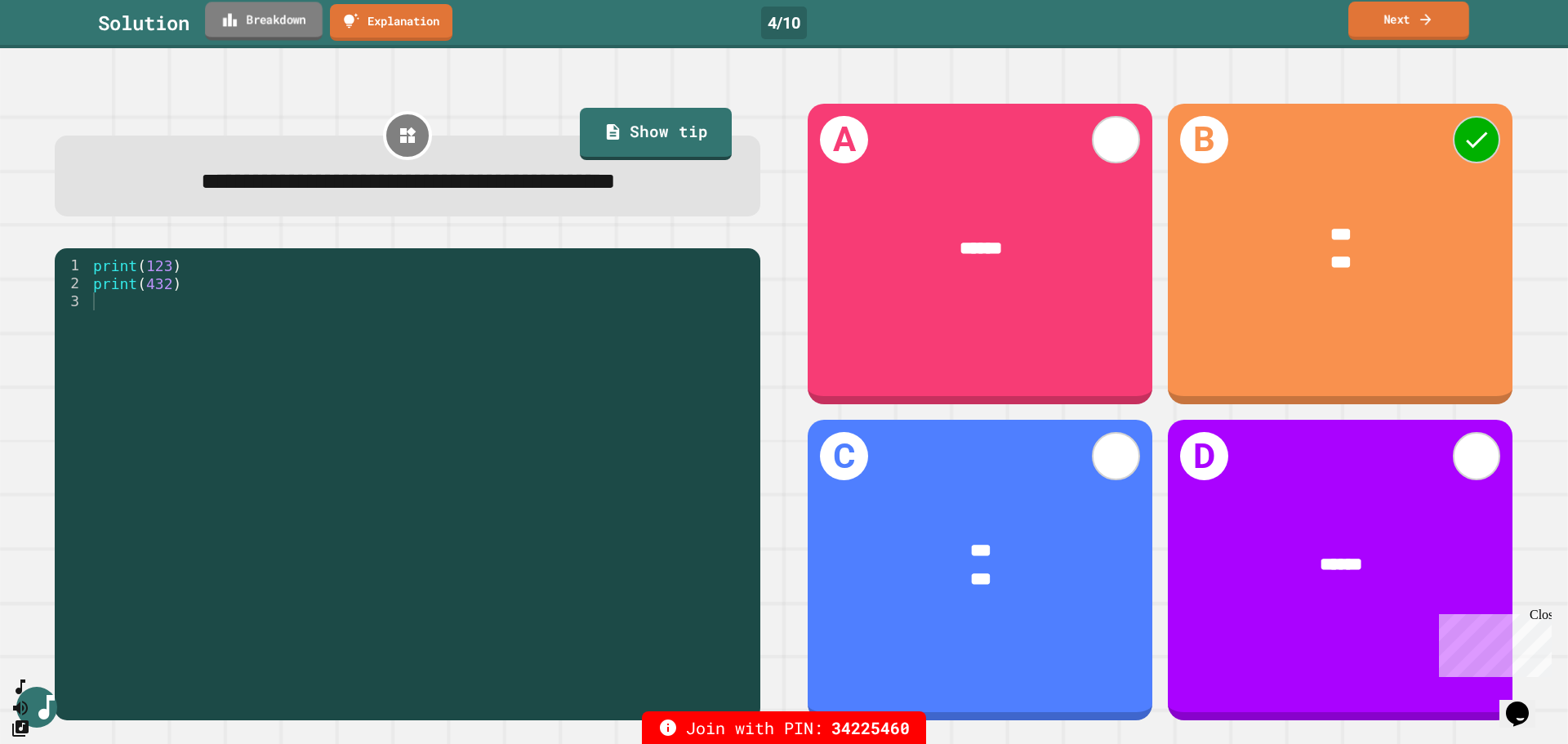
click at [237, 24] on icon at bounding box center [231, 20] width 14 height 13
drag, startPoint x: 172, startPoint y: 305, endPoint x: 105, endPoint y: 296, distance: 67.6
click at [105, 296] on div "**********" at bounding box center [407, 484] width 706 height 472
drag, startPoint x: 214, startPoint y: 330, endPoint x: 30, endPoint y: 313, distance: 184.8
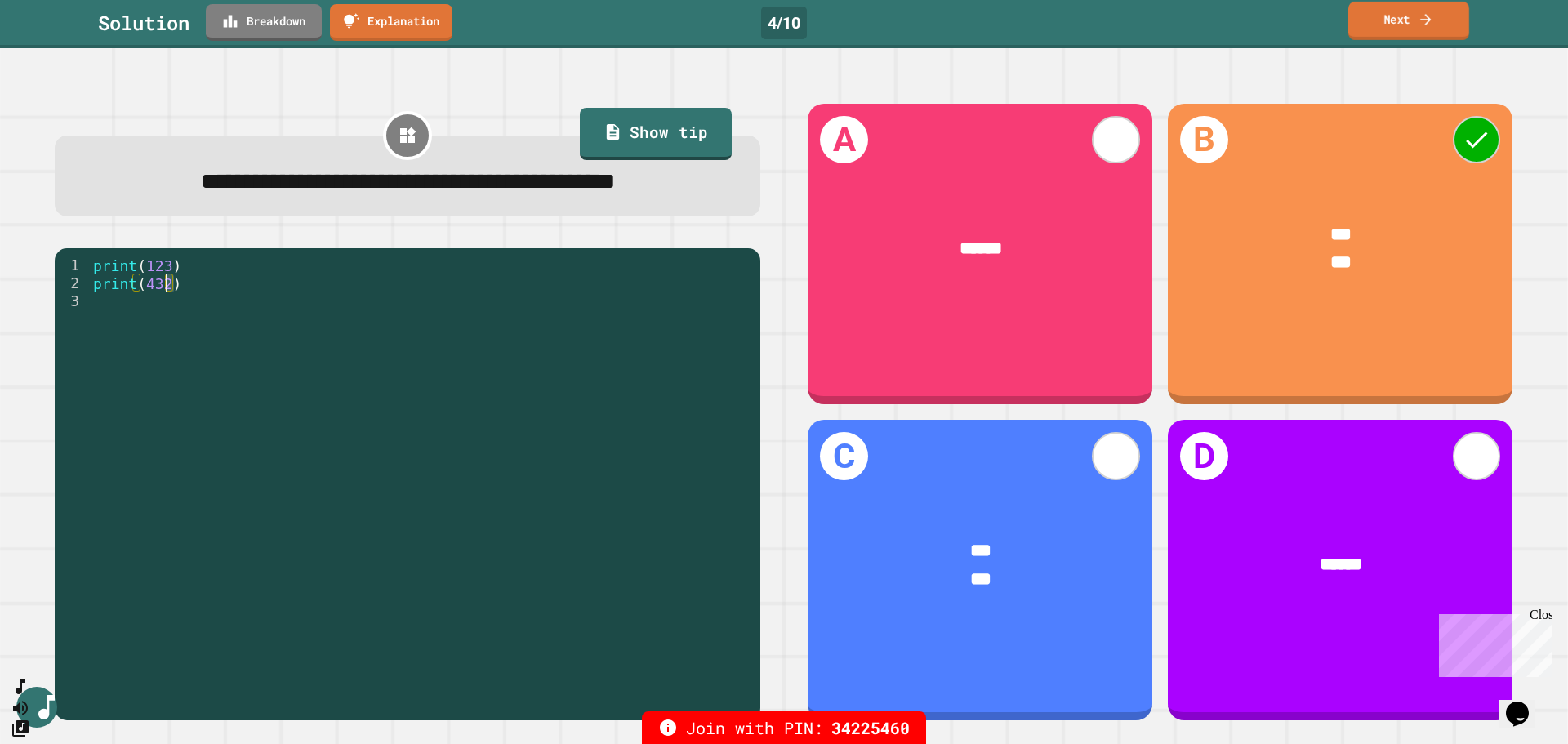
click at [30, 313] on div "**********" at bounding box center [784, 396] width 1568 height 696
type textarea "**********"
click at [170, 364] on div "print ( 123 ) print ( 432 )" at bounding box center [421, 463] width 662 height 414
click at [881, 21] on link "Next" at bounding box center [1409, 21] width 119 height 38
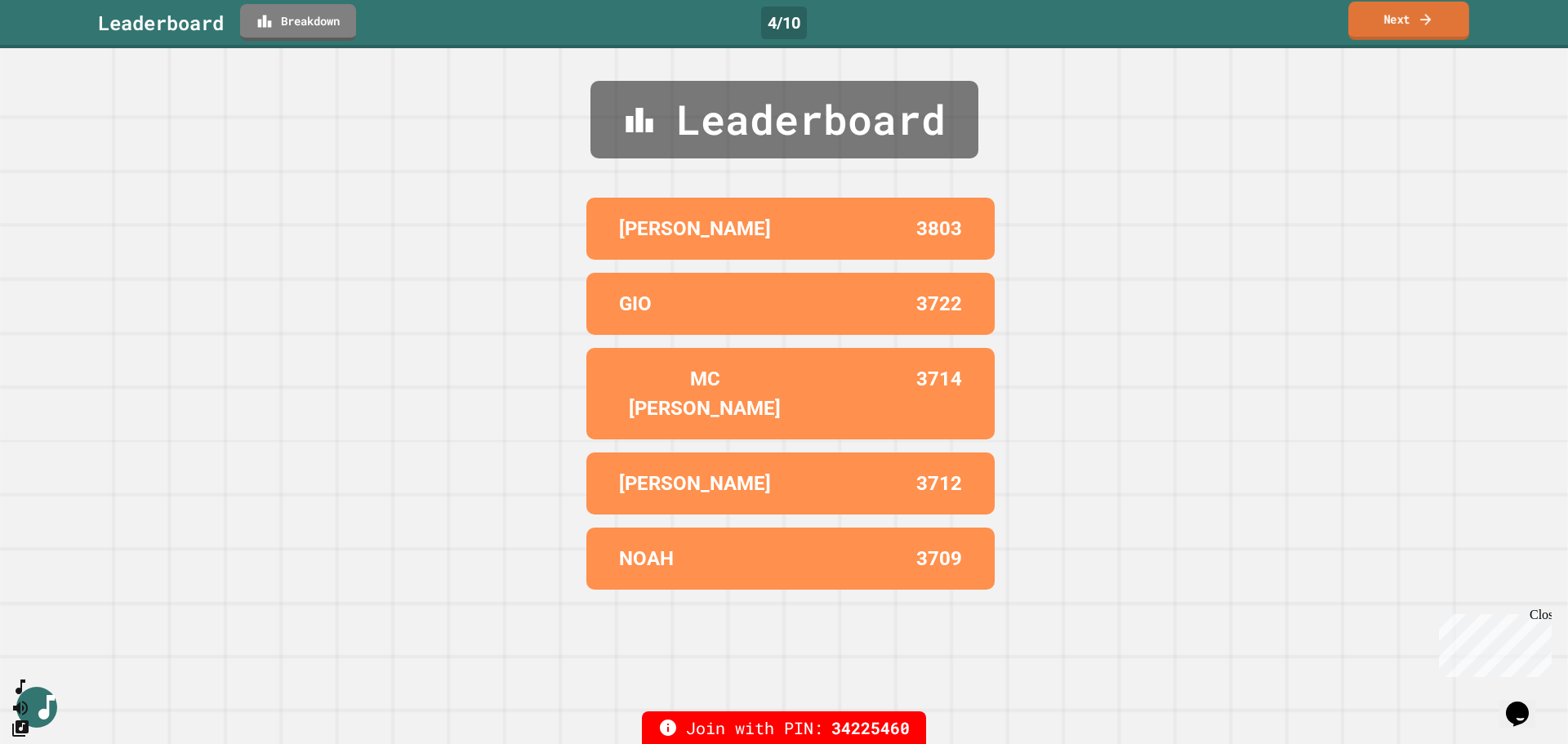
click at [881, 23] on icon at bounding box center [1426, 19] width 16 height 17
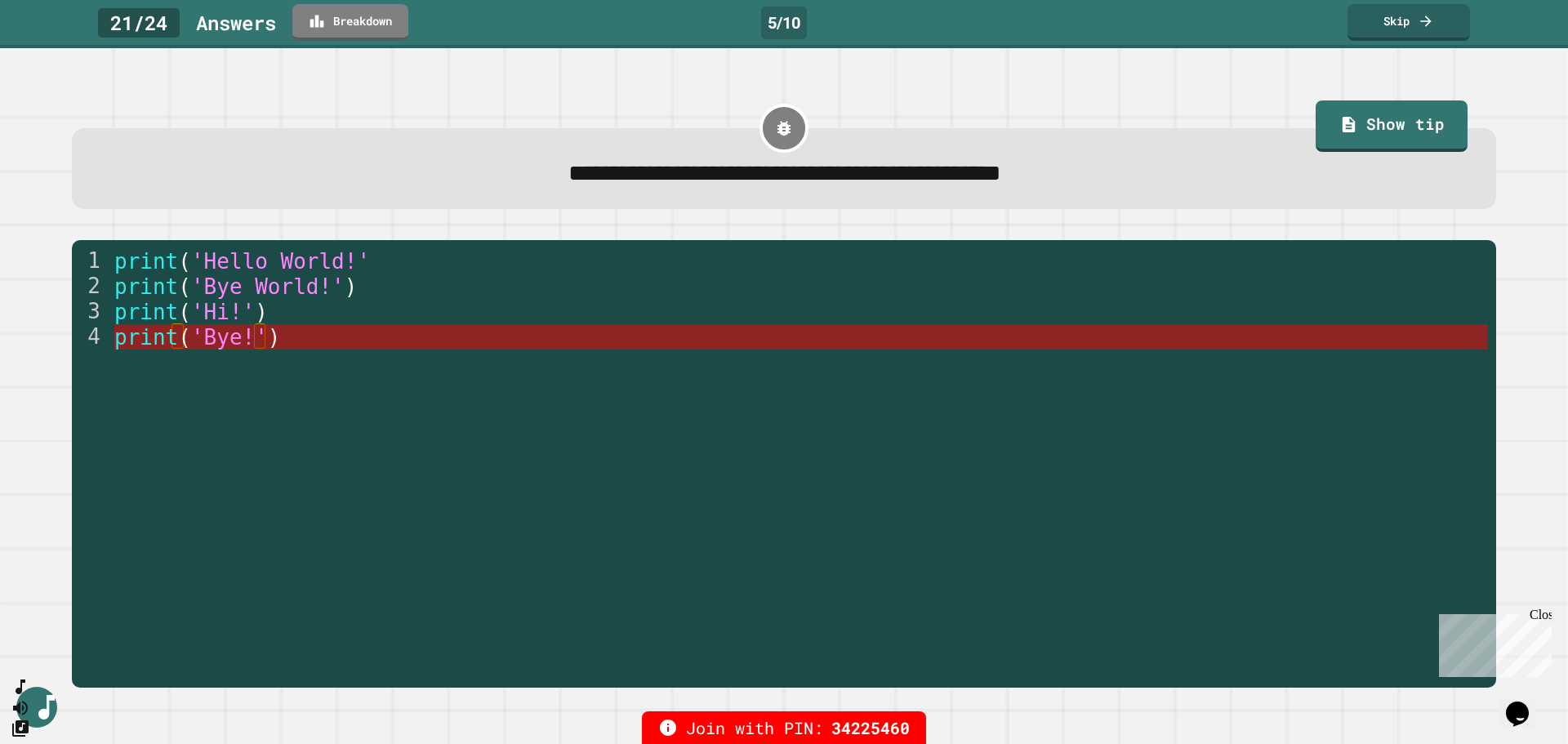
type textarea "**********"
drag, startPoint x: 270, startPoint y: 338, endPoint x: 132, endPoint y: 329, distance: 138.3
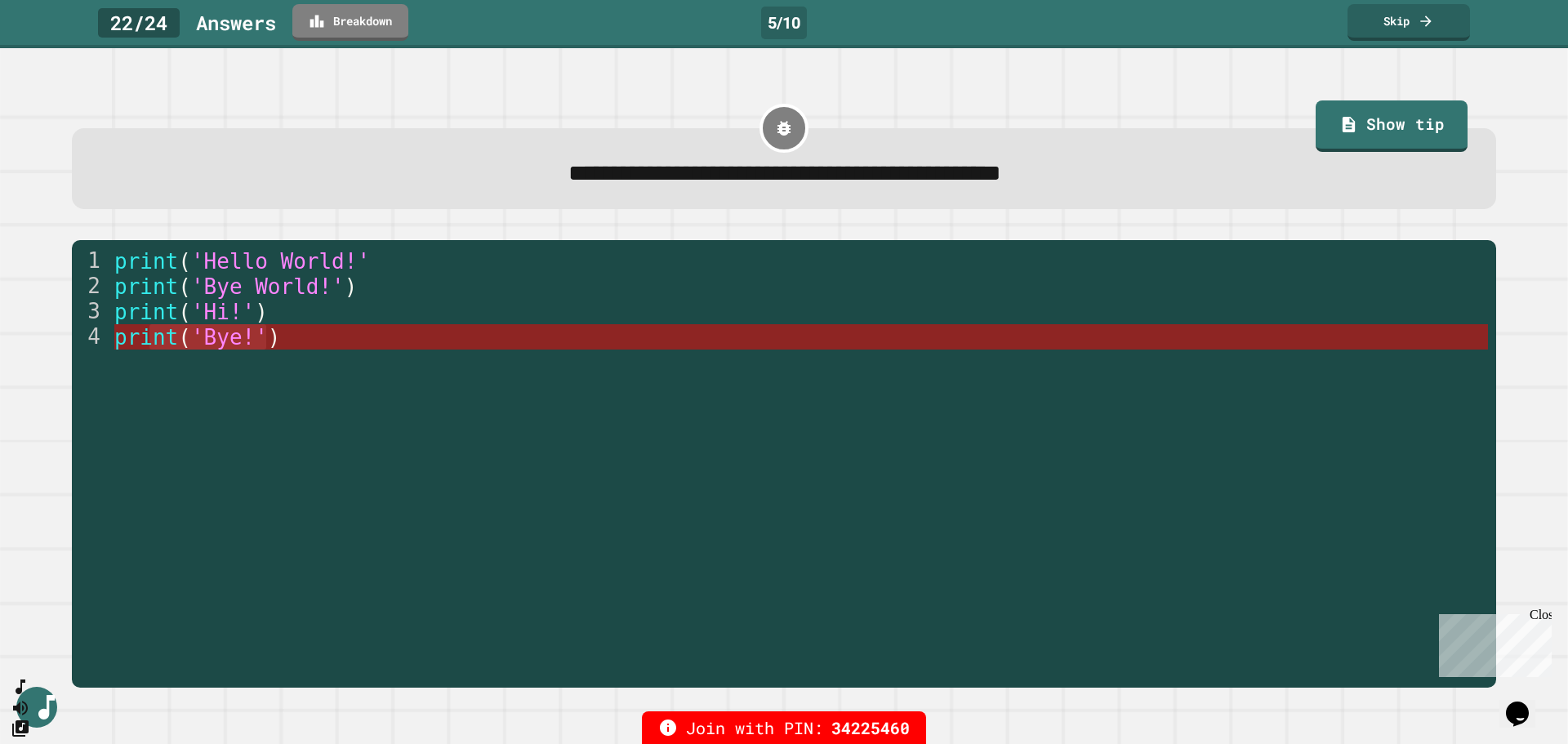
click at [316, 349] on div "print ( 'Hello World!' print ( 'Bye World!' ) print ( 'Hi!' ) print ( 'Bye!' )" at bounding box center [800, 438] width 1378 height 380
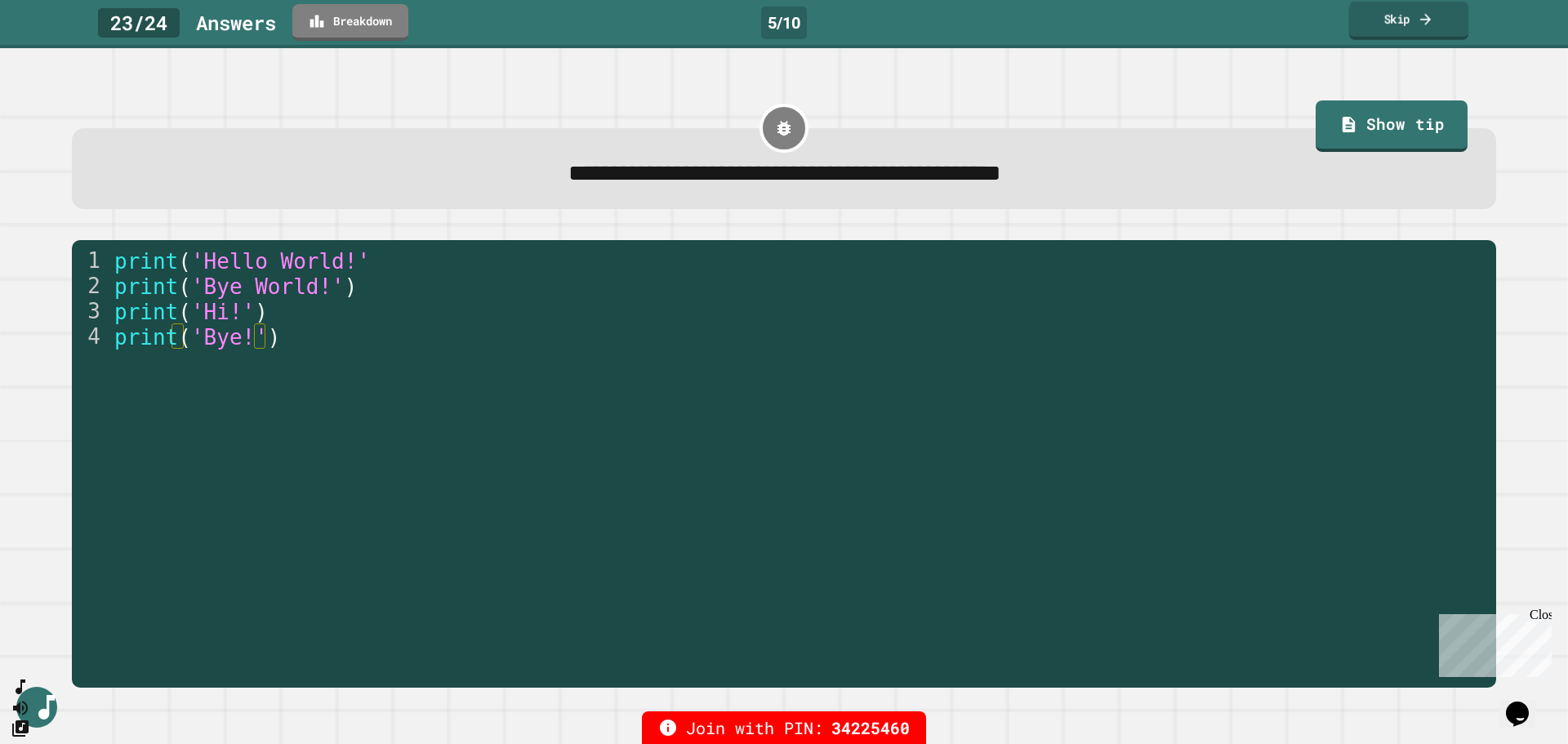
click at [881, 13] on link "Skip" at bounding box center [1409, 21] width 120 height 38
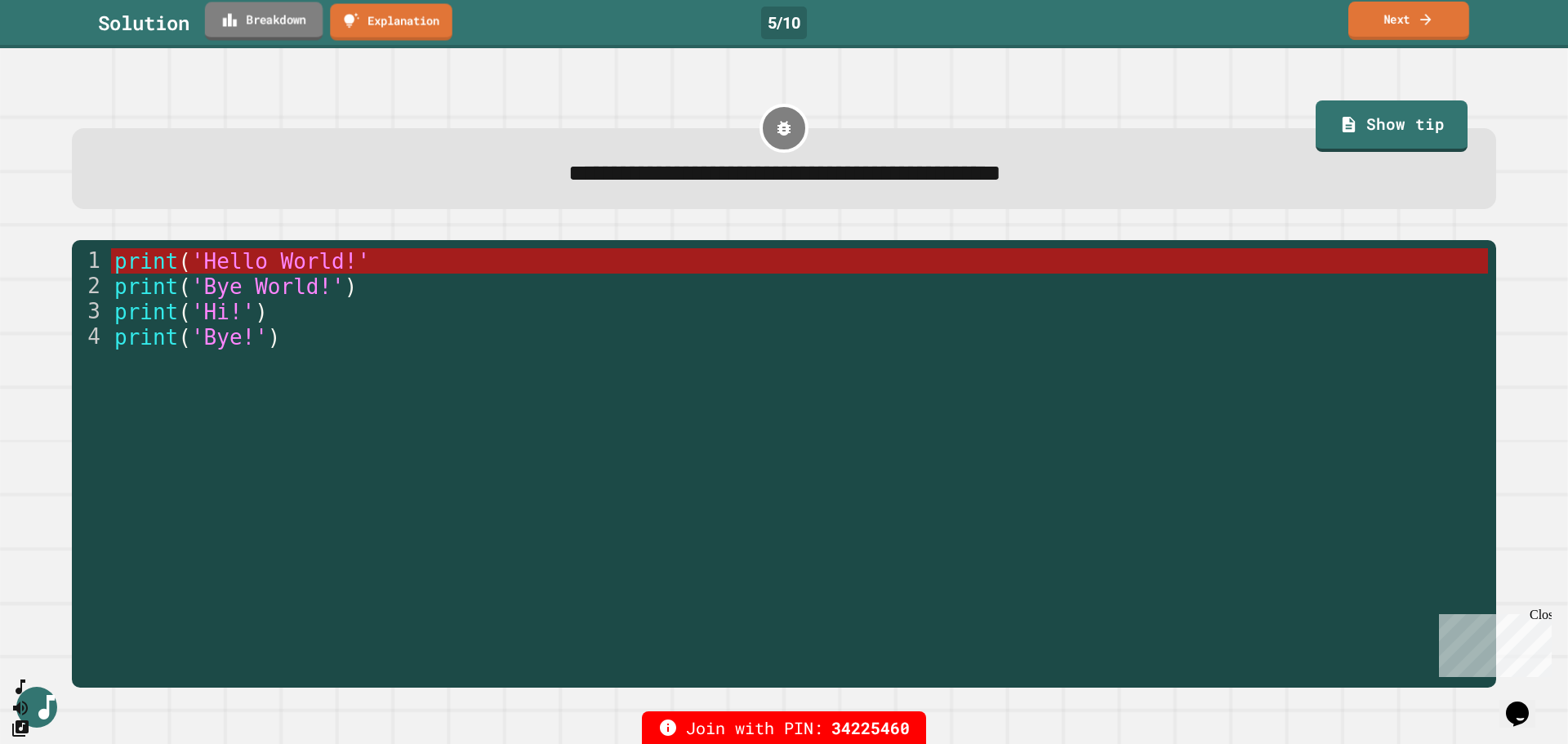
click at [278, 31] on link "Breakdown" at bounding box center [264, 21] width 118 height 38
click at [881, 31] on link "Next" at bounding box center [1408, 21] width 121 height 38
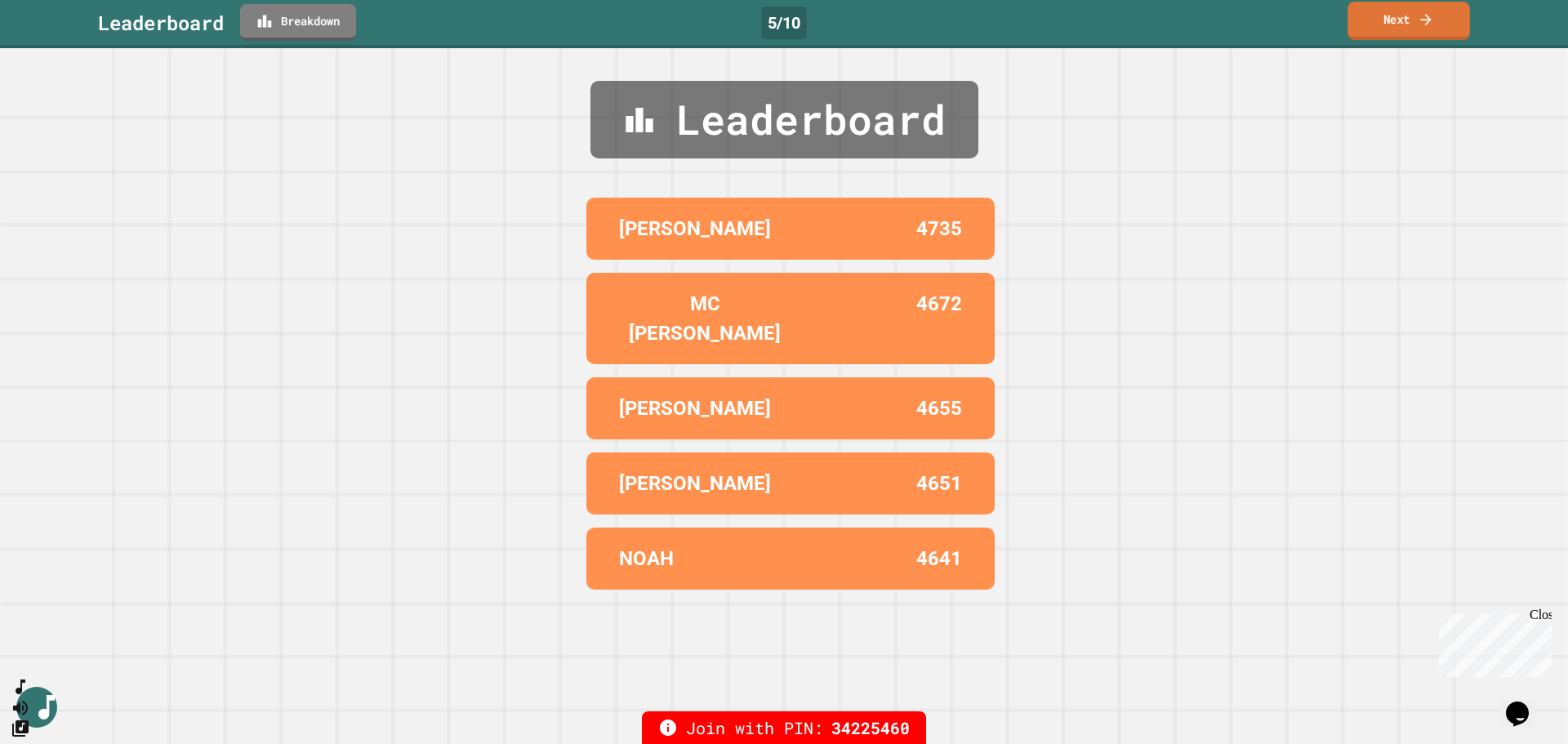
click at [881, 24] on link "Next" at bounding box center [1408, 21] width 122 height 38
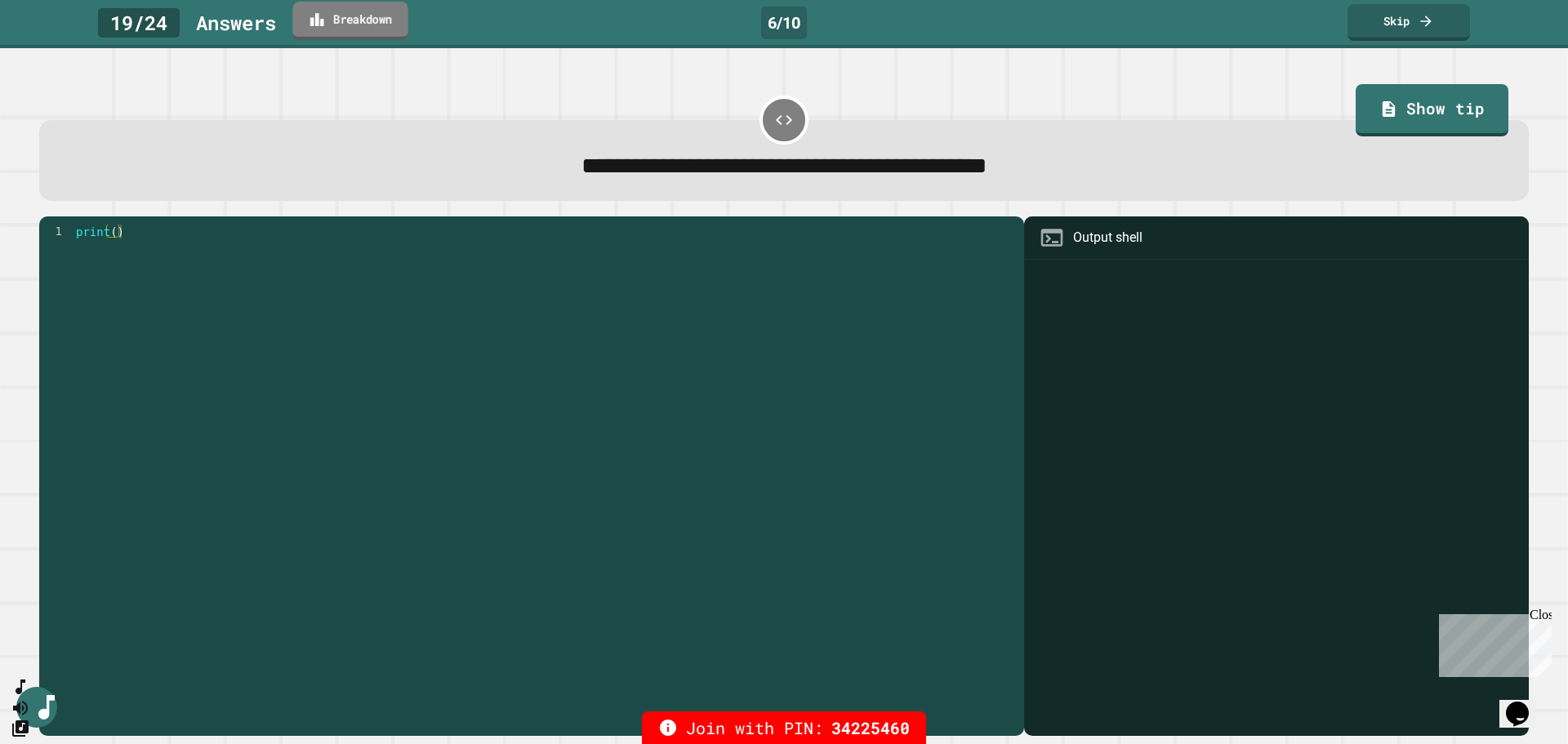
click at [319, 31] on link "Breakdown" at bounding box center [349, 21] width 115 height 38
click at [881, 5] on link "Skip" at bounding box center [1408, 21] width 121 height 38
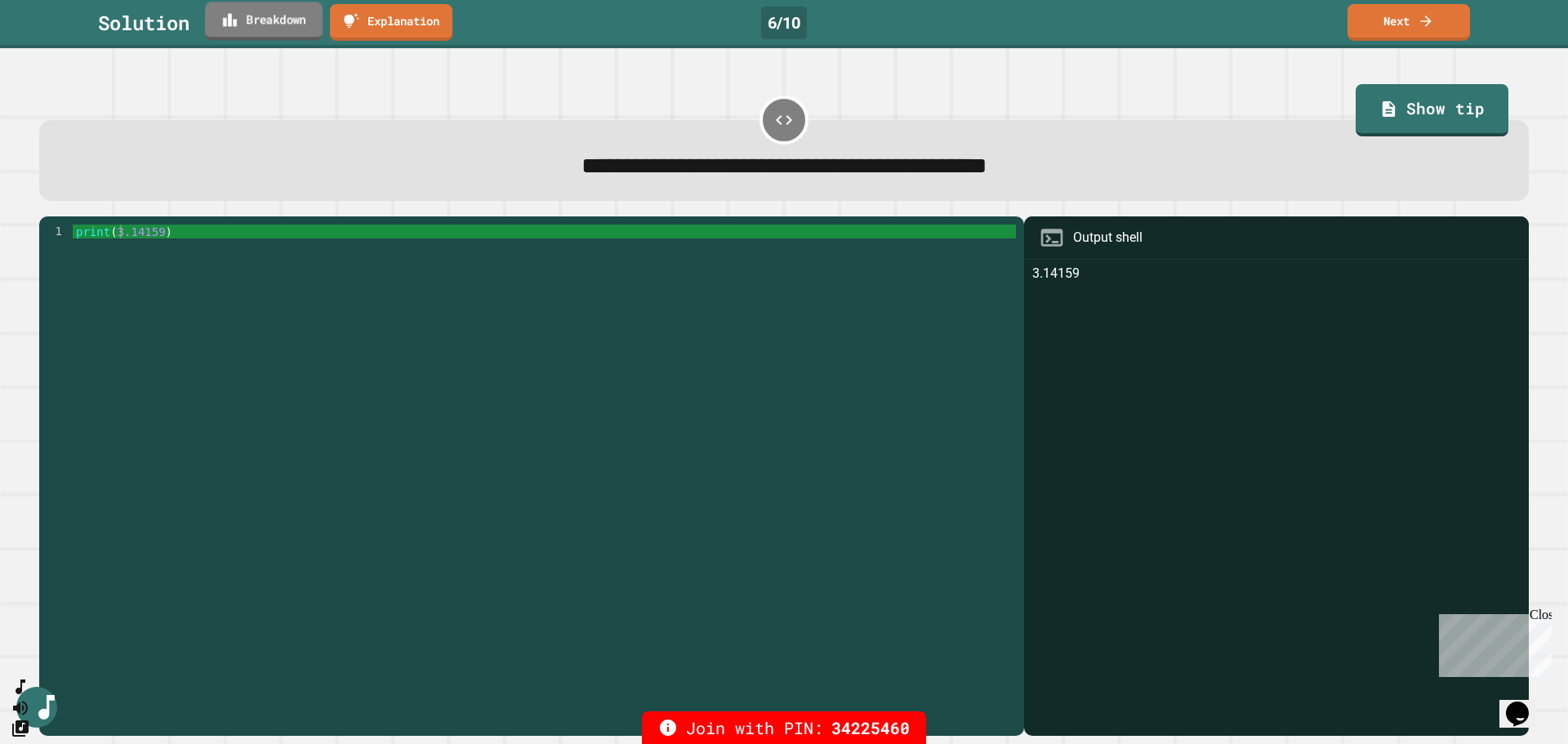
click at [246, 31] on link "Breakdown" at bounding box center [264, 21] width 118 height 38
click at [881, 14] on link "Next" at bounding box center [1409, 21] width 119 height 38
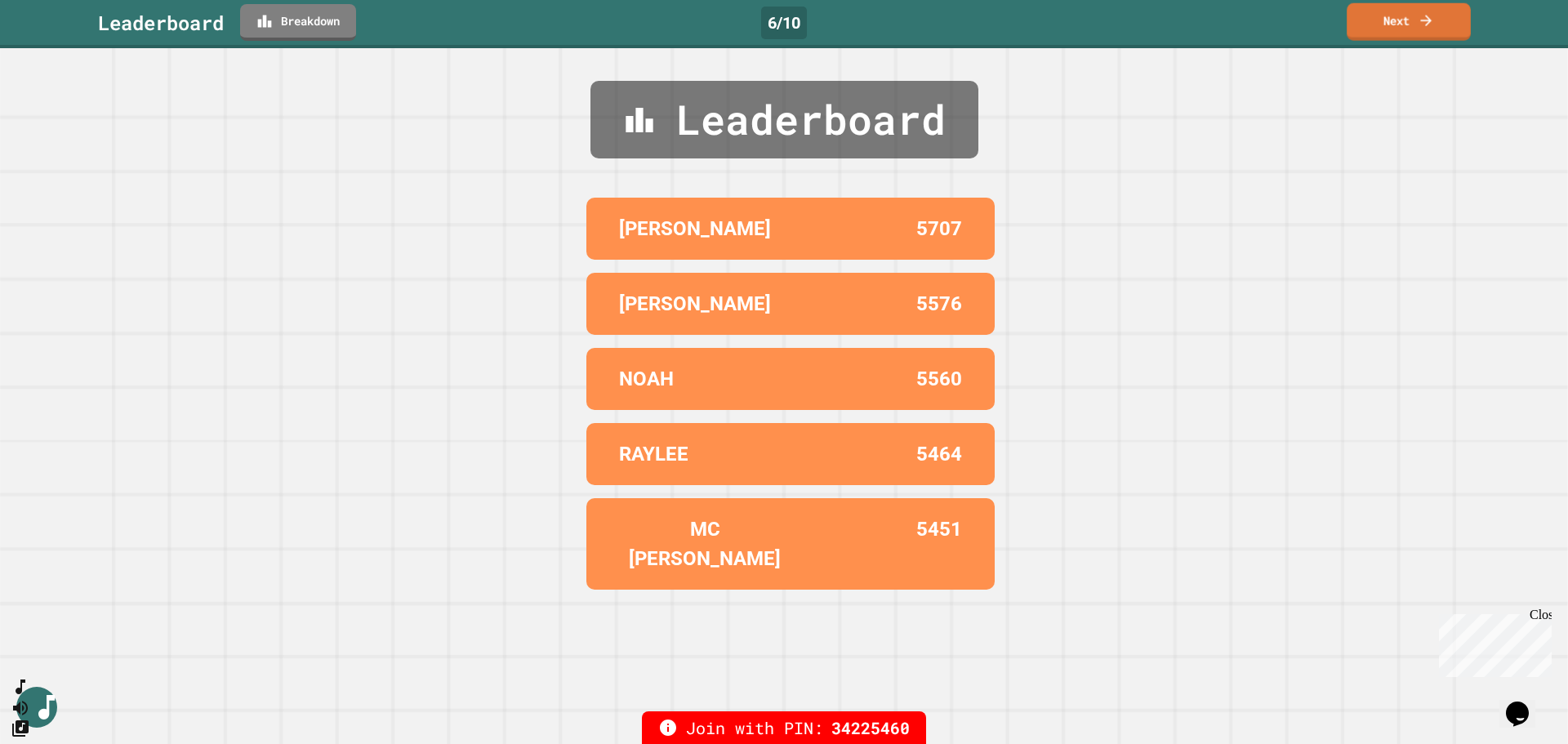
click at [881, 31] on link "Next" at bounding box center [1409, 22] width 124 height 38
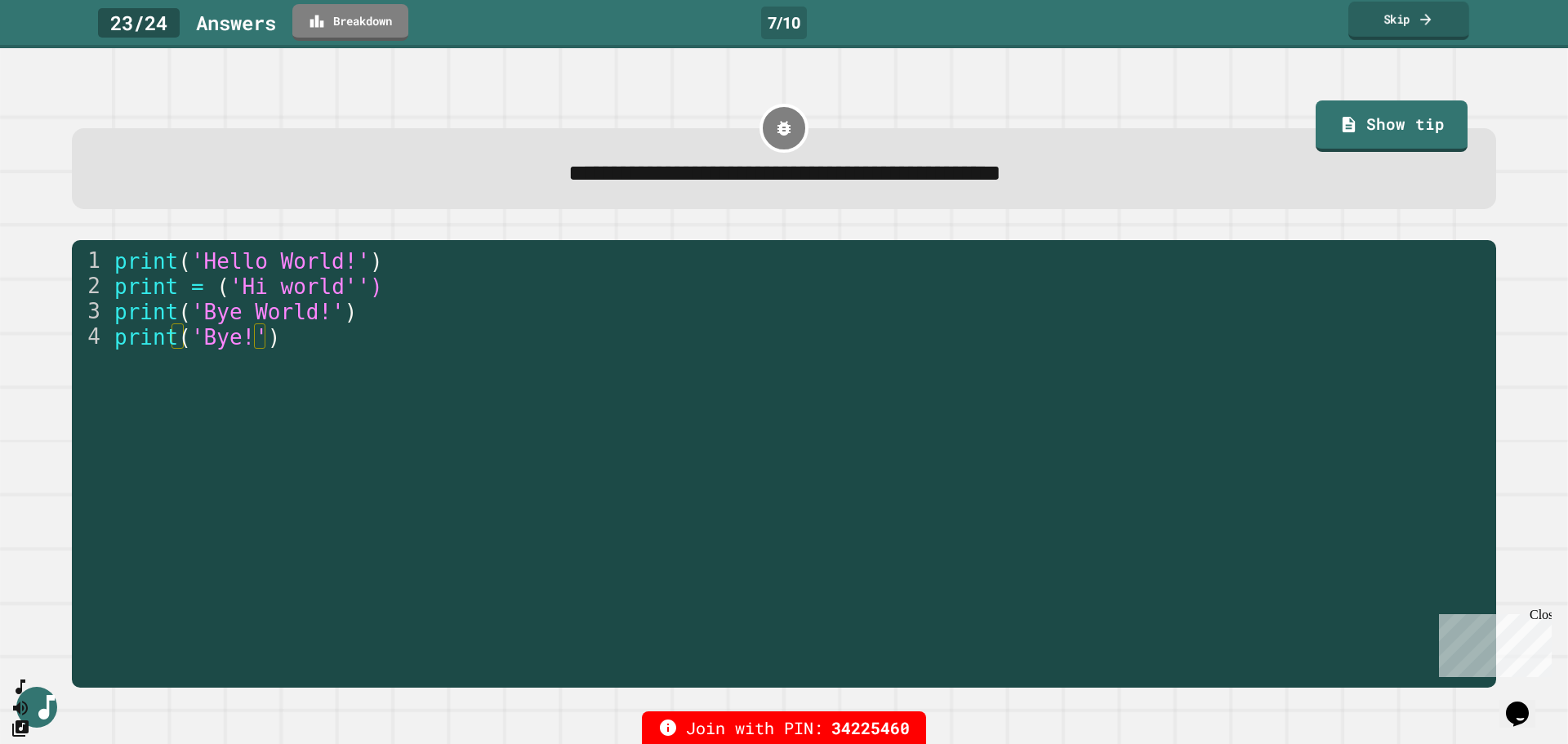
click at [881, 21] on link "Skip" at bounding box center [1408, 21] width 121 height 38
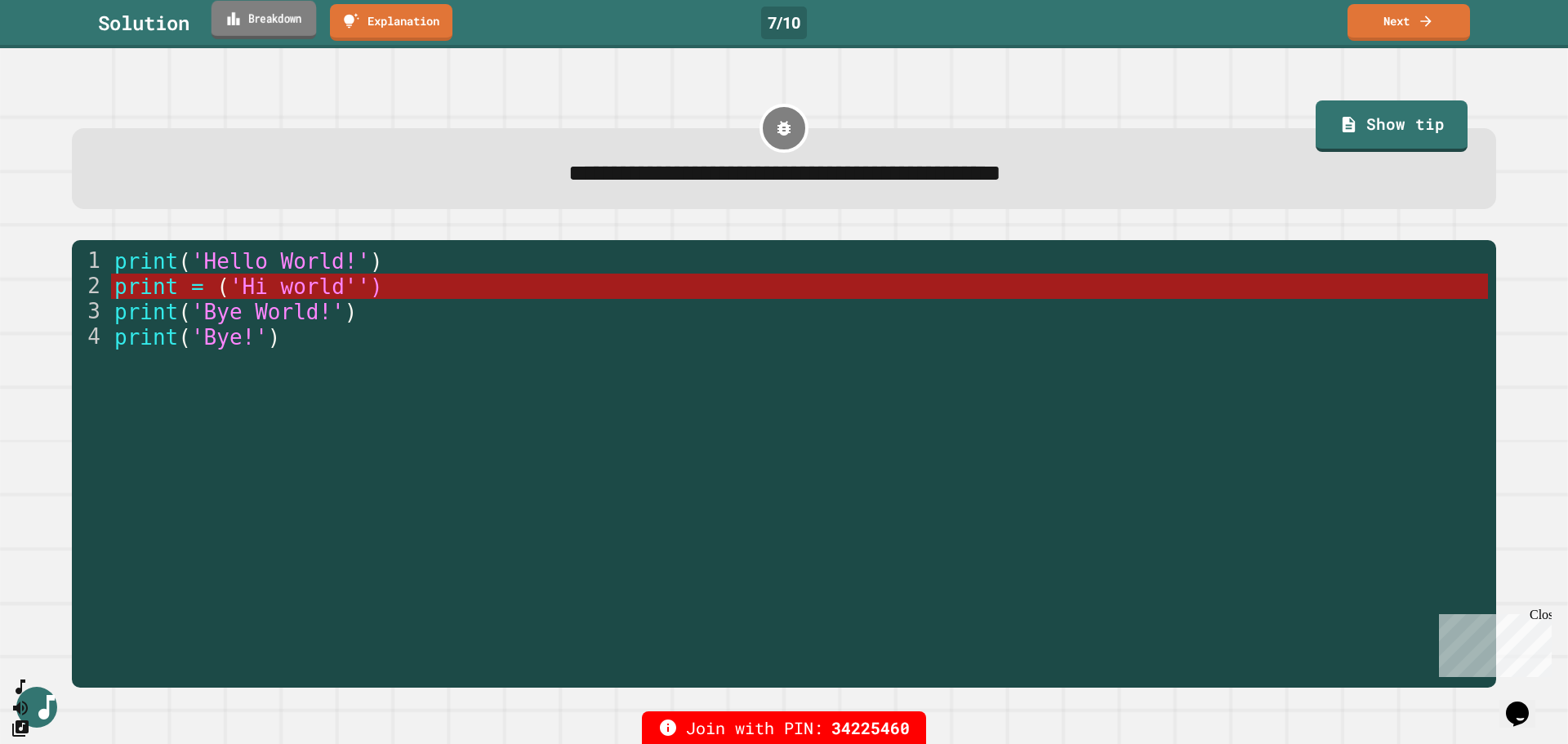
click at [272, 35] on link "Breakdown" at bounding box center [264, 20] width 105 height 38
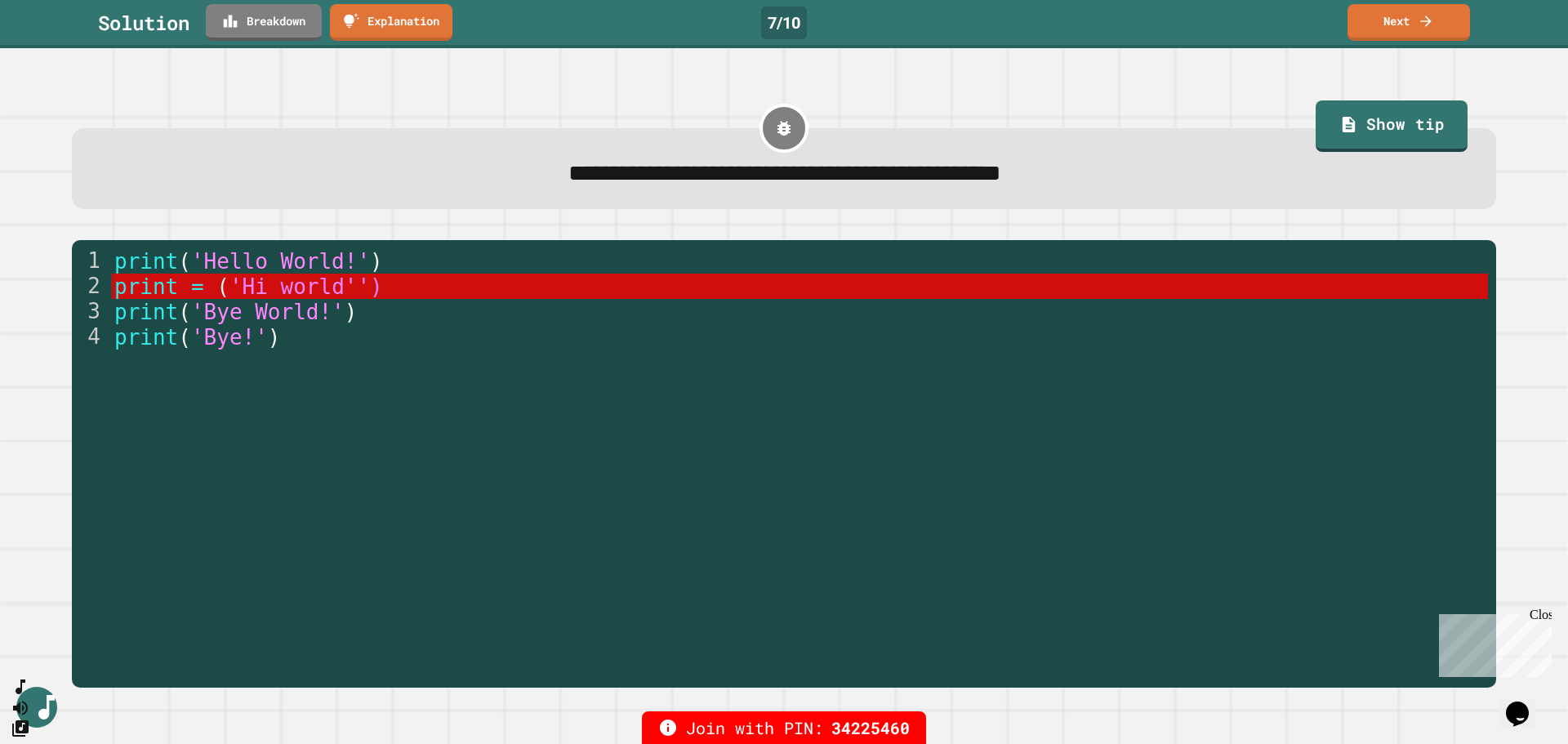
type textarea "**********"
drag, startPoint x: 197, startPoint y: 290, endPoint x: 180, endPoint y: 294, distance: 17.5
click at [344, 289] on span "'Hi world'')" at bounding box center [306, 286] width 154 height 24
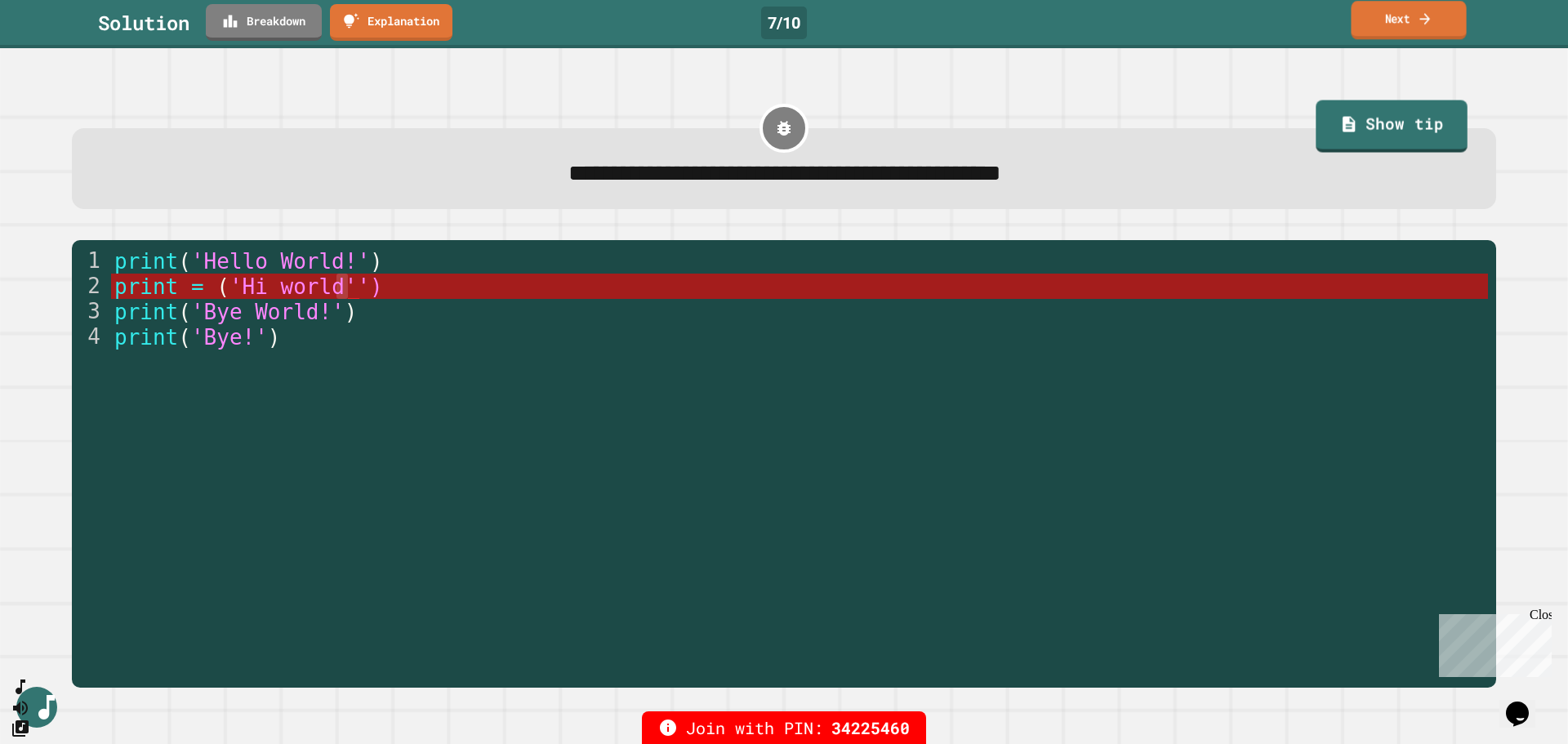
click at [881, 21] on link "Next" at bounding box center [1408, 20] width 115 height 38
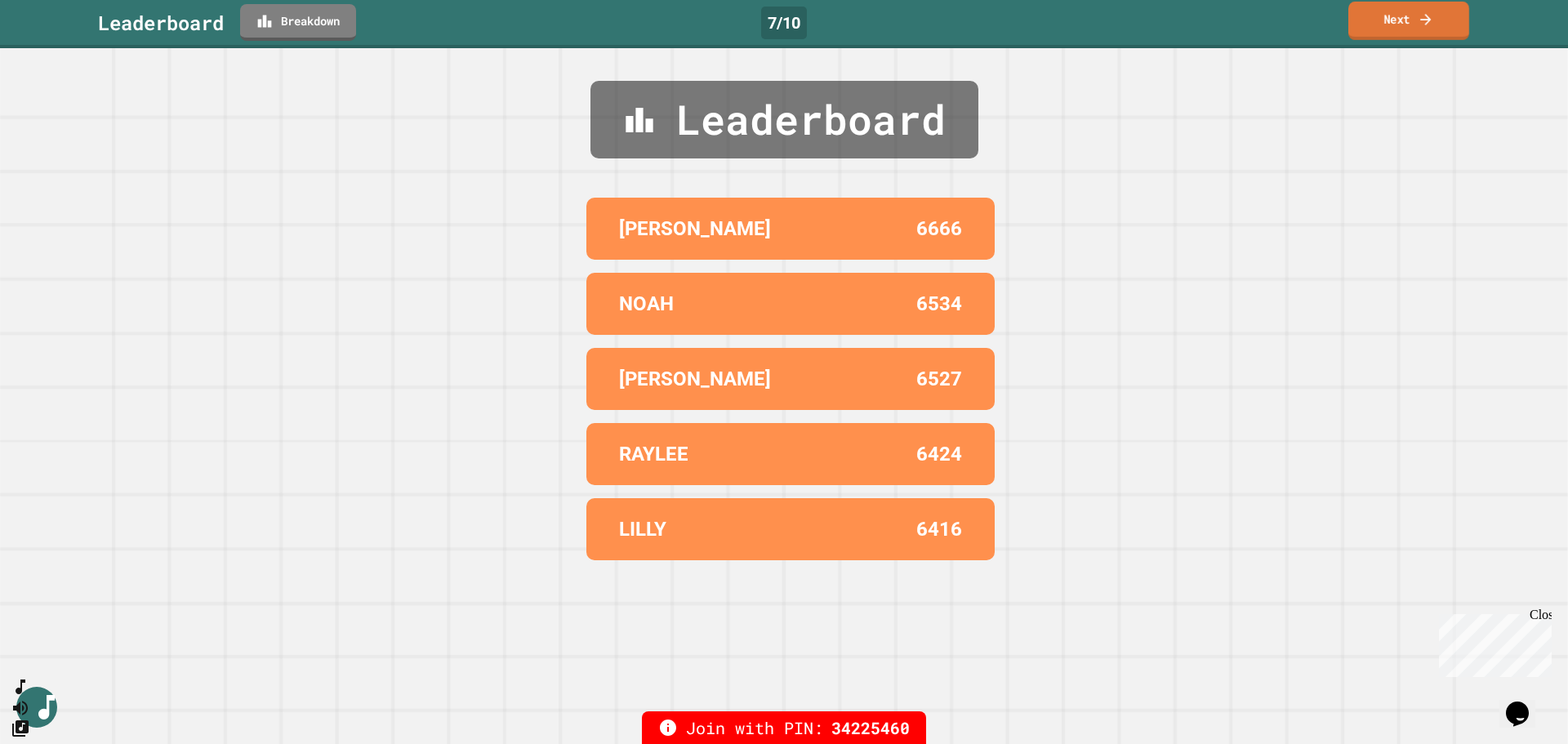
click at [881, 33] on link "Next" at bounding box center [1408, 21] width 121 height 38
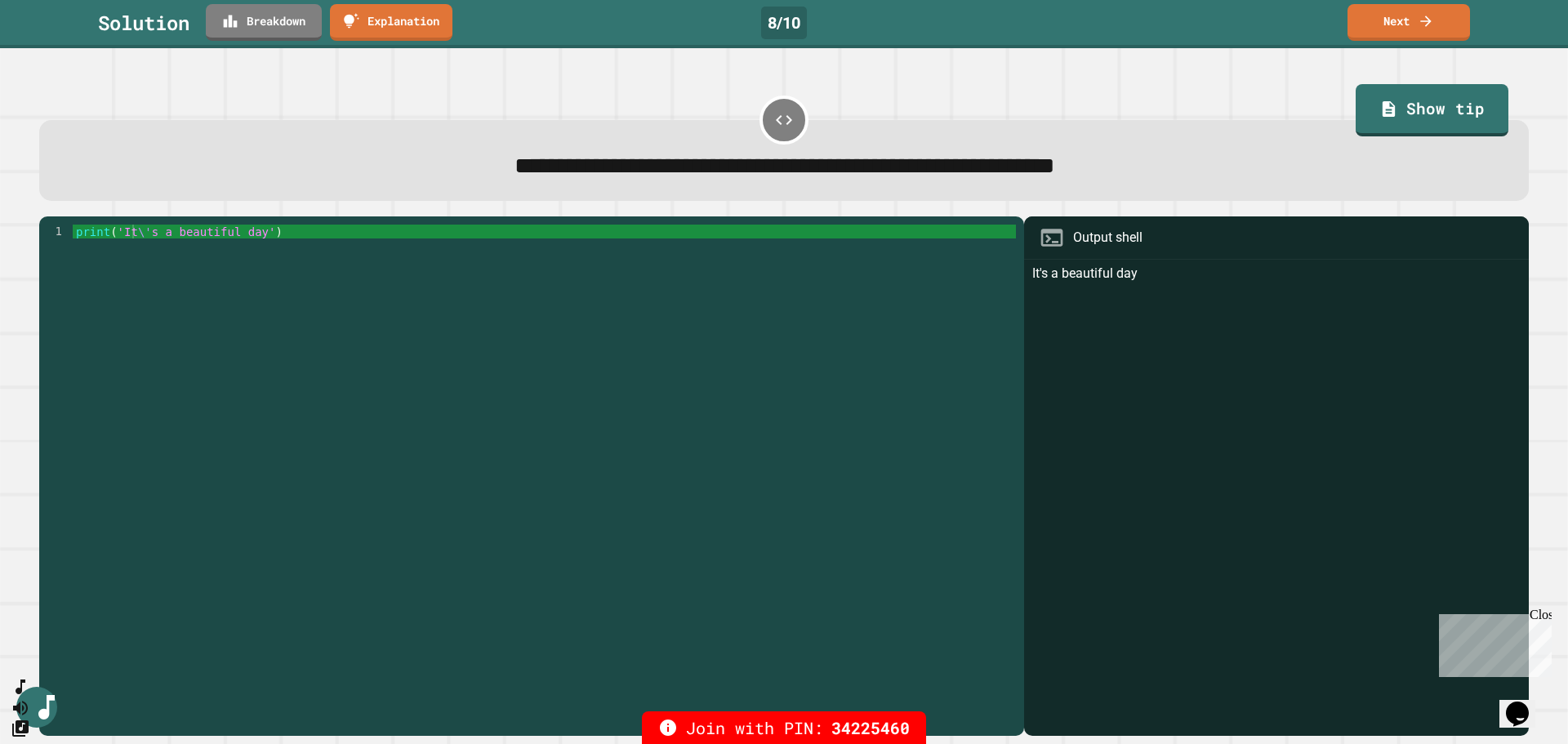
click at [881, 24] on div "Solution Breakdown Explanation 8 / 10 Next" at bounding box center [784, 22] width 1568 height 37
click at [881, 16] on link "Next" at bounding box center [1408, 20] width 113 height 39
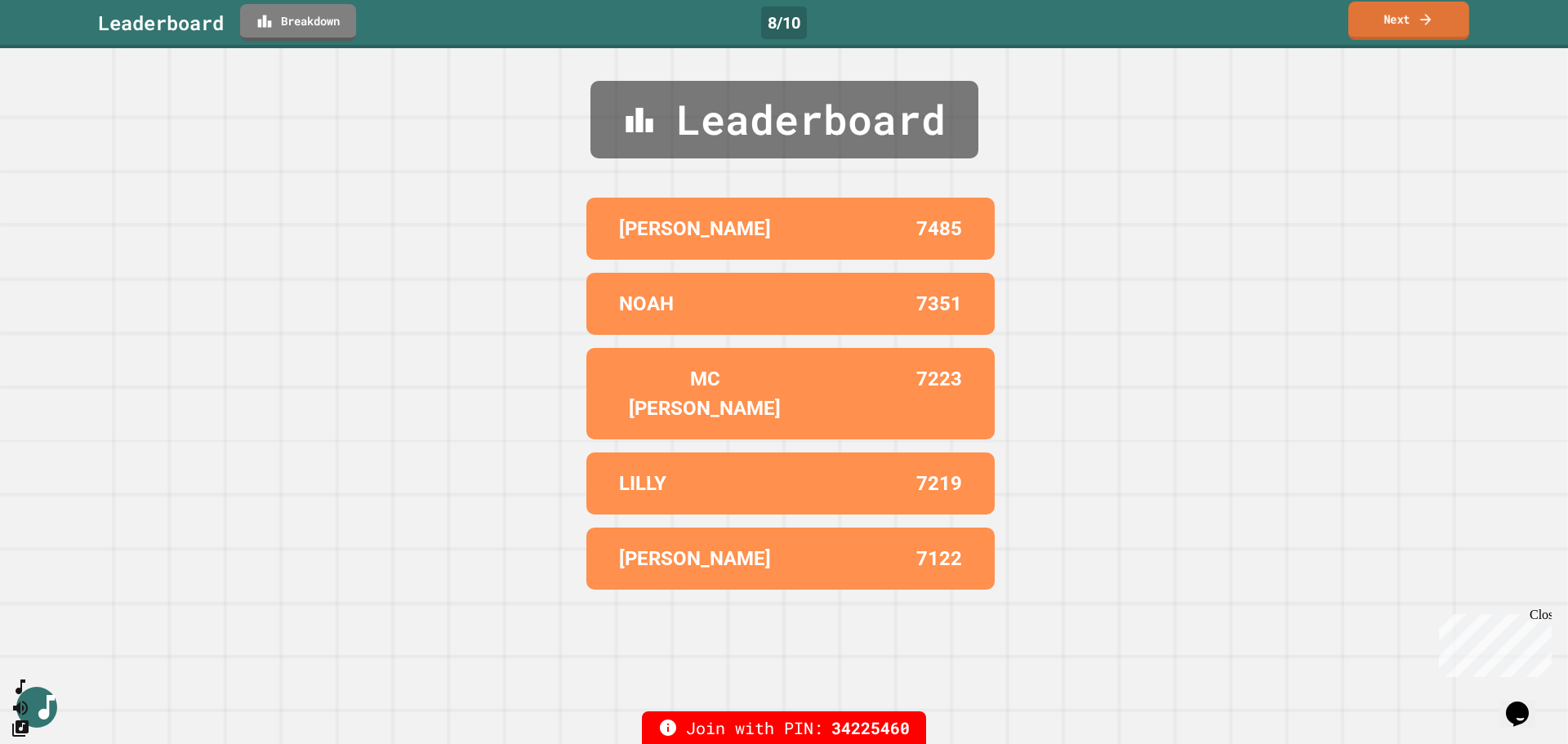
click at [881, 22] on link "Next" at bounding box center [1408, 21] width 121 height 38
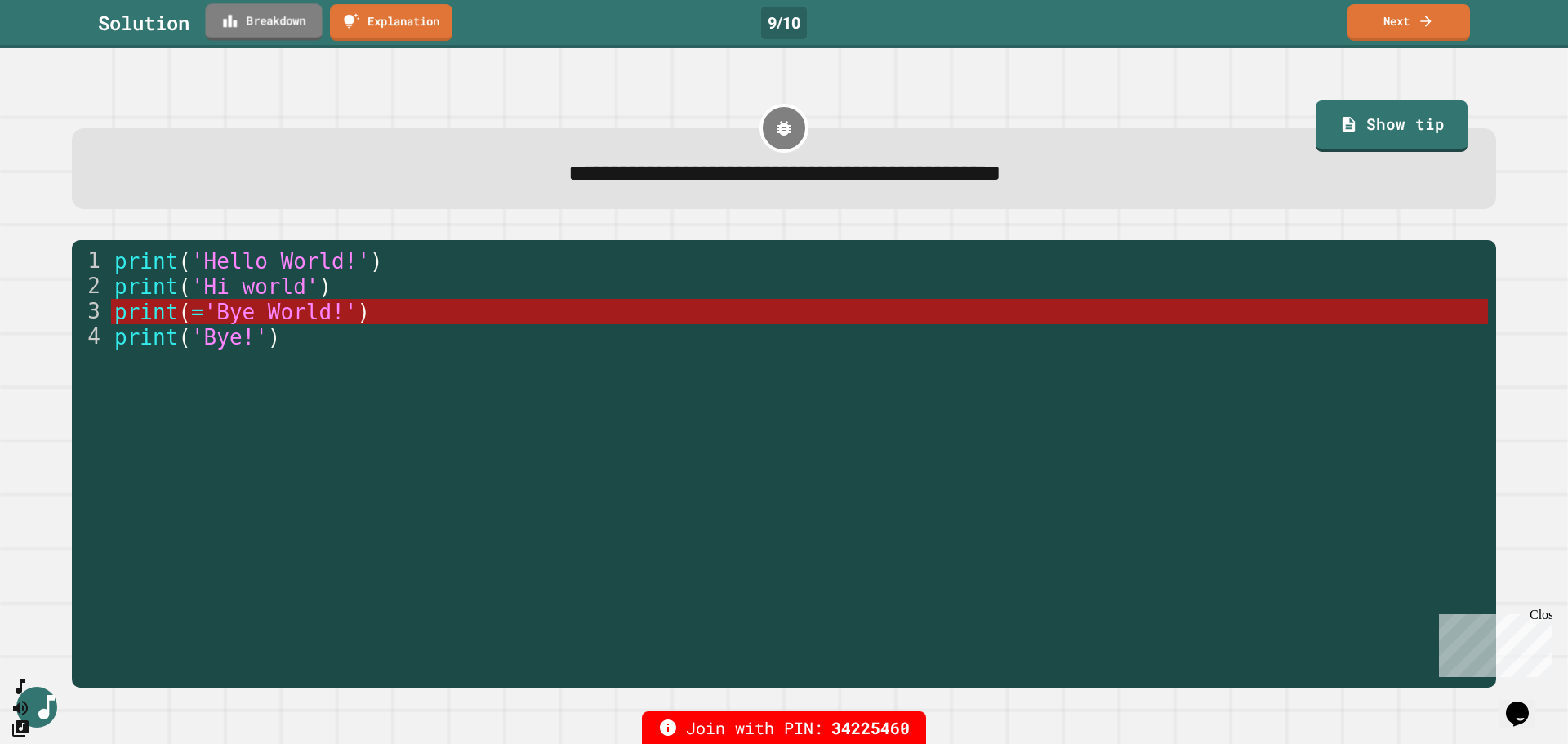
click at [263, 13] on link "Breakdown" at bounding box center [263, 21] width 117 height 37
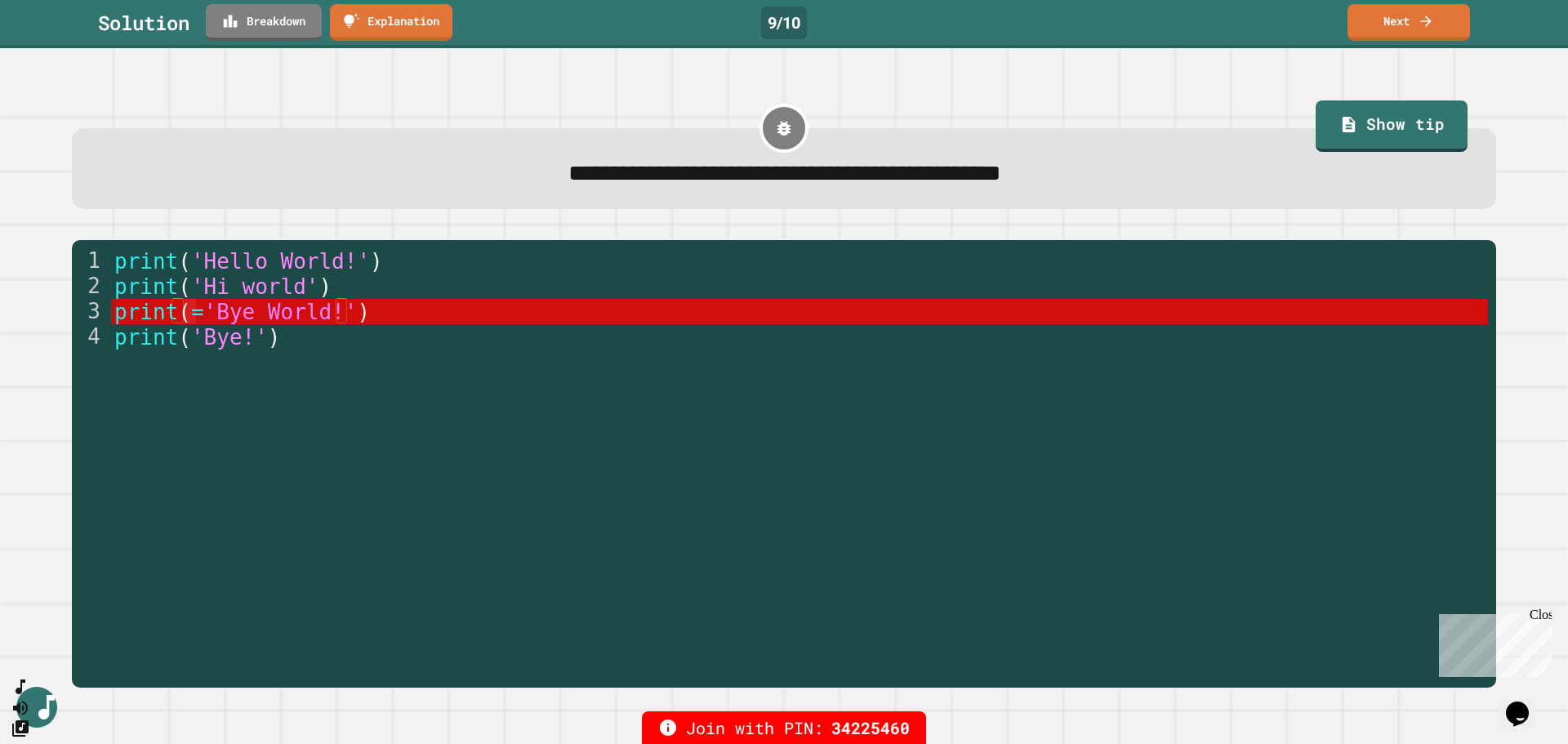
drag, startPoint x: 195, startPoint y: 314, endPoint x: 184, endPoint y: 318, distance: 11.7
click at [191, 318] on span "=" at bounding box center [197, 312] width 13 height 24
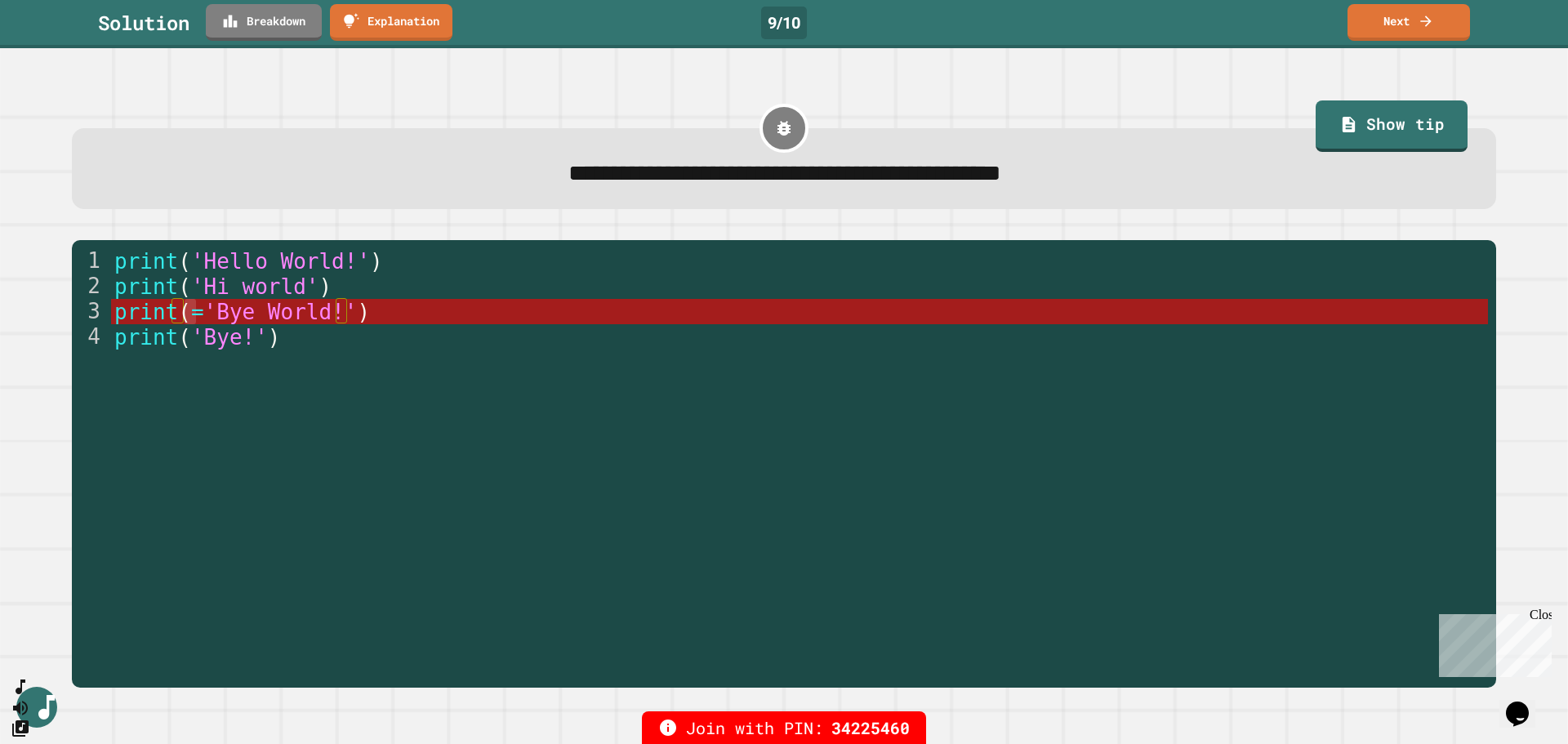
click at [192, 456] on div "print ( 'Hello World!' ) print ( 'Hi world' ) print ( = 'Bye World!' ) print ( …" at bounding box center [800, 464] width 1378 height 431
type textarea "**********"
click at [881, 19] on icon at bounding box center [1426, 20] width 16 height 16
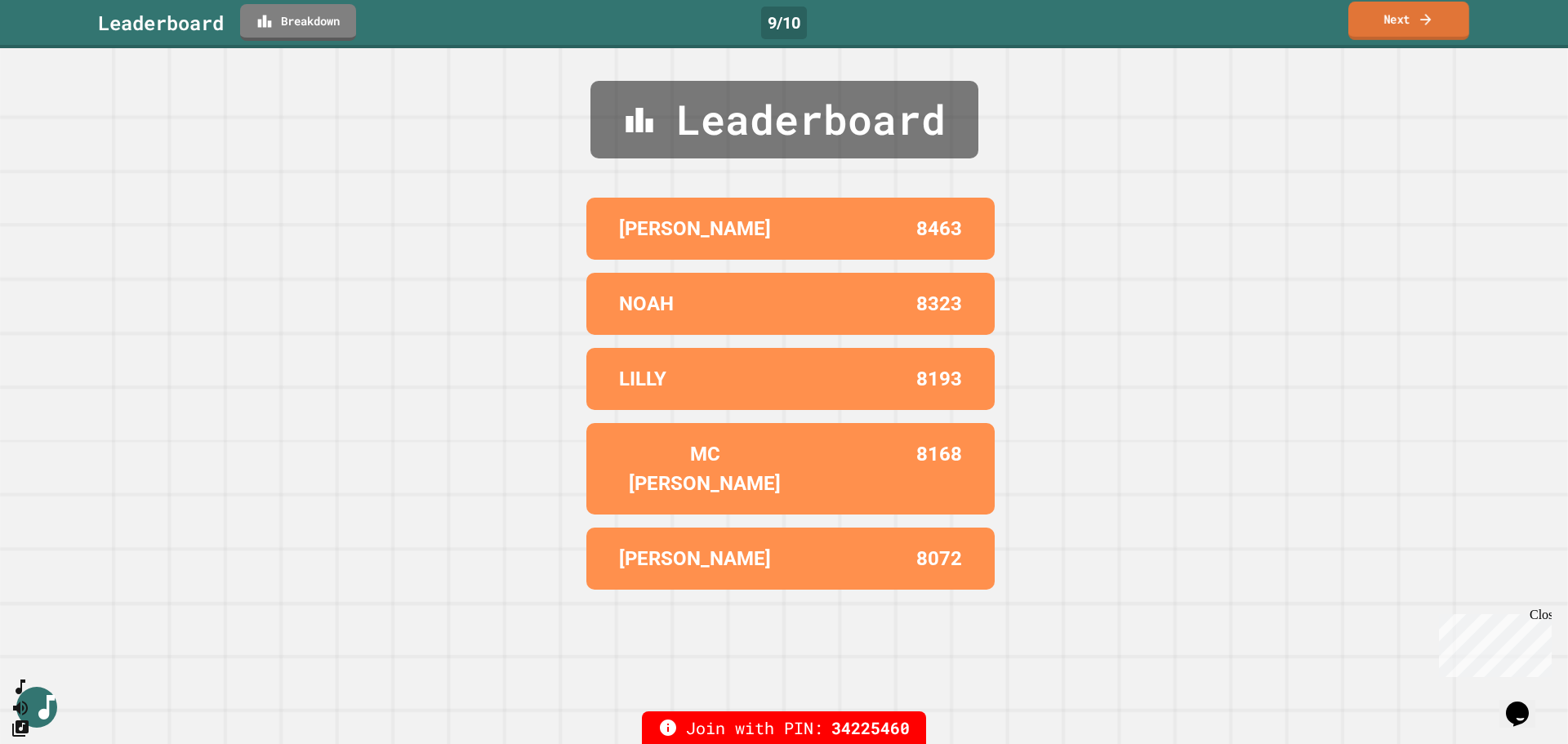
click at [881, 26] on link "Next" at bounding box center [1408, 21] width 121 height 38
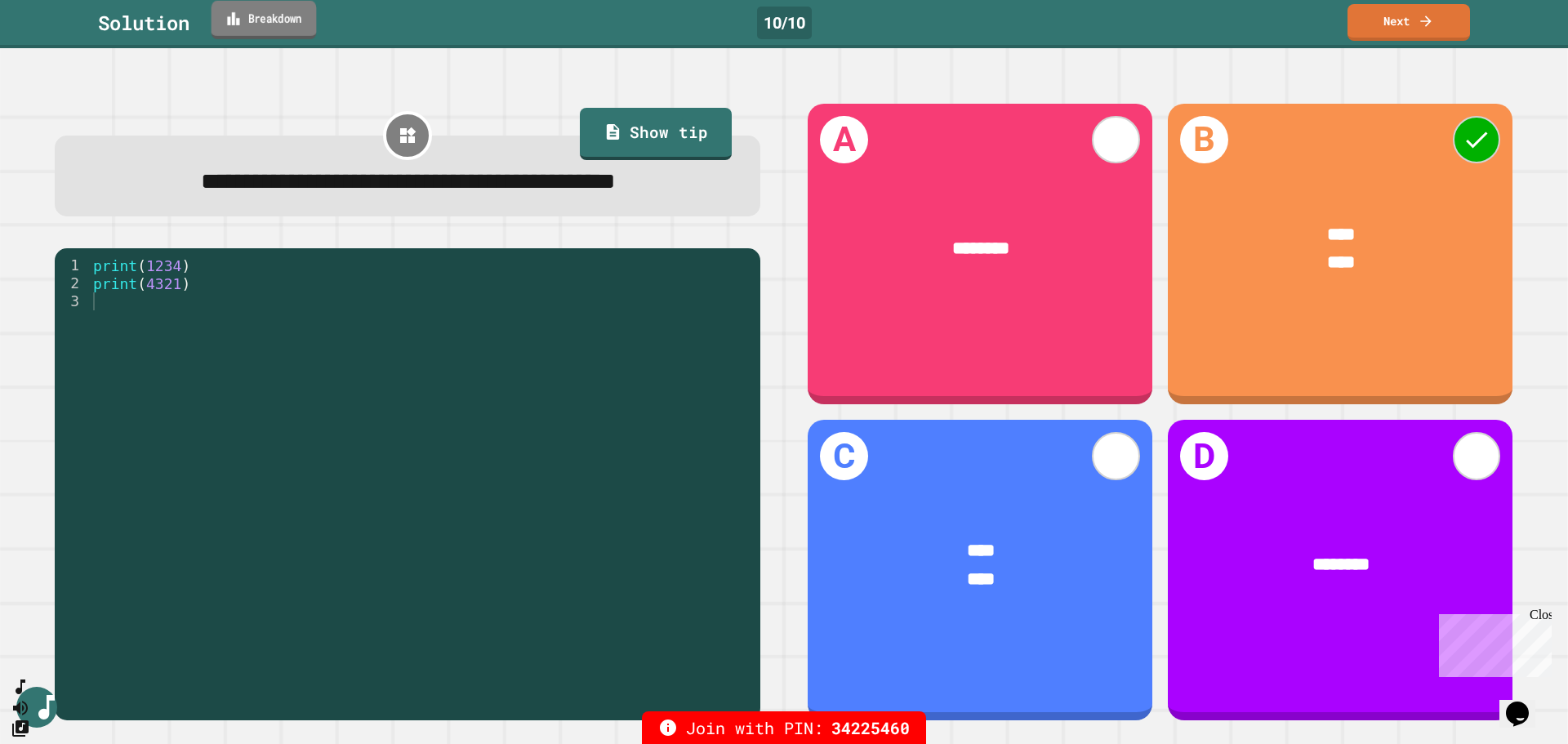
click at [300, 22] on link "Breakdown" at bounding box center [264, 20] width 105 height 38
drag, startPoint x: 176, startPoint y: 329, endPoint x: 58, endPoint y: 311, distance: 119.4
click at [58, 311] on div "**********" at bounding box center [403, 445] width 698 height 377
click at [189, 313] on div "print ( 1234 ) print ( 4321 )" at bounding box center [421, 445] width 662 height 377
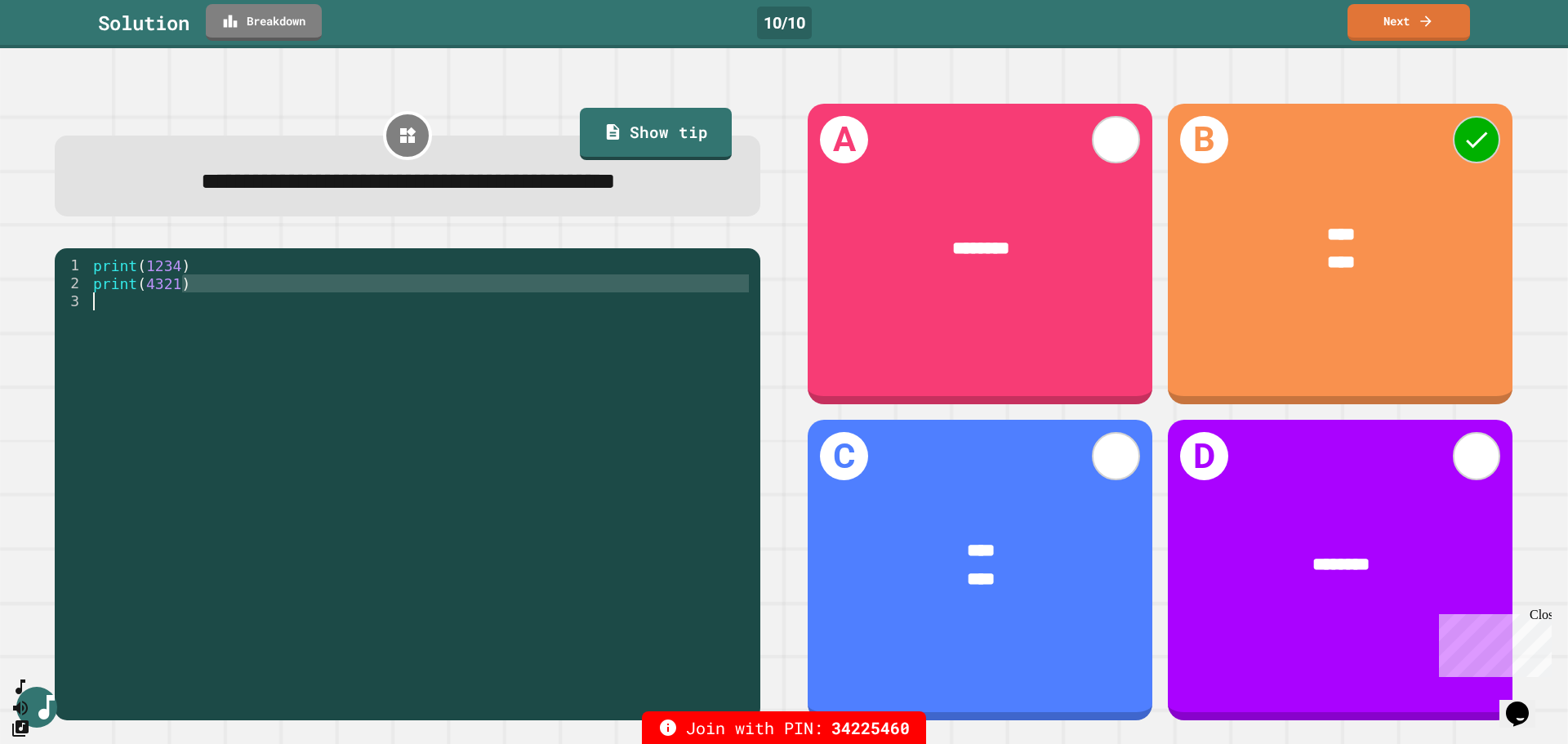
drag, startPoint x: 197, startPoint y: 331, endPoint x: 88, endPoint y: 334, distance: 109.0
click at [88, 334] on div "**********" at bounding box center [403, 445] width 698 height 377
type textarea "**********"
click at [106, 366] on div "print ( 1234 ) print ( 4321 )" at bounding box center [421, 445] width 662 height 377
click at [881, 31] on link "Next" at bounding box center [1409, 20] width 111 height 38
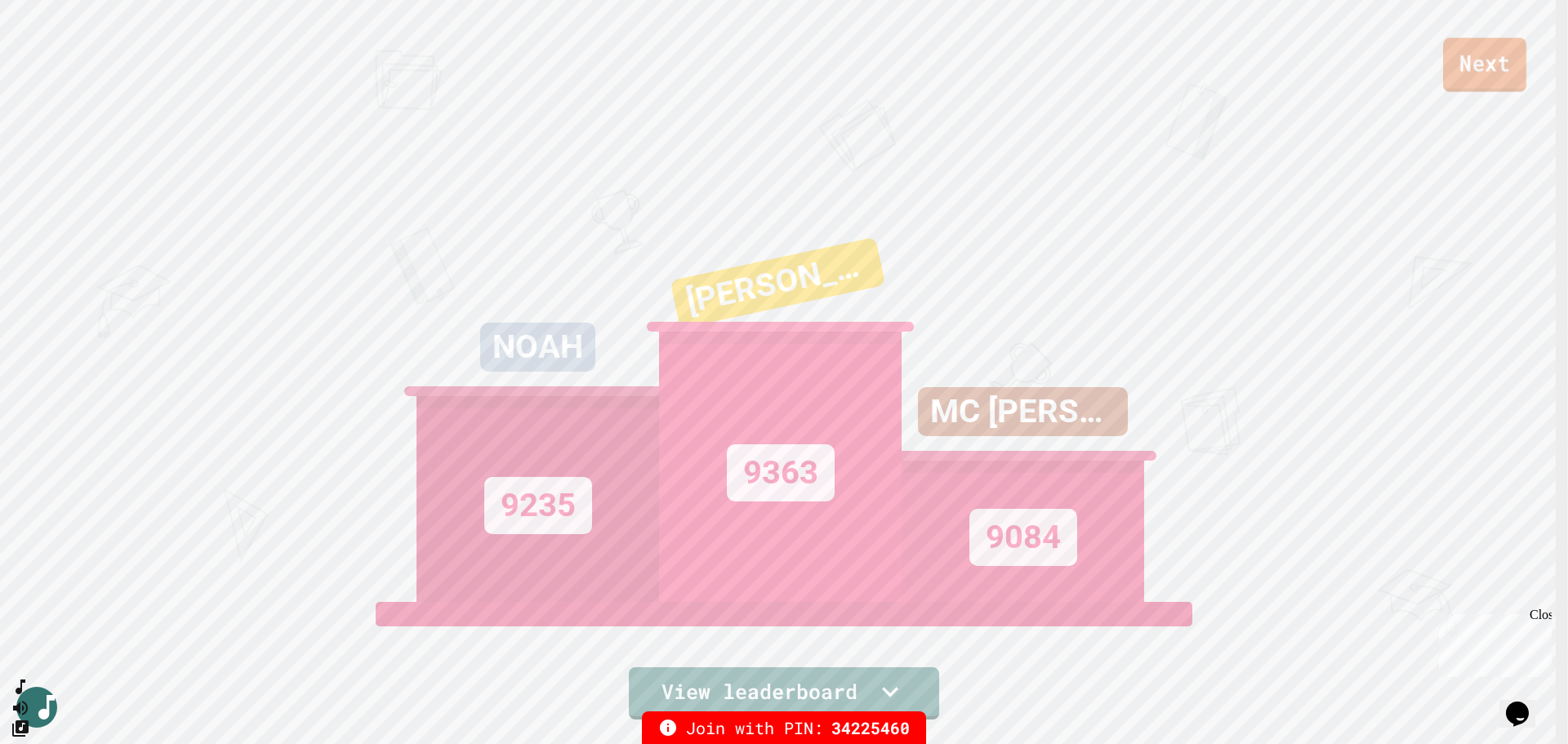
click at [881, 67] on link "Next" at bounding box center [1484, 64] width 83 height 54
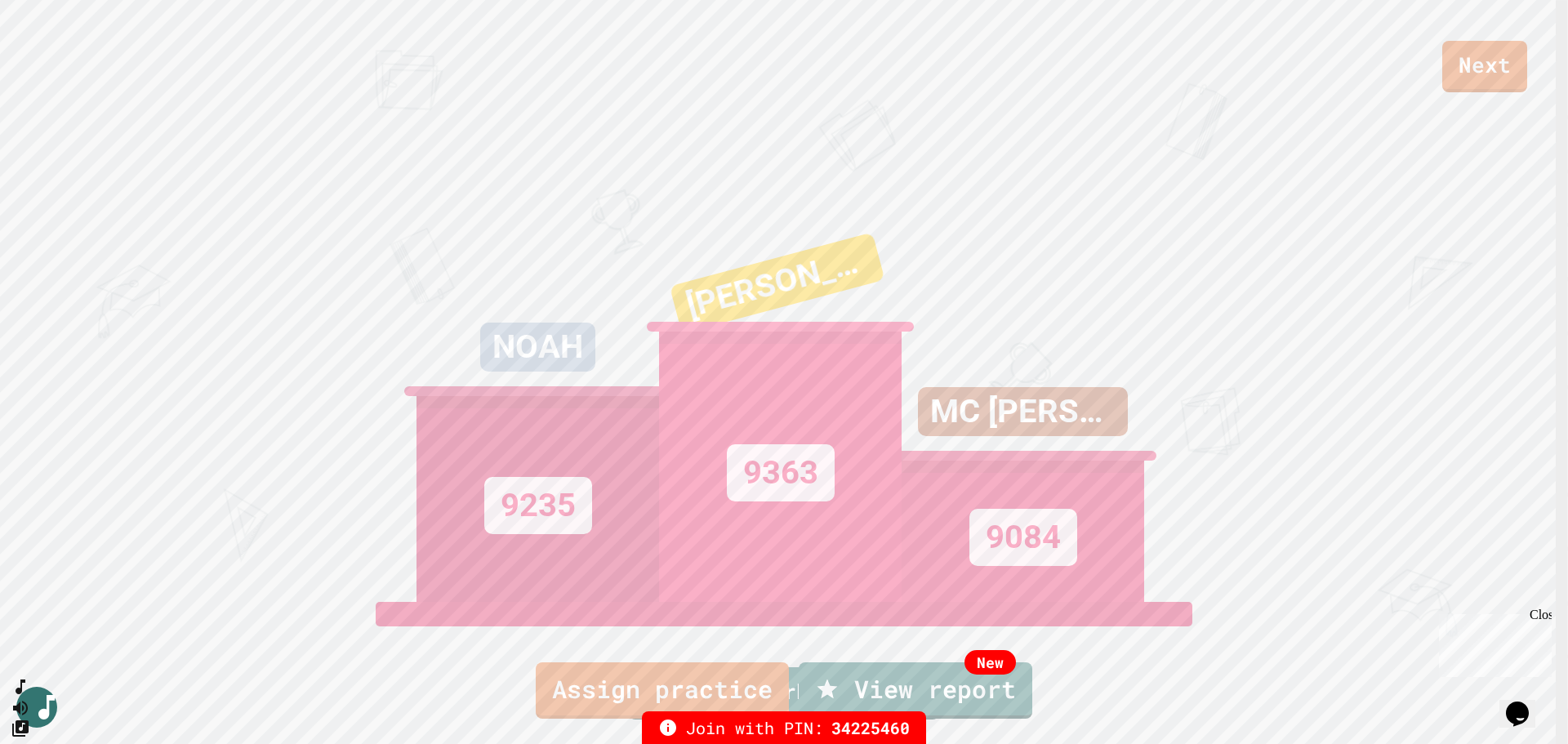
type textarea "*"
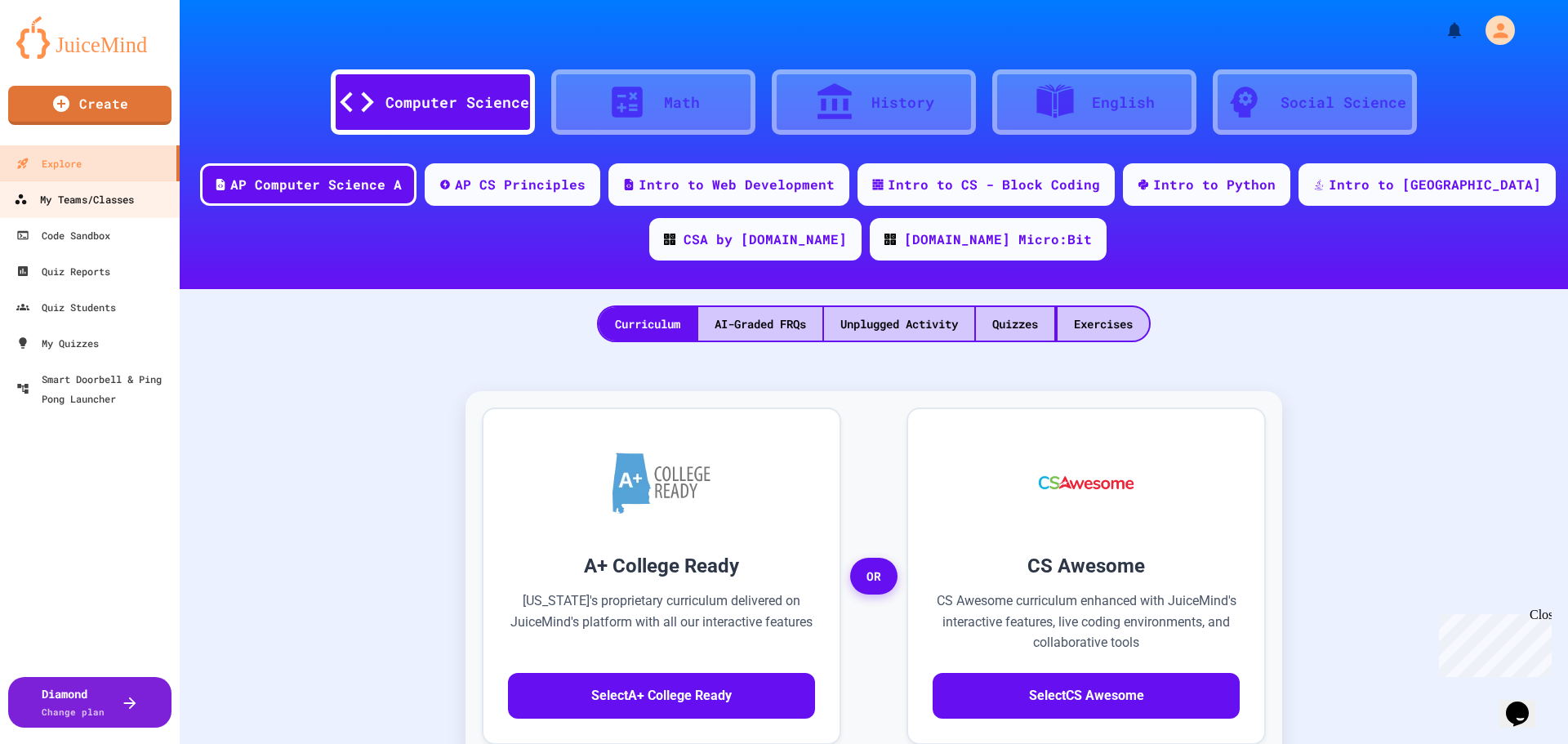
click at [87, 205] on div "My Teams/Classes" at bounding box center [74, 199] width 120 height 21
